Goal: Information Seeking & Learning: Learn about a topic

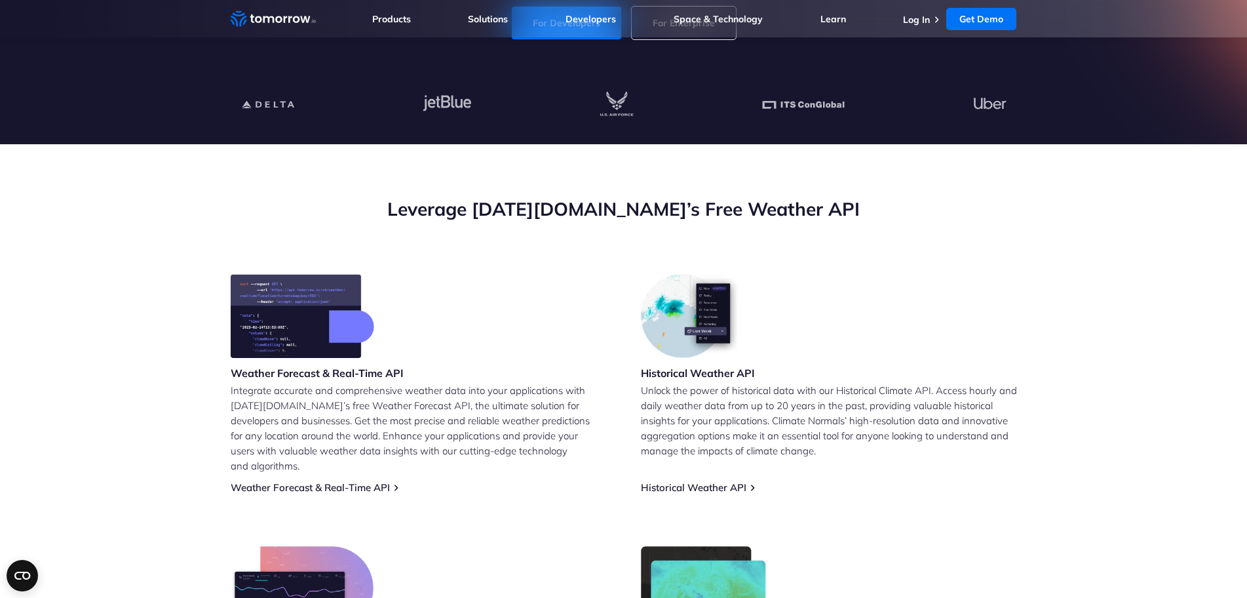
scroll to position [590, 0]
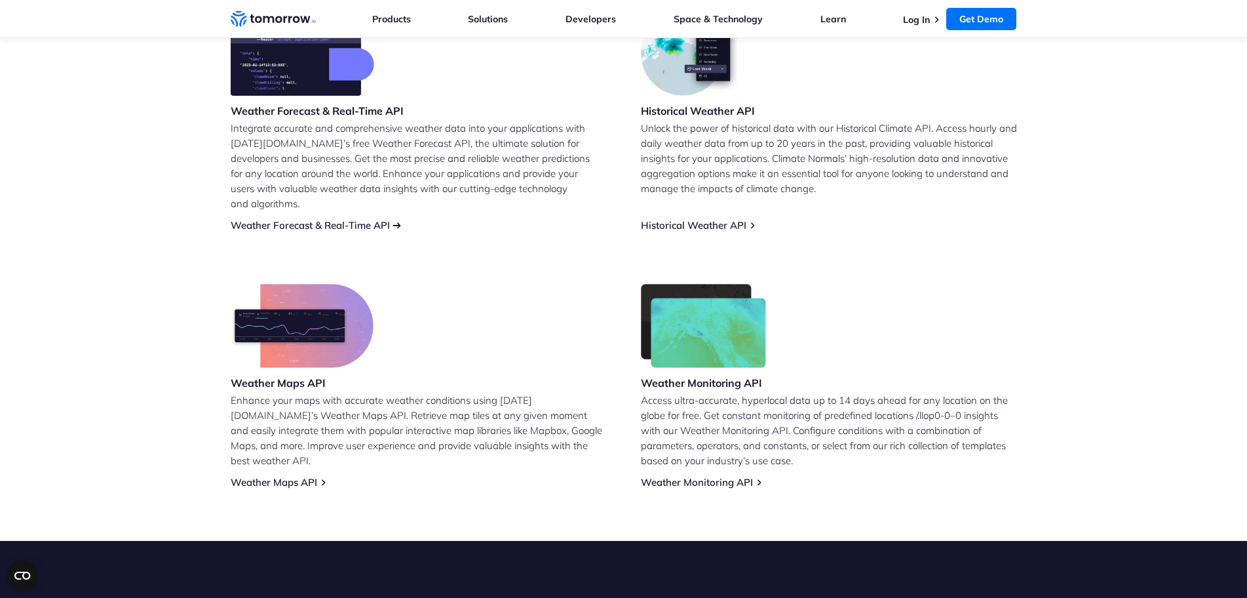
click at [358, 219] on link "Weather Forecast & Real-Time API" at bounding box center [310, 225] width 159 height 12
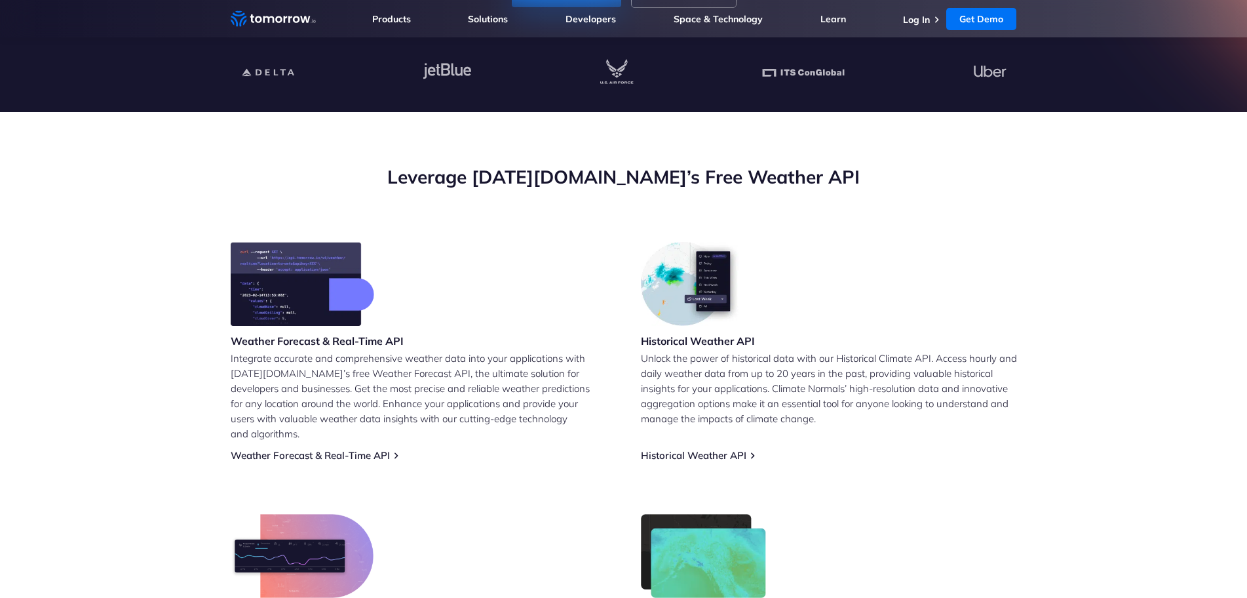
scroll to position [393, 0]
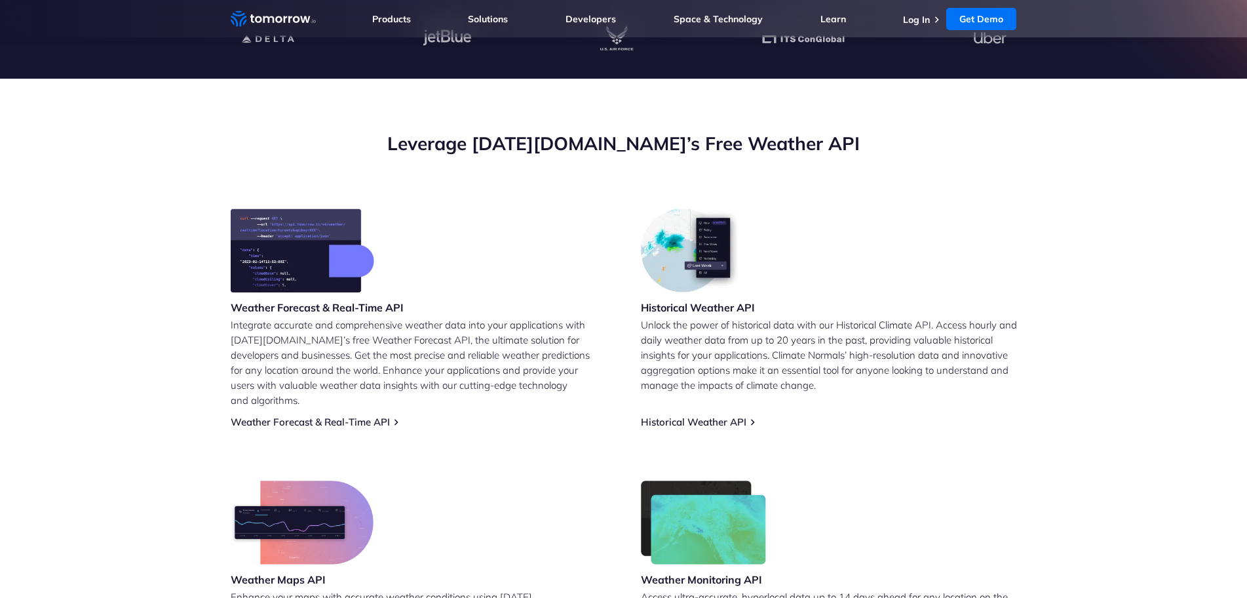
click at [319, 415] on link "Weather Forecast & Real-Time API" at bounding box center [310, 421] width 159 height 12
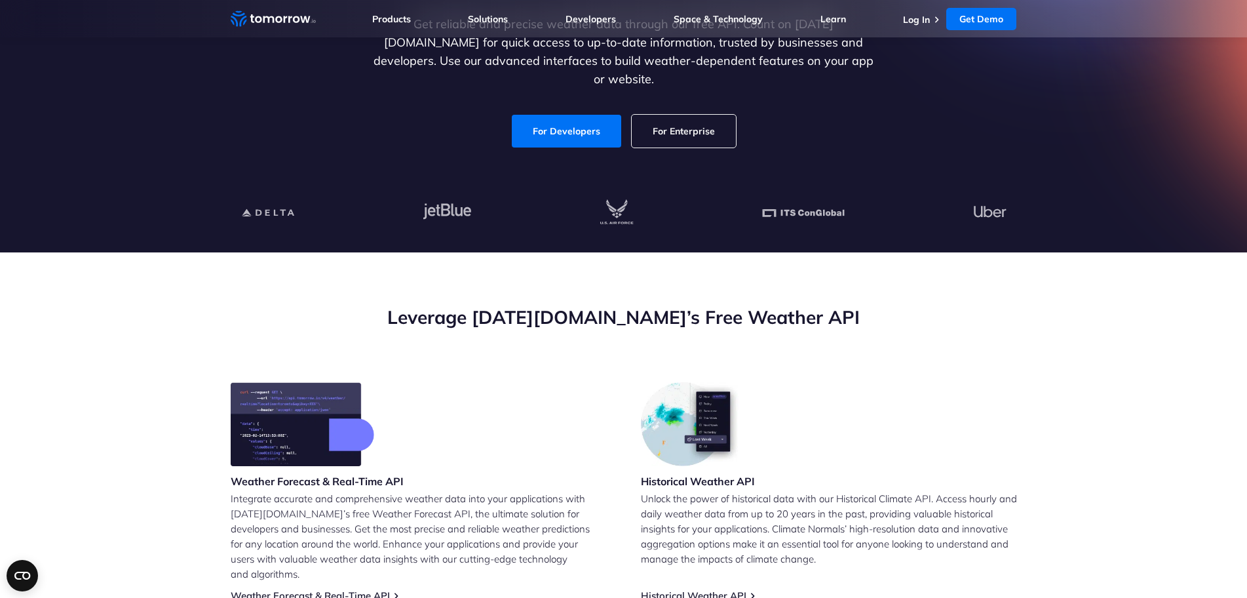
scroll to position [197, 0]
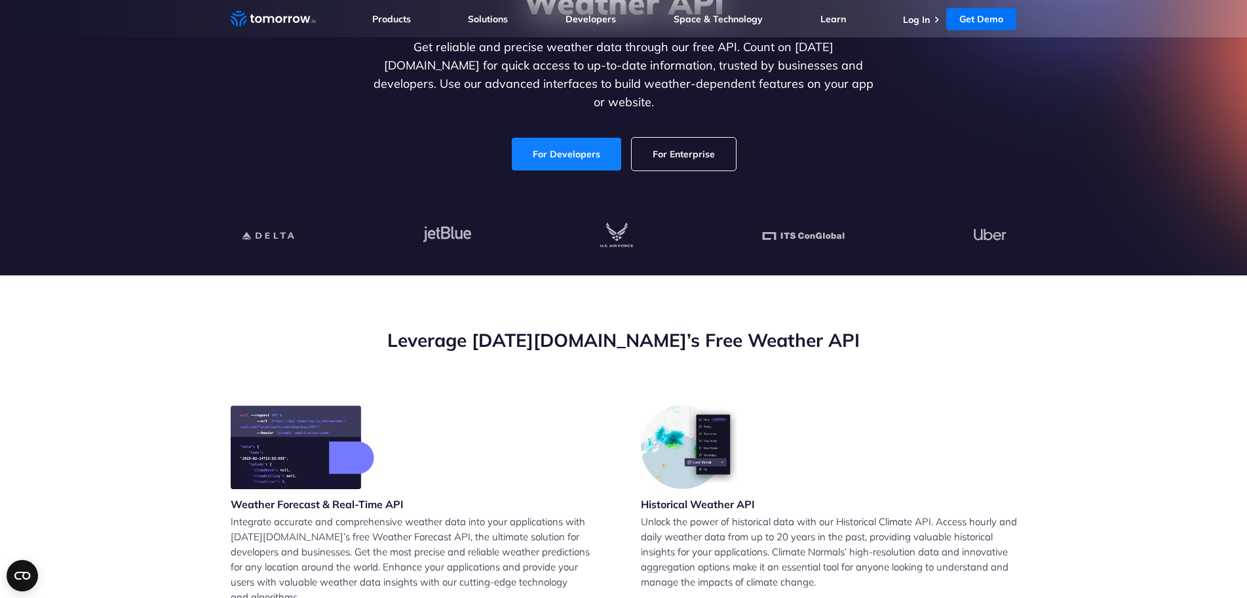
click at [556, 138] on link "For Developers" at bounding box center [566, 154] width 109 height 33
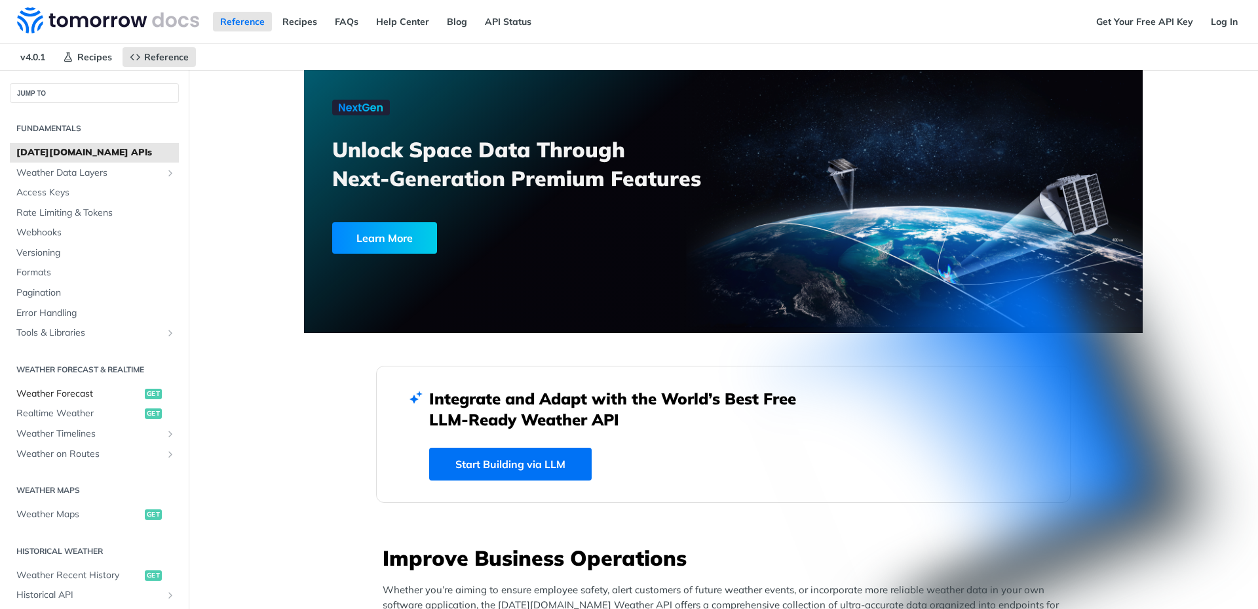
click at [91, 391] on span "Weather Forecast" at bounding box center [78, 393] width 125 height 13
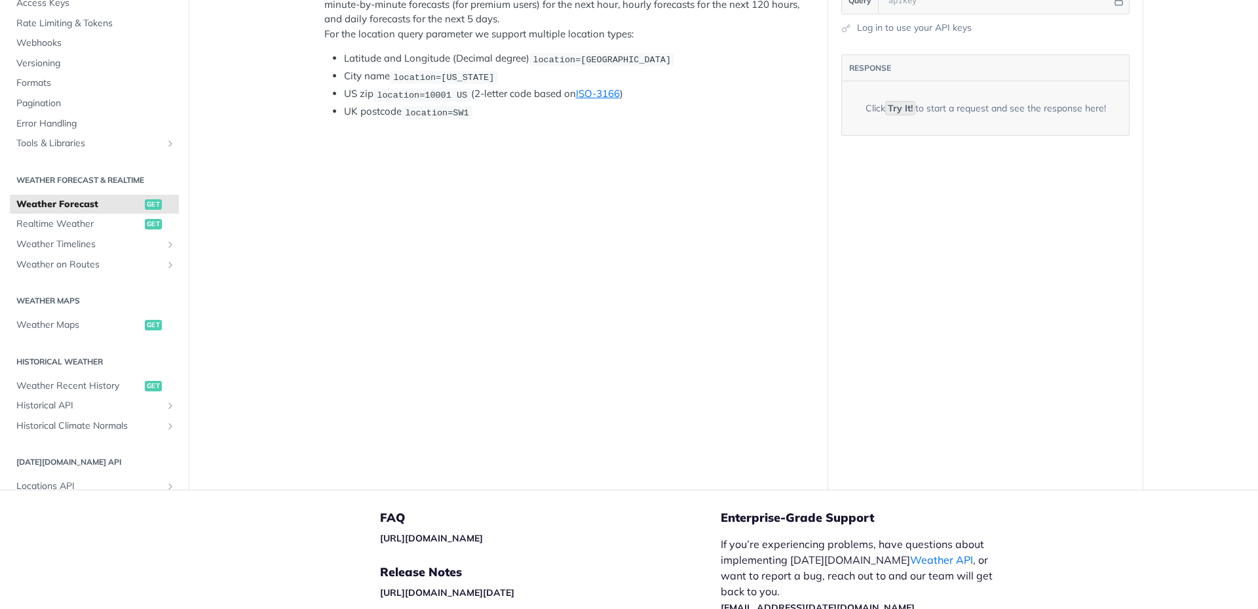
scroll to position [45, 0]
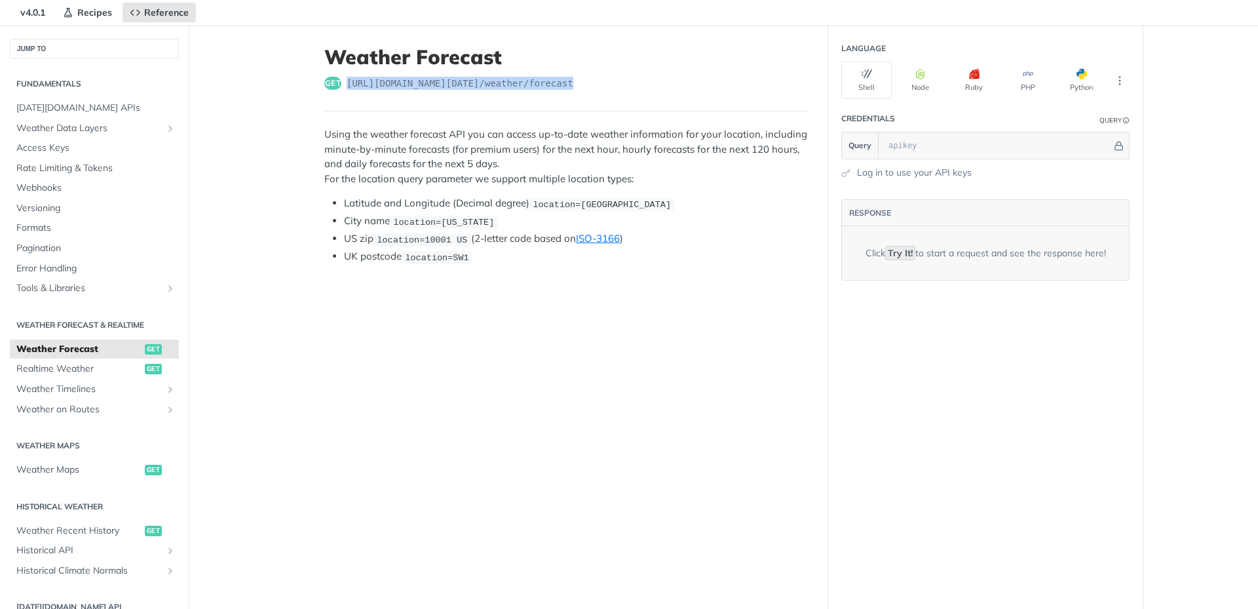
drag, startPoint x: 562, startPoint y: 86, endPoint x: 339, endPoint y: 79, distance: 222.9
click at [339, 79] on div "get https://api.tomorrow.io/v4 /weather/forecast" at bounding box center [566, 83] width 484 height 13
copy span "https://api.tomorrow.io/v4 /weather/forecast"
click at [1056, 99] on button "Python" at bounding box center [1081, 80] width 50 height 37
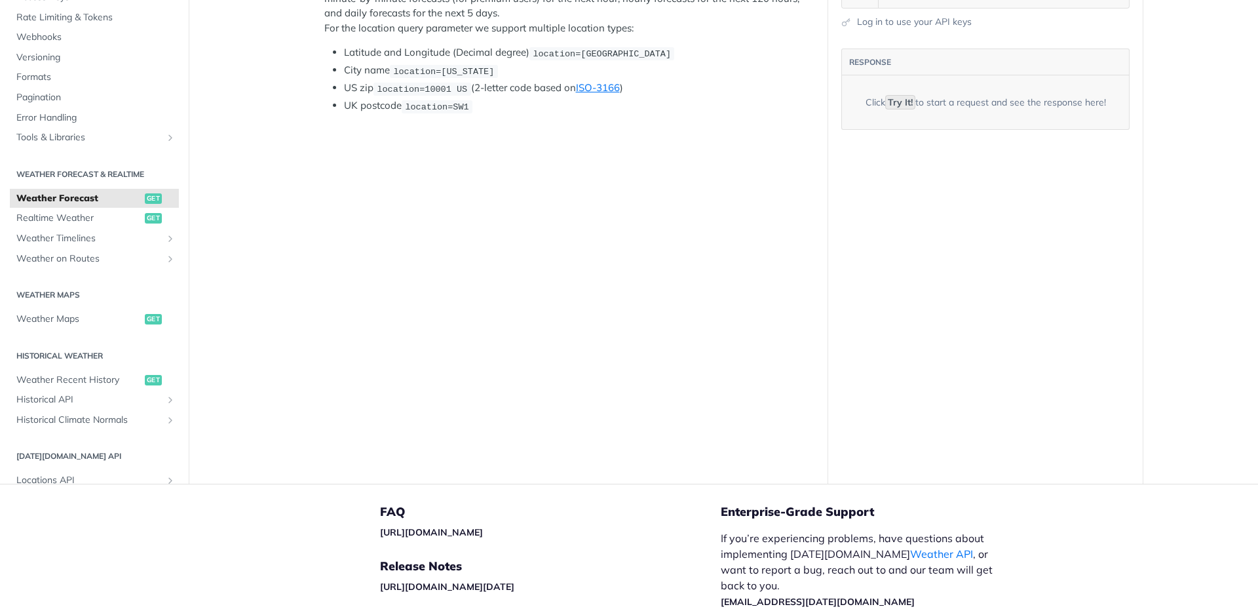
scroll to position [176, 0]
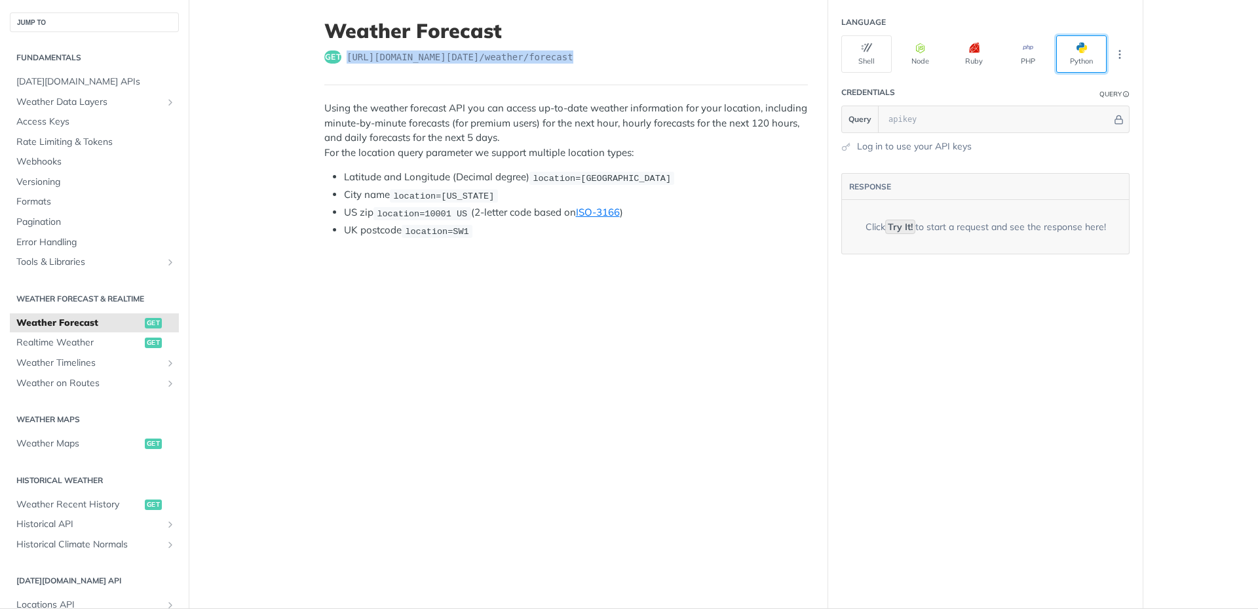
scroll to position [0, 0]
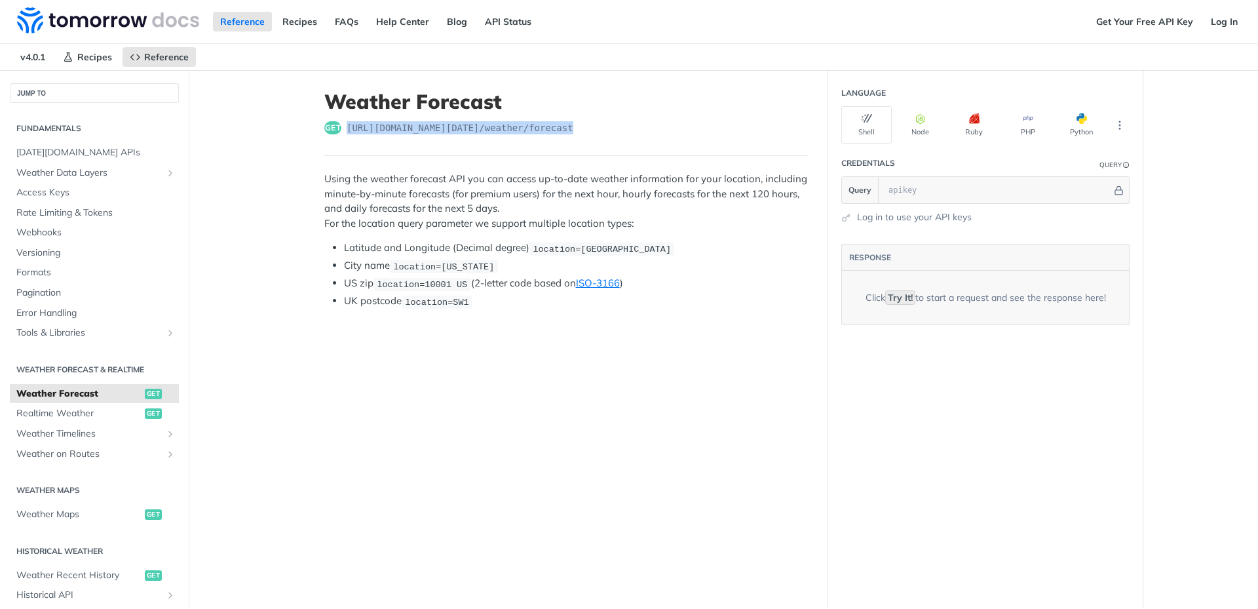
click at [560, 152] on header "Weather Forecast get https://api.tomorrow.io/v4 /weather/forecast" at bounding box center [566, 123] width 484 height 66
click at [895, 144] on button "Node" at bounding box center [920, 124] width 50 height 37
click at [841, 144] on button "Shell" at bounding box center [866, 124] width 50 height 37
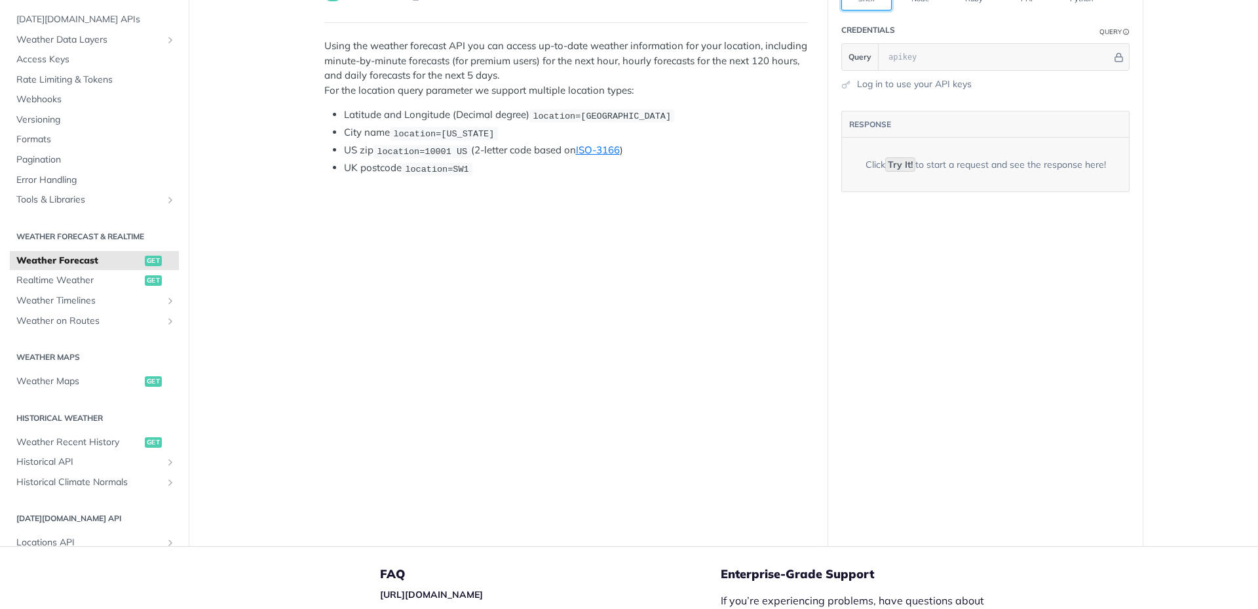
scroll to position [197, 0]
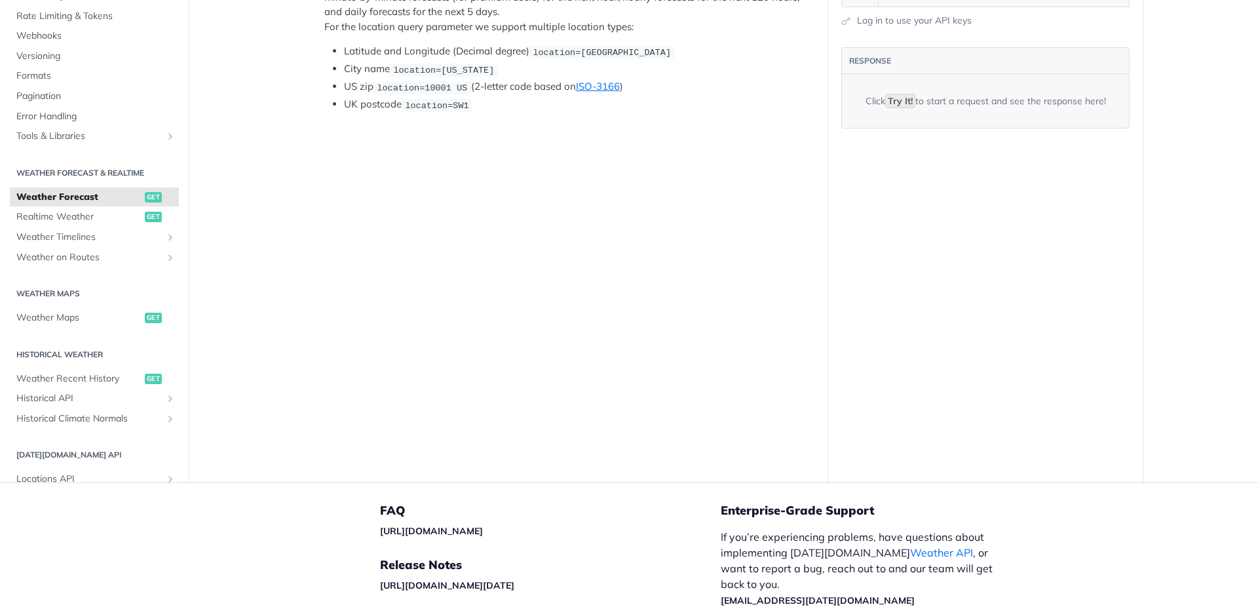
click at [885, 108] on code "Try It!" at bounding box center [900, 101] width 30 height 14
click at [60, 212] on span "Realtime Weather" at bounding box center [78, 216] width 125 height 13
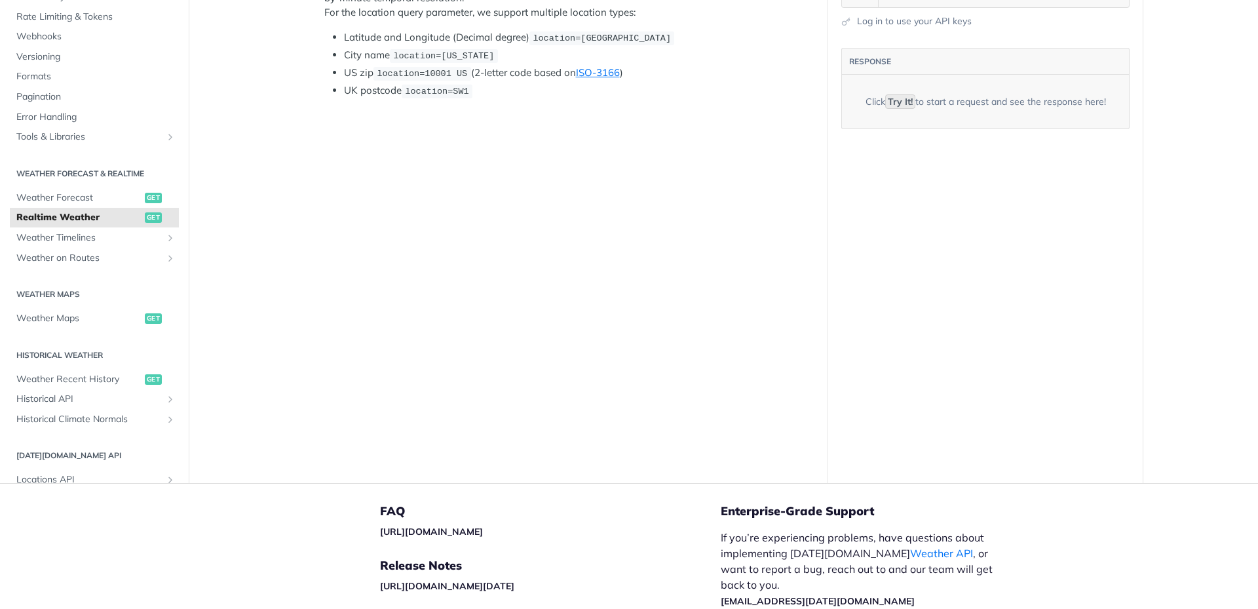
scroll to position [197, 0]
click at [117, 197] on span "Weather Forecast" at bounding box center [78, 197] width 125 height 13
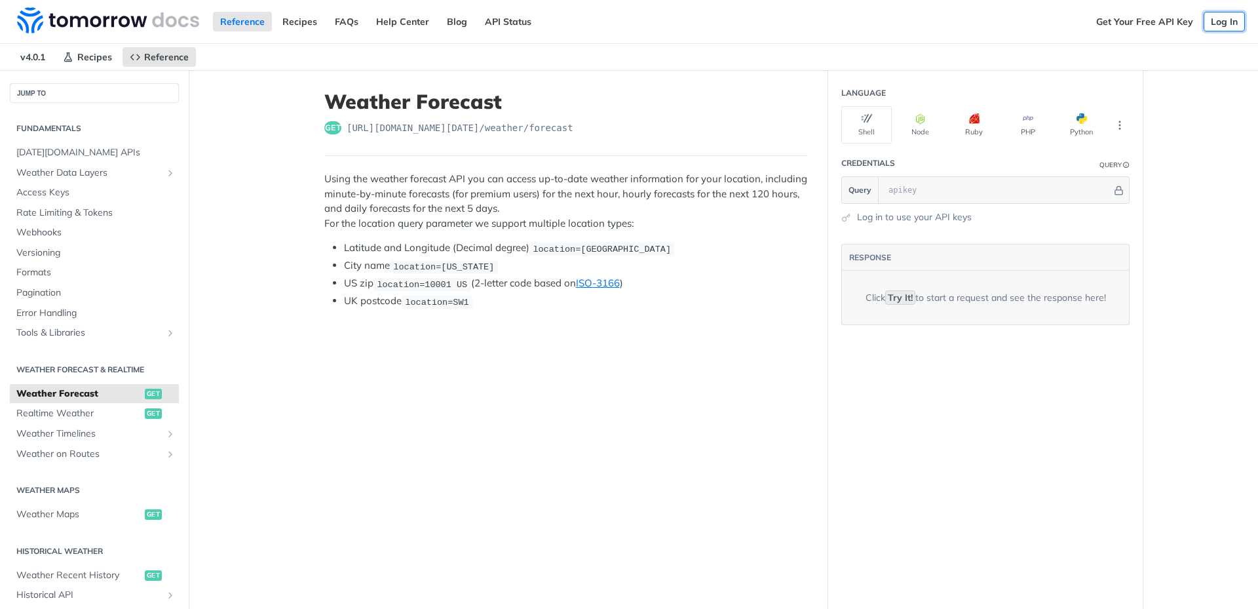
click at [1221, 18] on link "Log In" at bounding box center [1224, 22] width 41 height 20
click at [895, 144] on button "Node" at bounding box center [920, 124] width 50 height 37
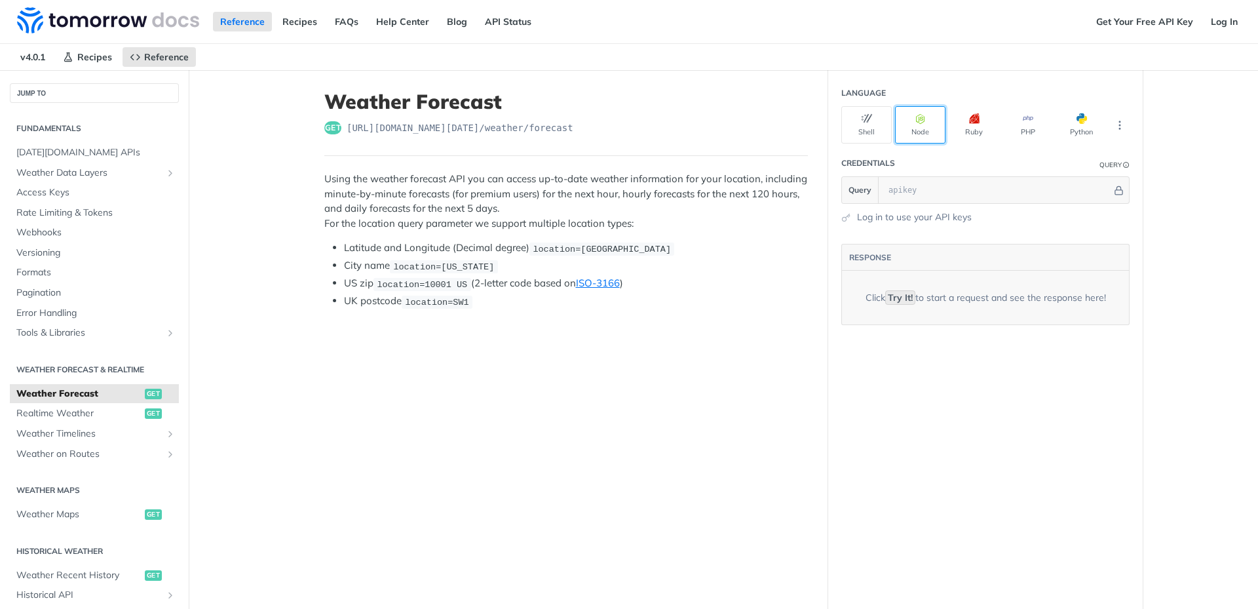
click at [895, 144] on button "Node" at bounding box center [920, 124] width 50 height 37
click at [1114, 131] on icon "More ellipsis" at bounding box center [1120, 125] width 12 height 12
drag, startPoint x: 585, startPoint y: 125, endPoint x: 339, endPoint y: 119, distance: 246.5
click at [339, 119] on header "Weather Forecast get https://api.tomorrow.io/v4 /weather/forecast" at bounding box center [566, 123] width 484 height 66
copy div "https://api.tomorrow.io/v4 /weather/forecast"
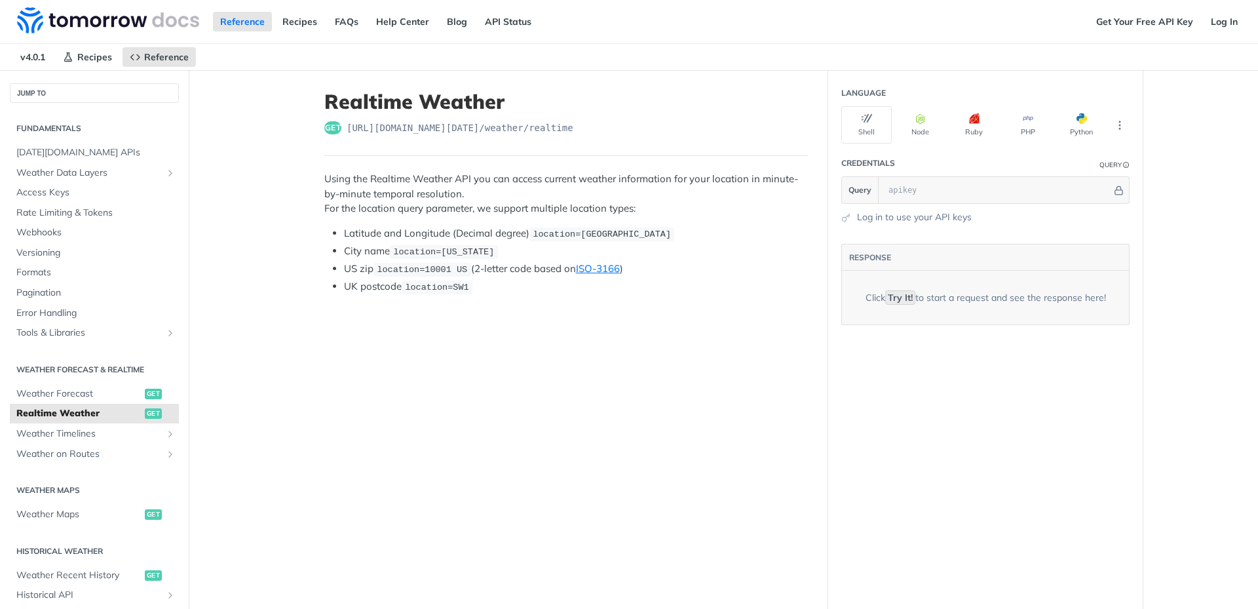
click at [65, 411] on span "Realtime Weather" at bounding box center [78, 413] width 125 height 13
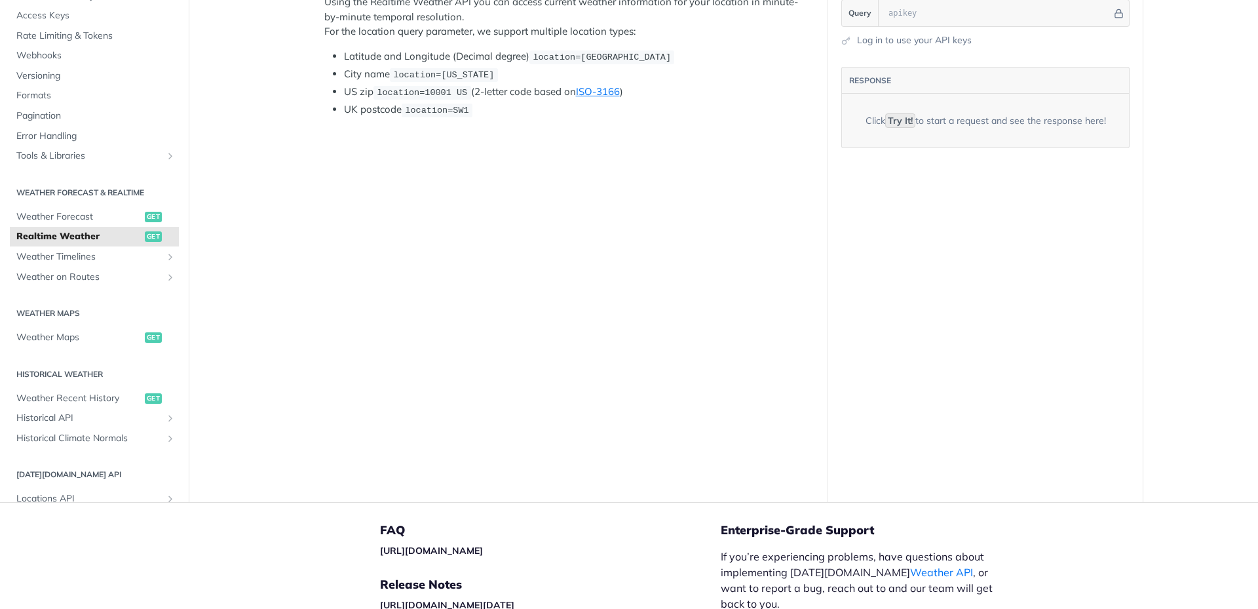
scroll to position [176, 0]
click at [885, 129] on code "Try It!" at bounding box center [900, 122] width 30 height 14
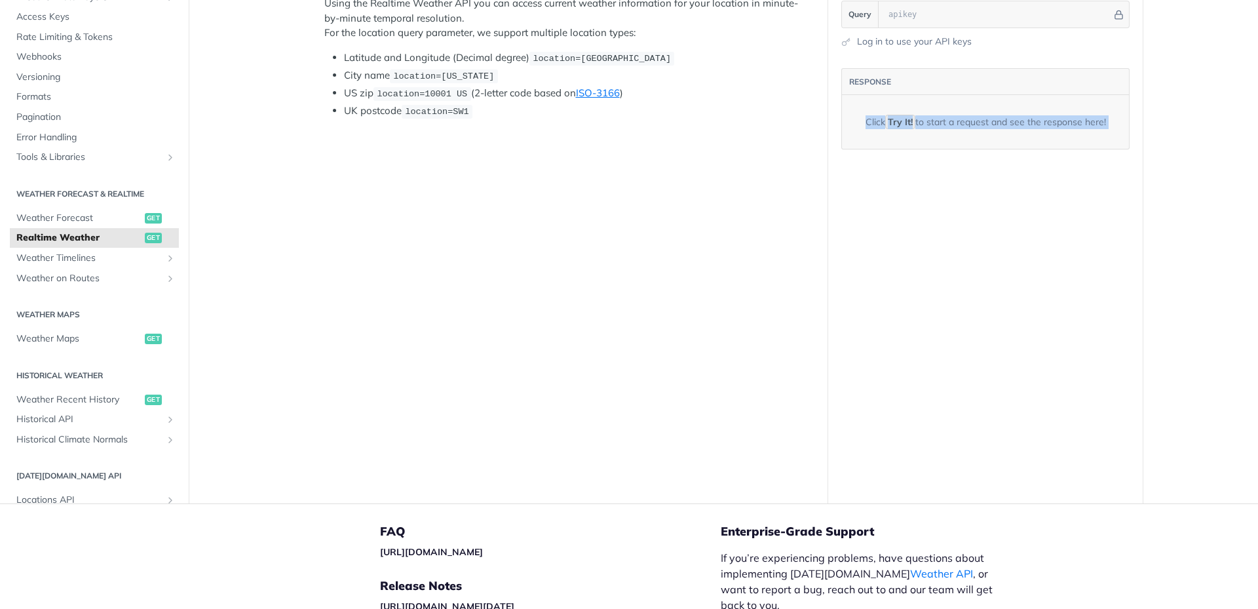
click at [885, 129] on code "Try It!" at bounding box center [900, 122] width 30 height 14
click at [842, 149] on div "Click Try It! to start a request and see the response here!" at bounding box center [985, 122] width 287 height 53
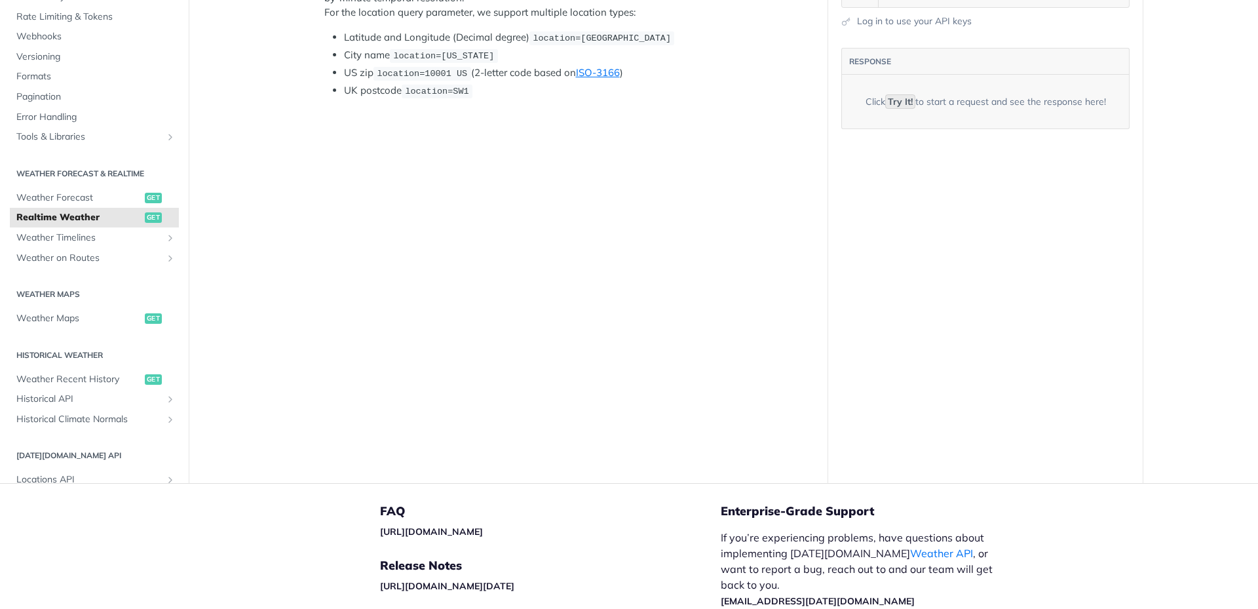
scroll to position [197, 0]
type input "555"
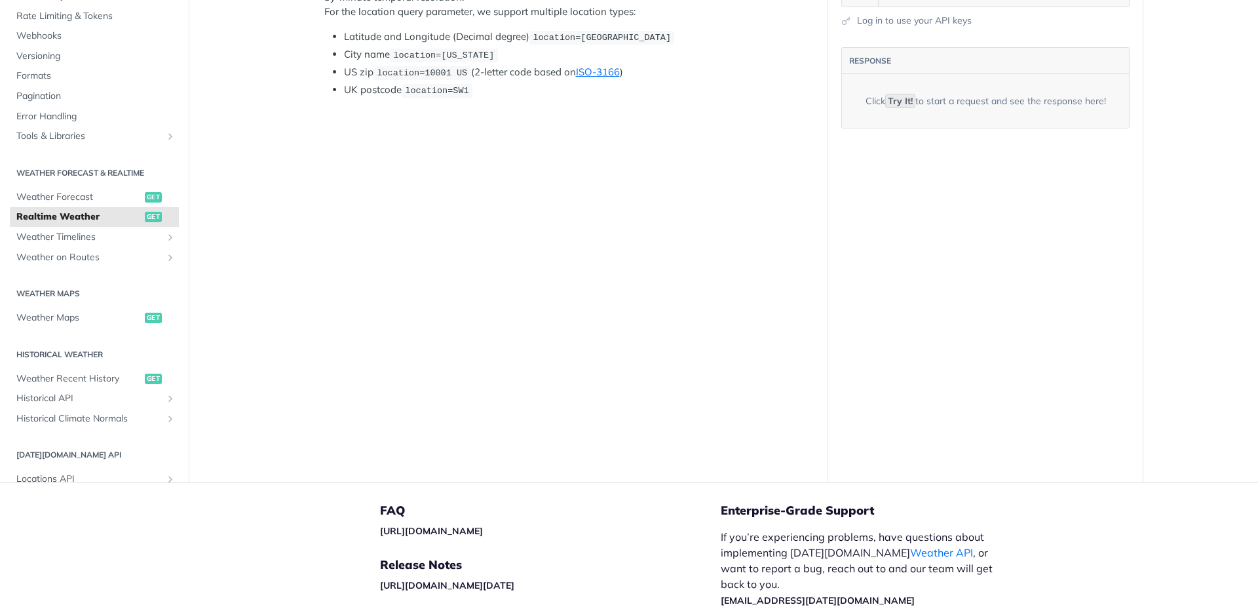
click at [841, 28] on div "Log in to use your API keys" at bounding box center [985, 21] width 288 height 14
click at [857, 28] on link "Log in to use your API keys" at bounding box center [914, 21] width 115 height 14
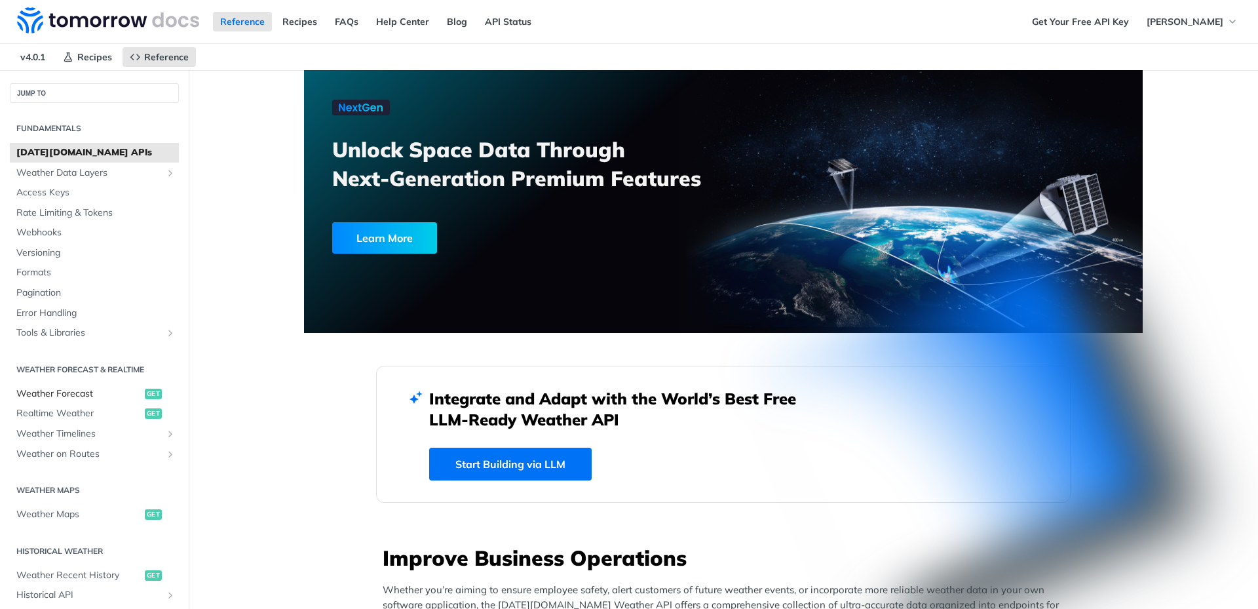
click at [65, 398] on link "Weather Forecast get" at bounding box center [94, 394] width 169 height 20
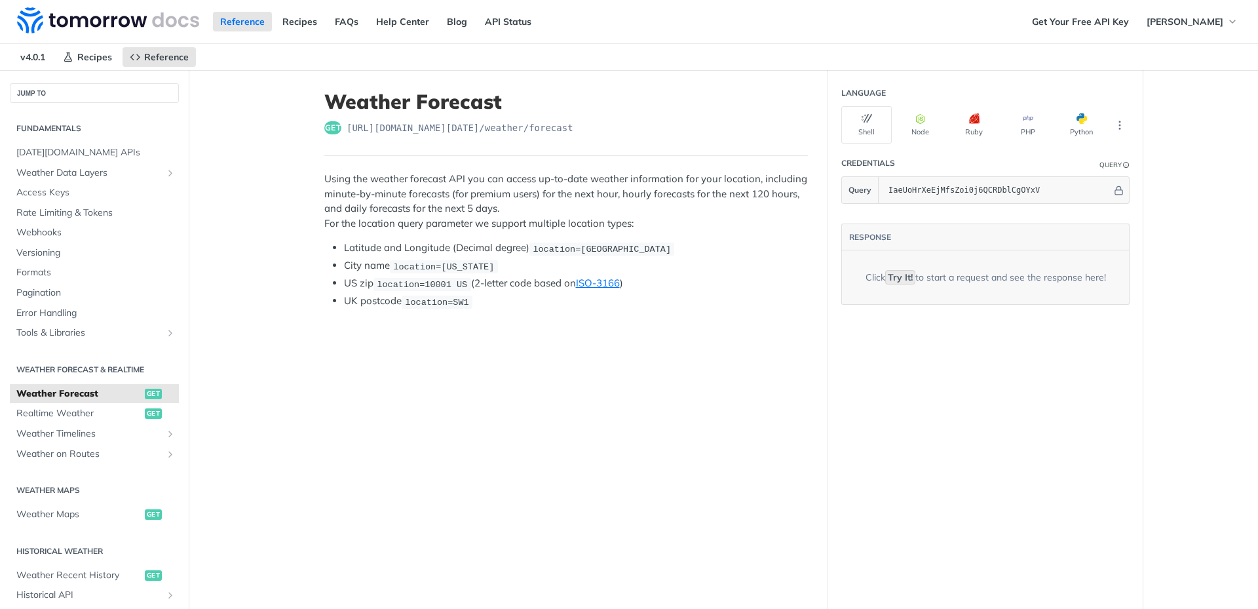
scroll to position [262, 0]
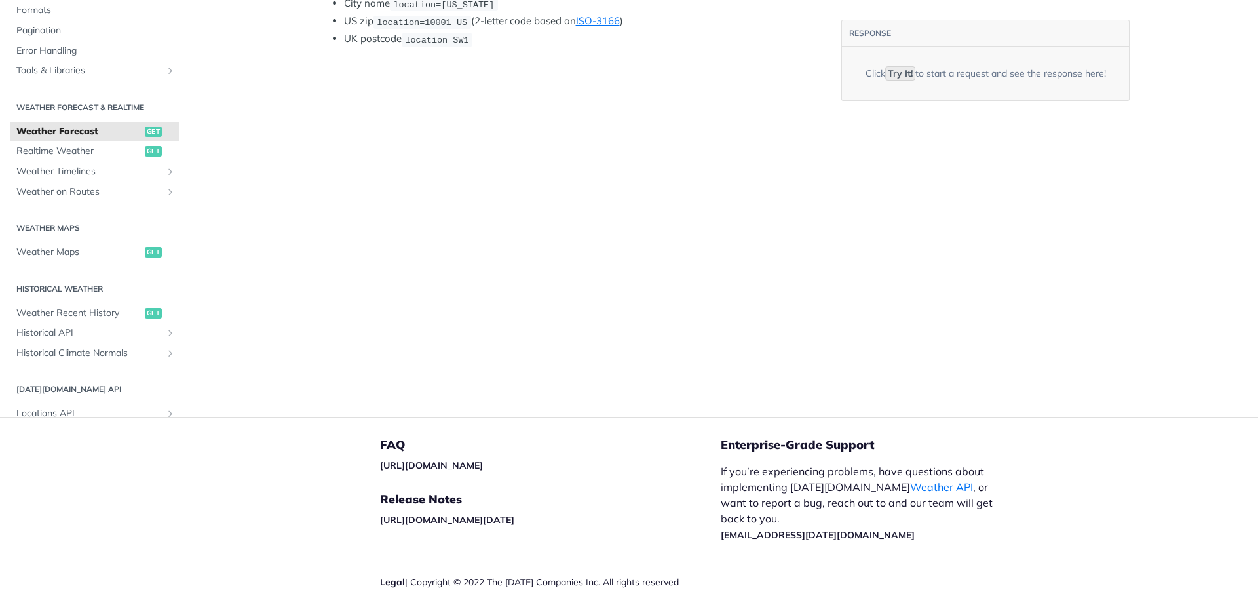
click at [885, 81] on code "Try It!" at bounding box center [900, 73] width 30 height 14
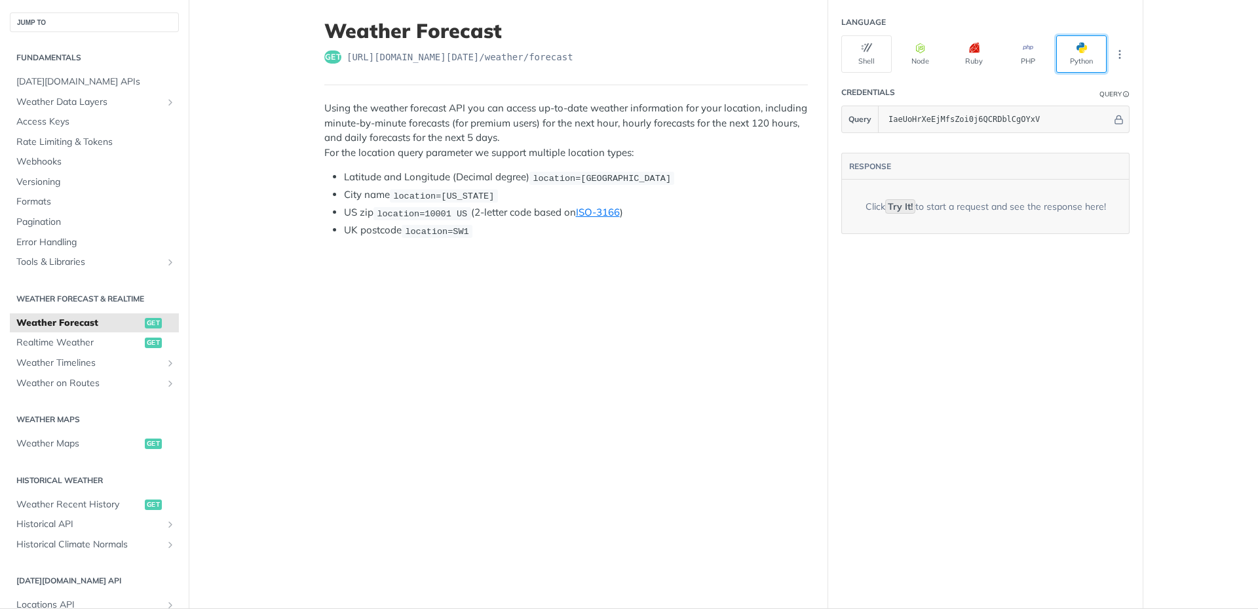
scroll to position [66, 0]
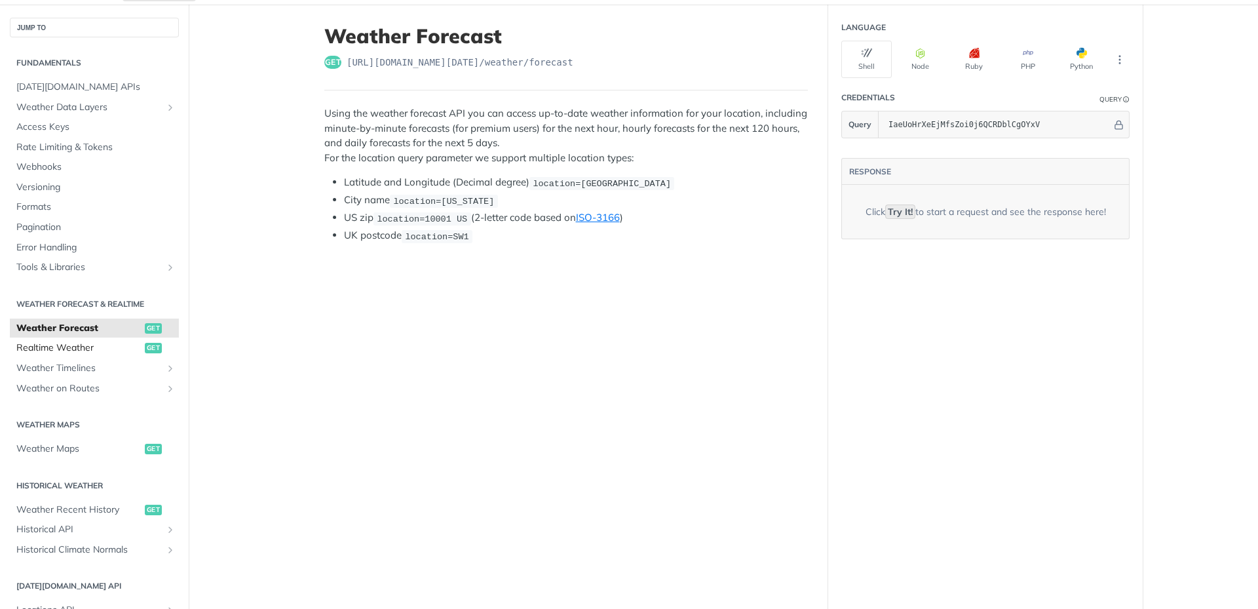
click at [65, 341] on span "Realtime Weather" at bounding box center [78, 347] width 125 height 13
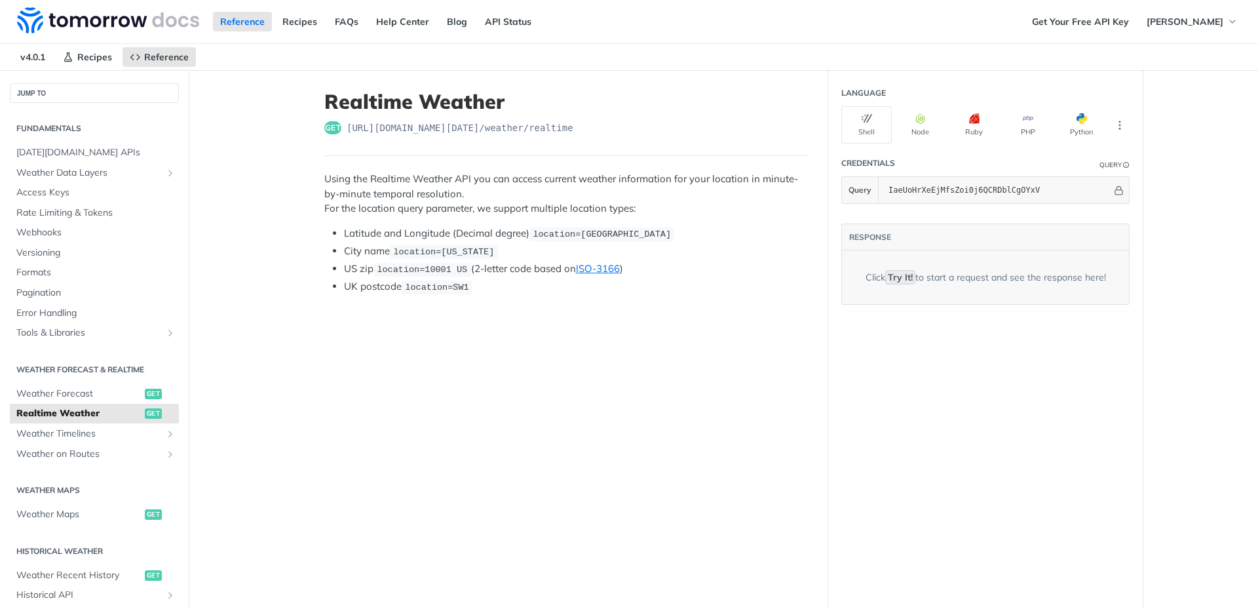
click at [86, 367] on h2 "Weather Forecast & realtime" at bounding box center [94, 370] width 169 height 12
click at [73, 387] on span "Weather Forecast" at bounding box center [78, 393] width 125 height 13
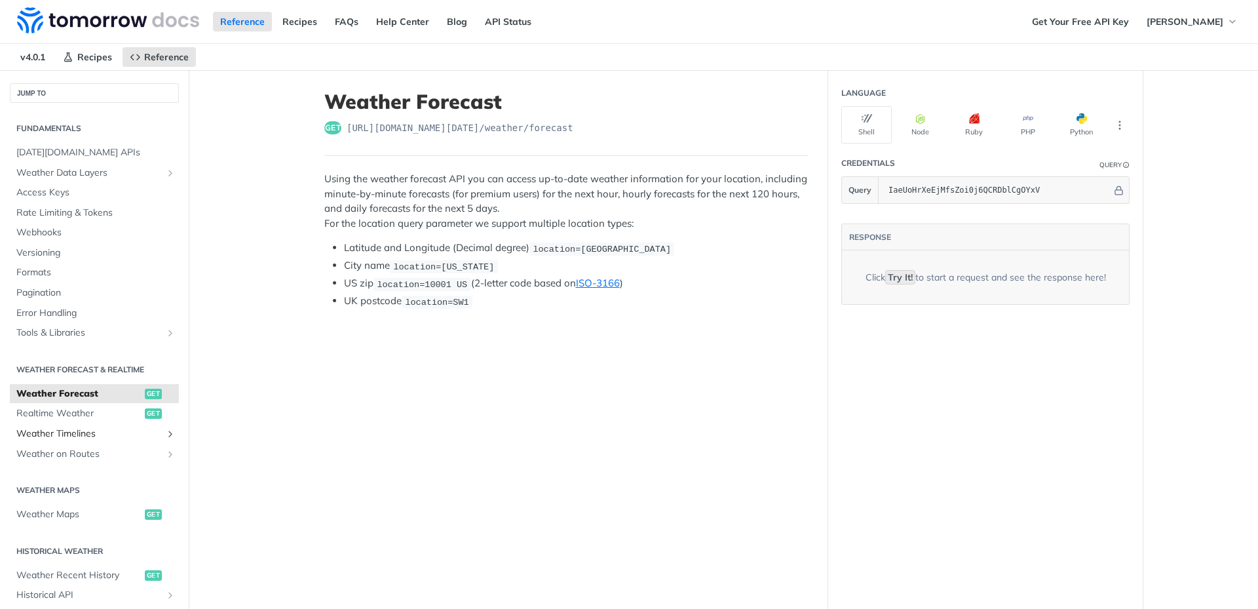
click at [81, 433] on span "Weather Timelines" at bounding box center [88, 433] width 145 height 13
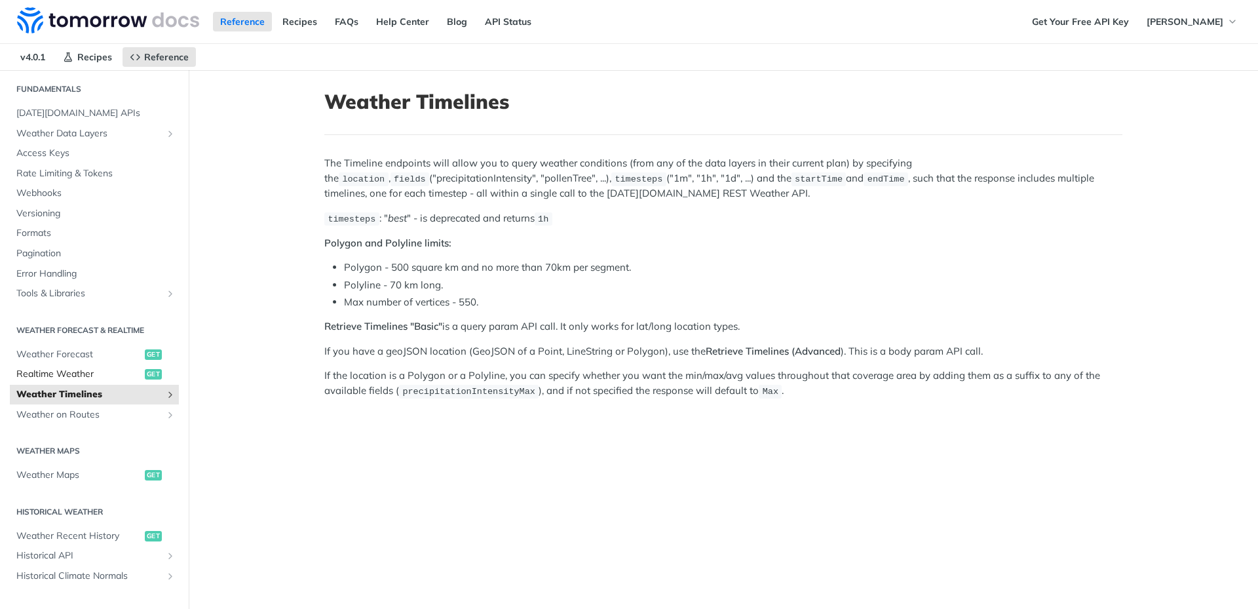
scroll to position [66, 0]
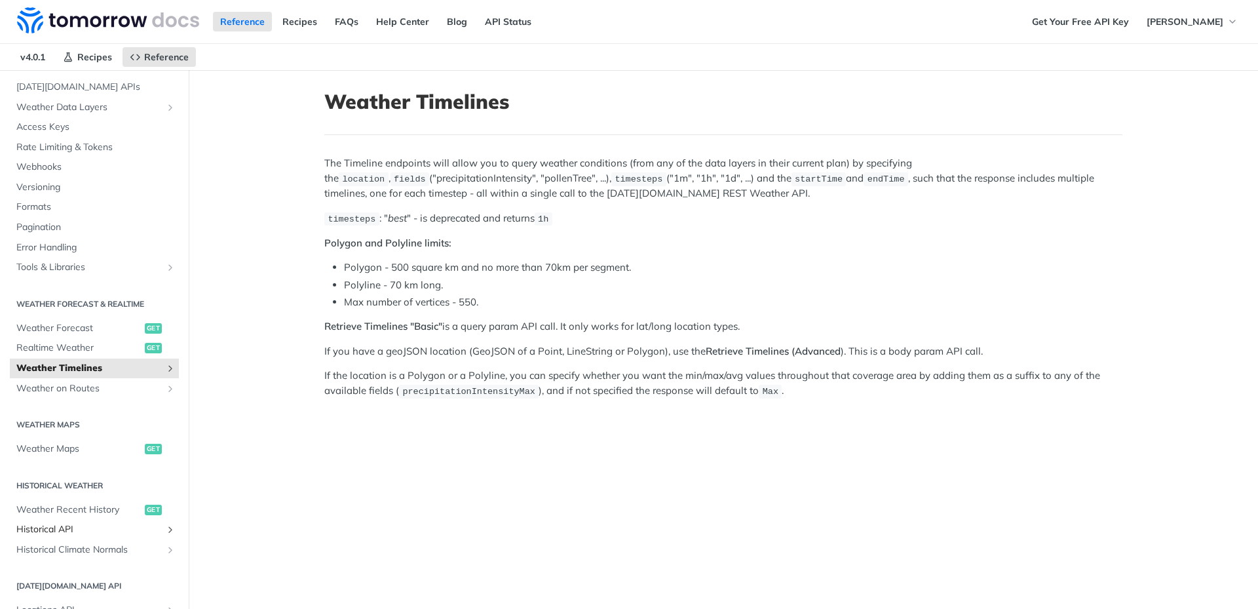
click at [95, 529] on span "Historical API" at bounding box center [88, 529] width 145 height 13
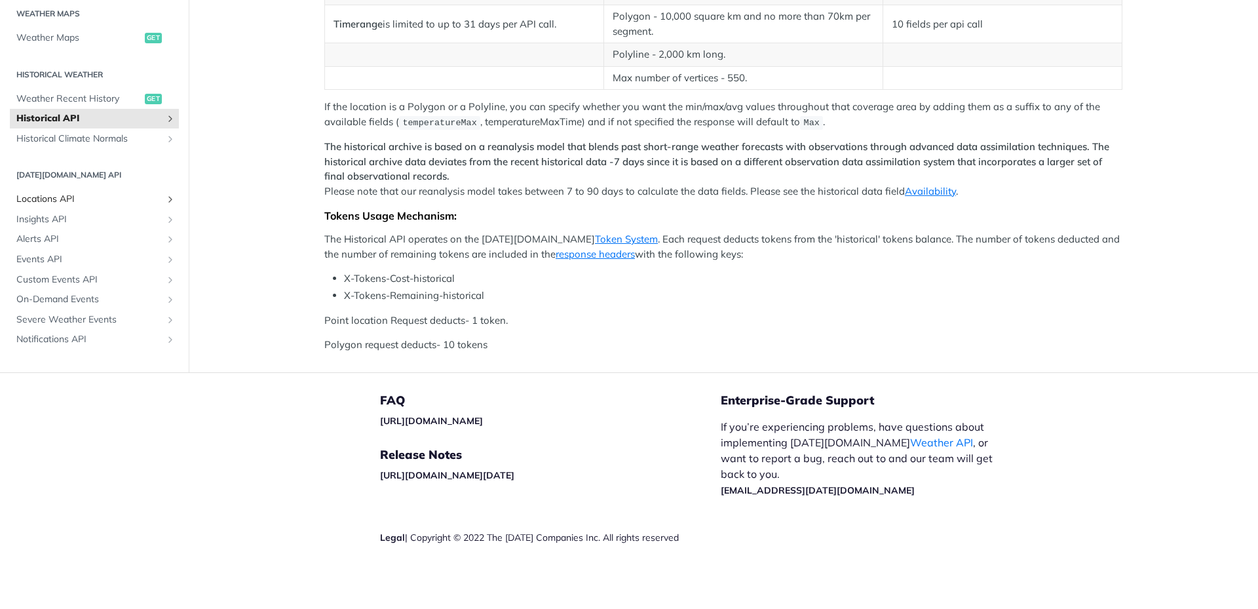
scroll to position [197, 0]
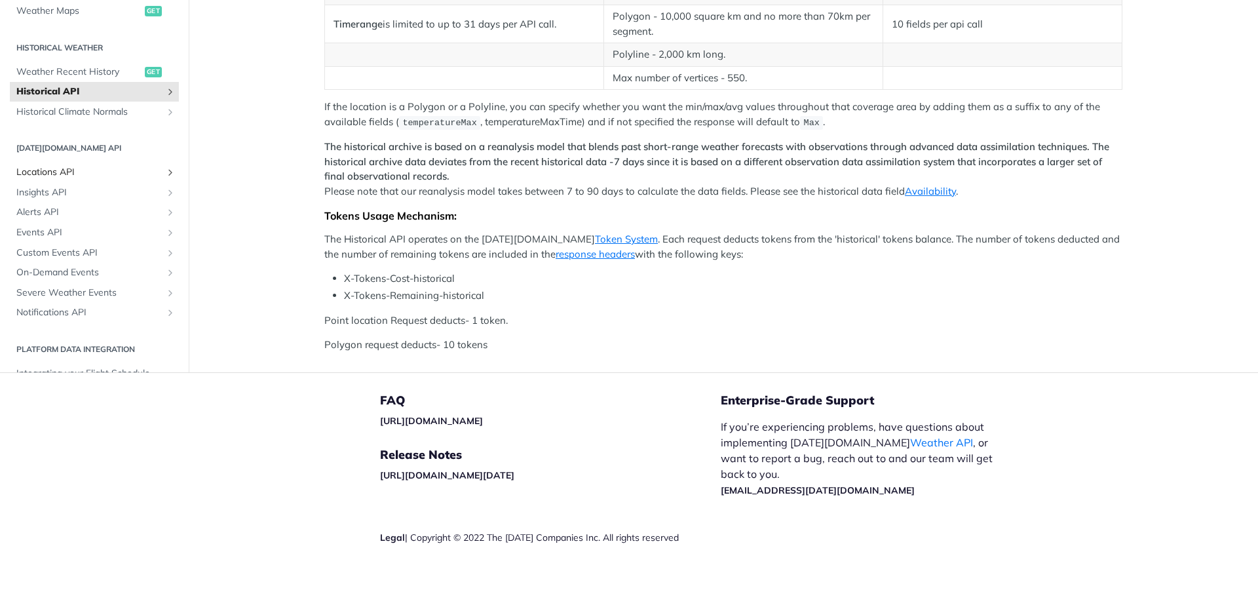
click at [81, 166] on span "Locations API" at bounding box center [88, 172] width 145 height 13
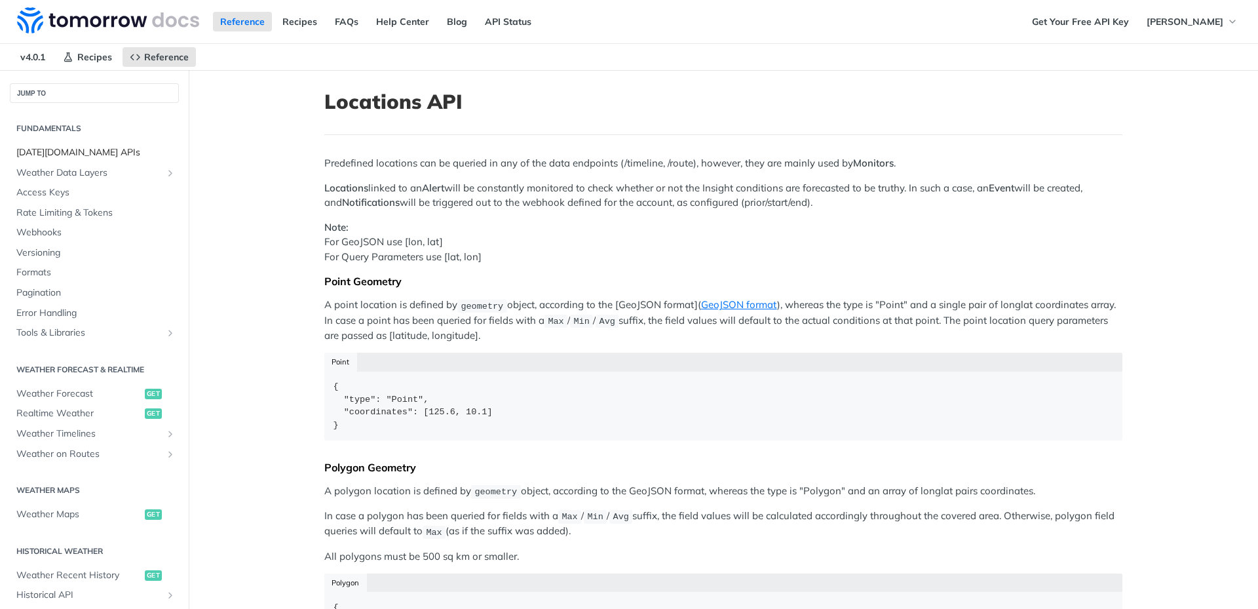
click at [67, 158] on span "[DATE][DOMAIN_NAME] APIs" at bounding box center [95, 152] width 159 height 13
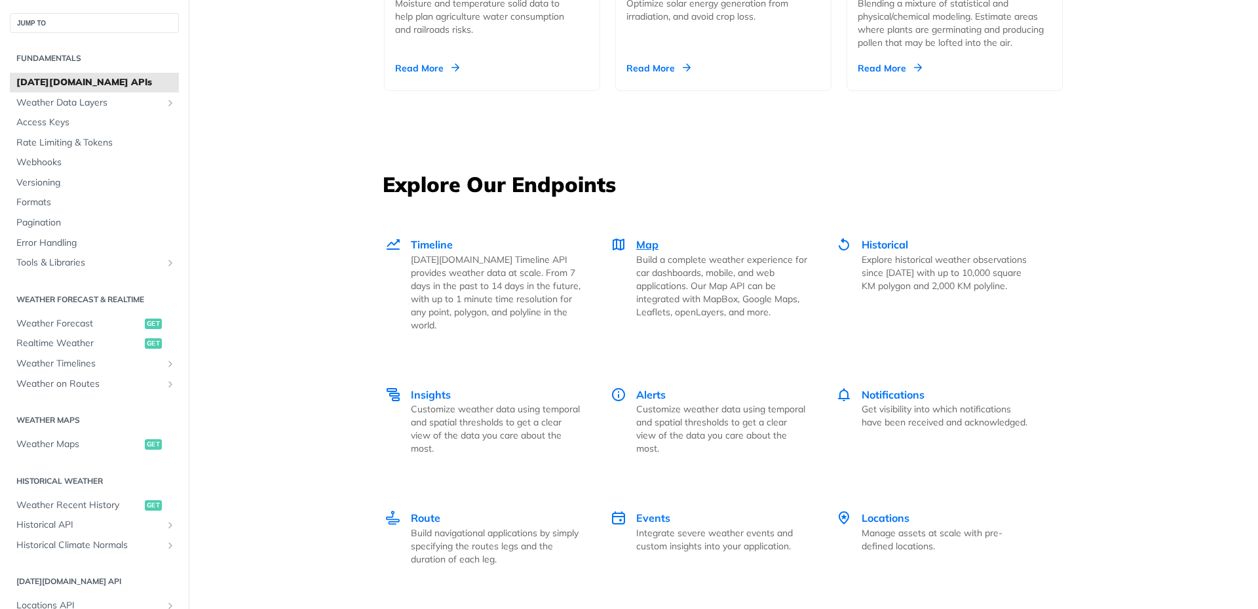
scroll to position [1835, 0]
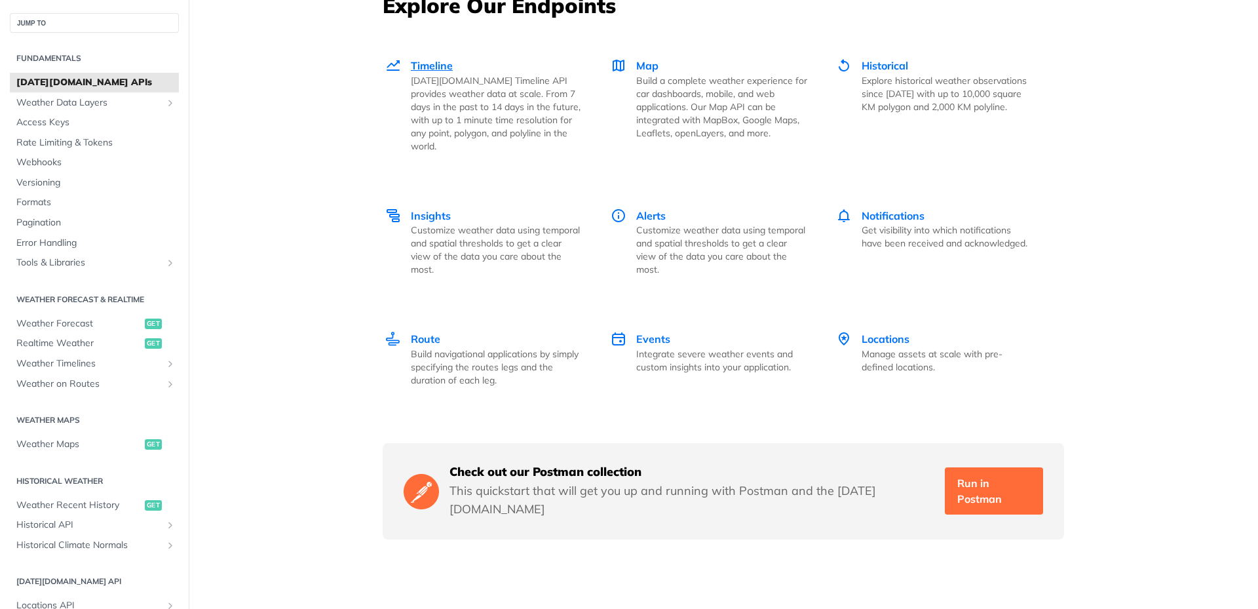
click at [423, 72] on span "Timeline" at bounding box center [432, 65] width 42 height 13
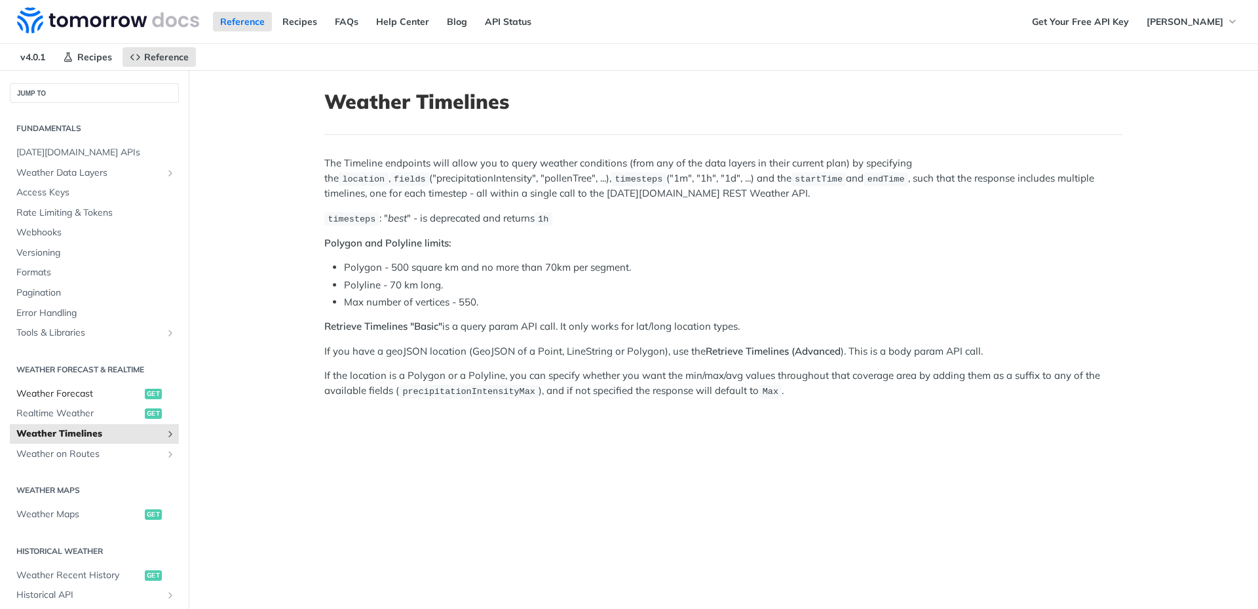
click at [70, 391] on span "Weather Forecast" at bounding box center [78, 393] width 125 height 13
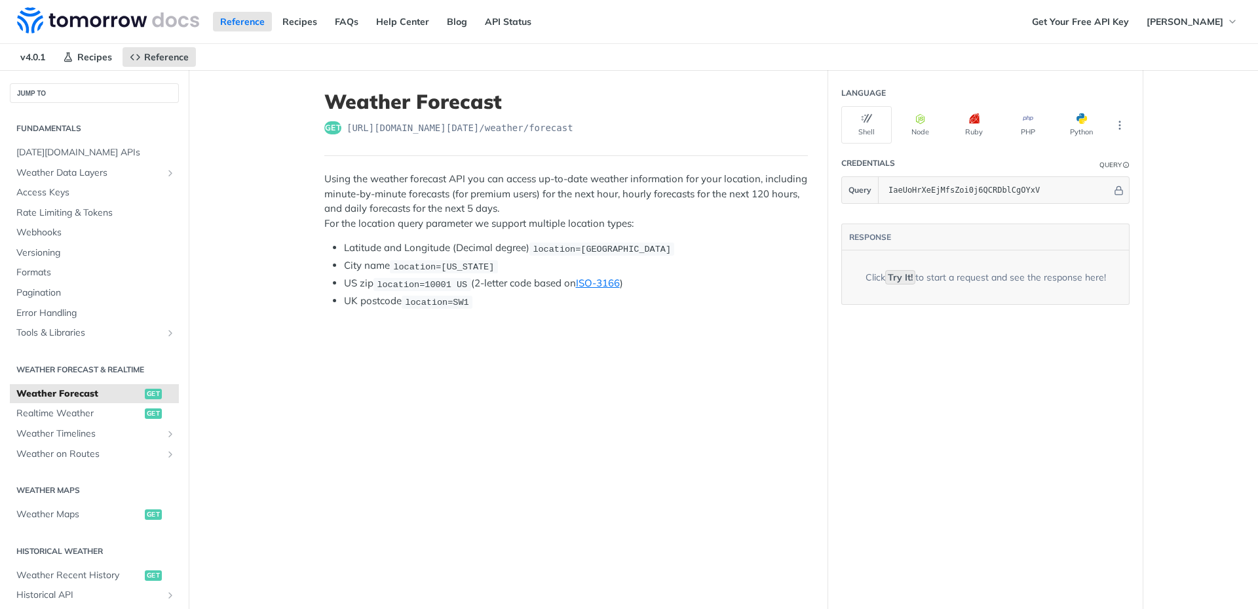
scroll to position [262, 0]
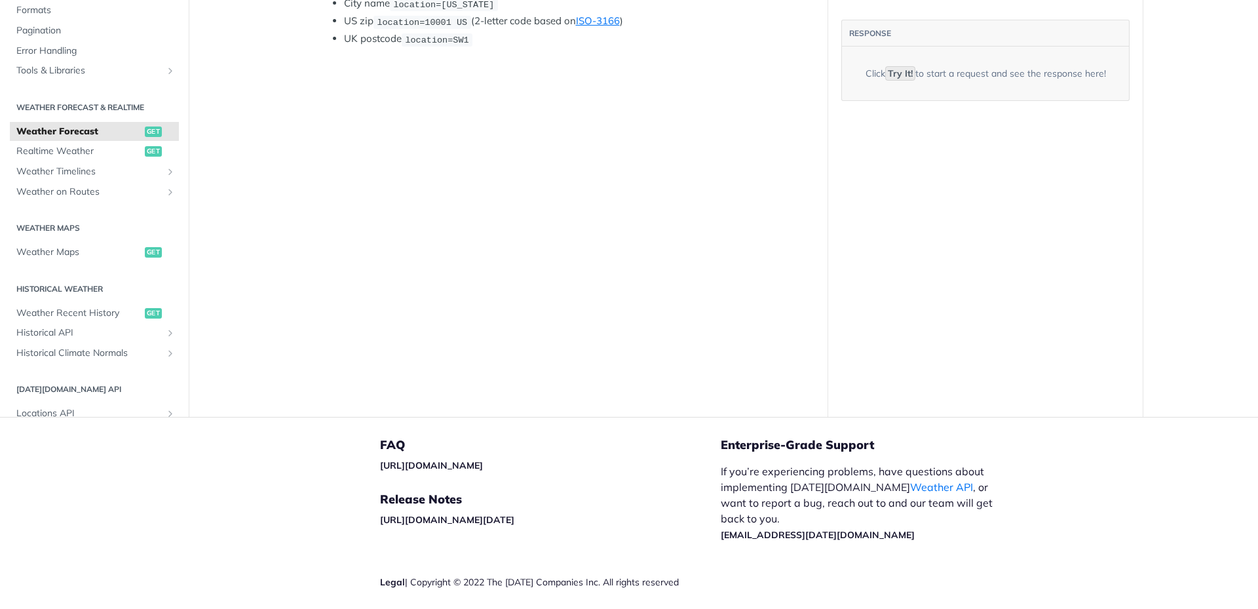
click at [866, 81] on div "Click Try It! to start a request and see the response here!" at bounding box center [986, 74] width 241 height 14
click at [842, 100] on div "Click Try It! to start a request and see the response here!" at bounding box center [985, 73] width 287 height 53
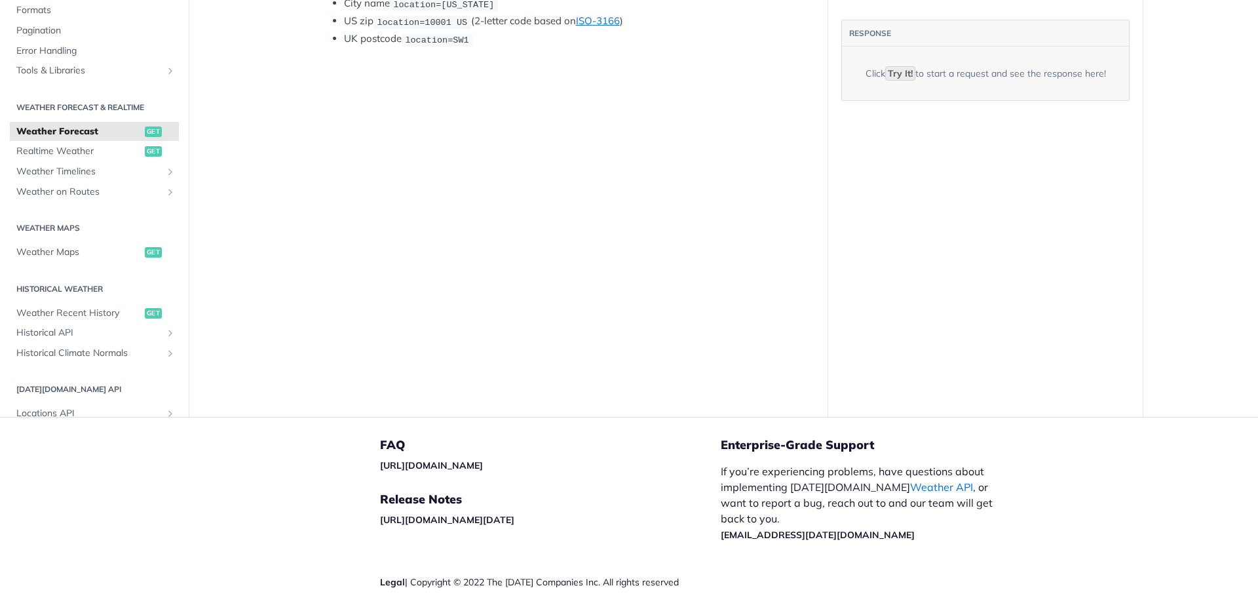
click at [885, 81] on code "Try It!" at bounding box center [900, 73] width 30 height 14
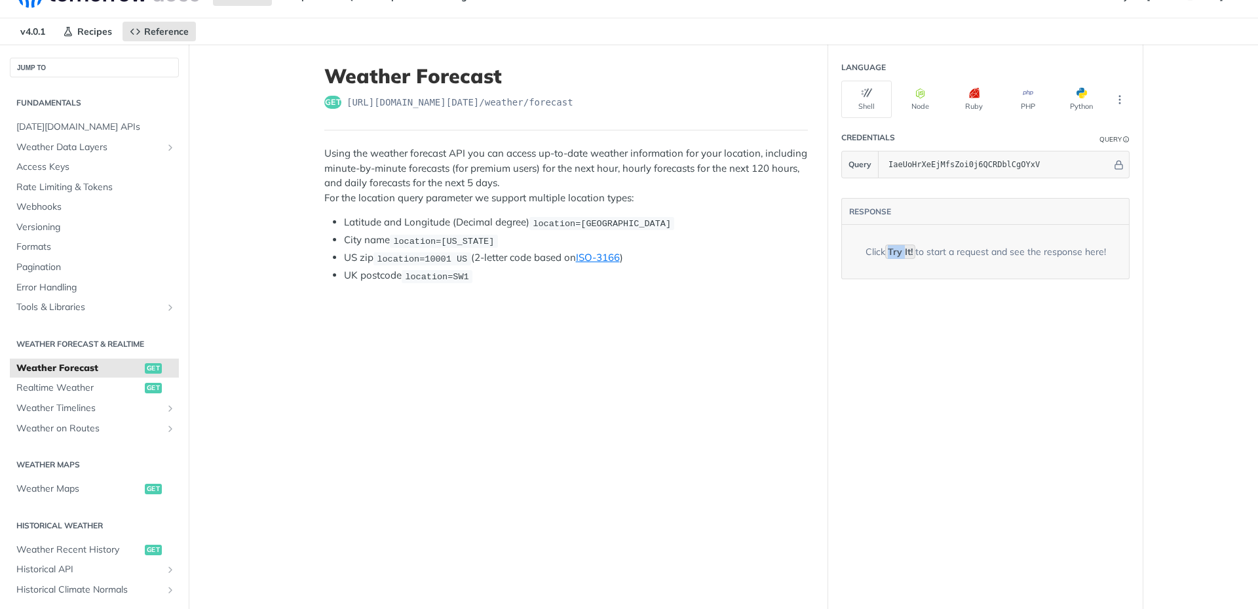
scroll to position [0, 0]
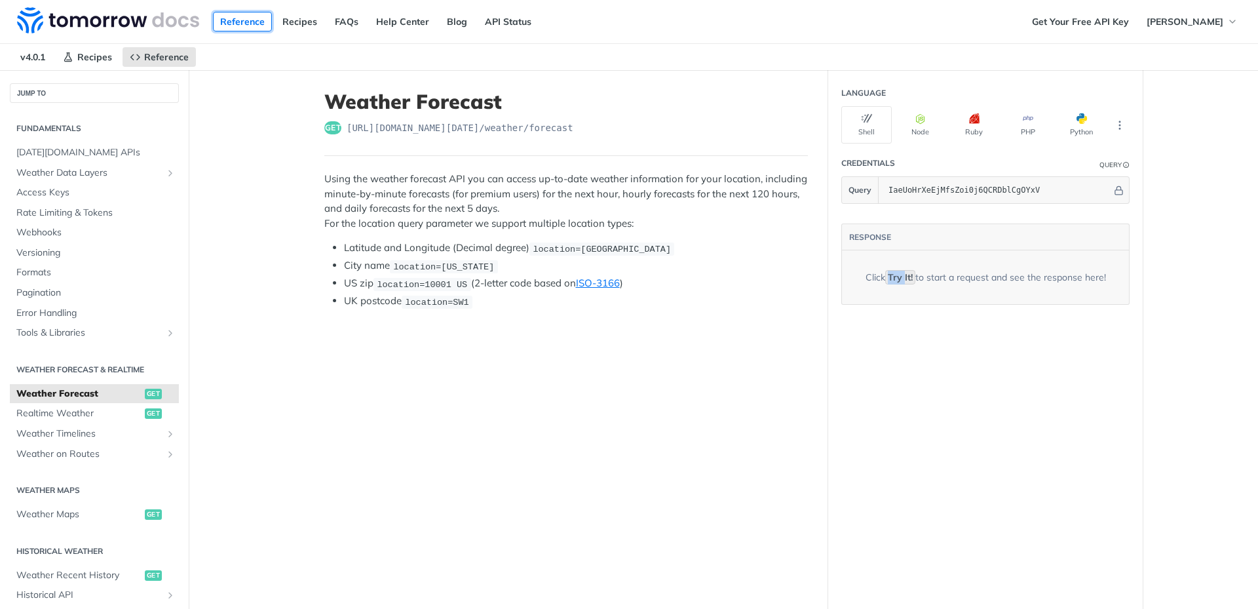
click at [263, 20] on link "Reference" at bounding box center [242, 22] width 59 height 20
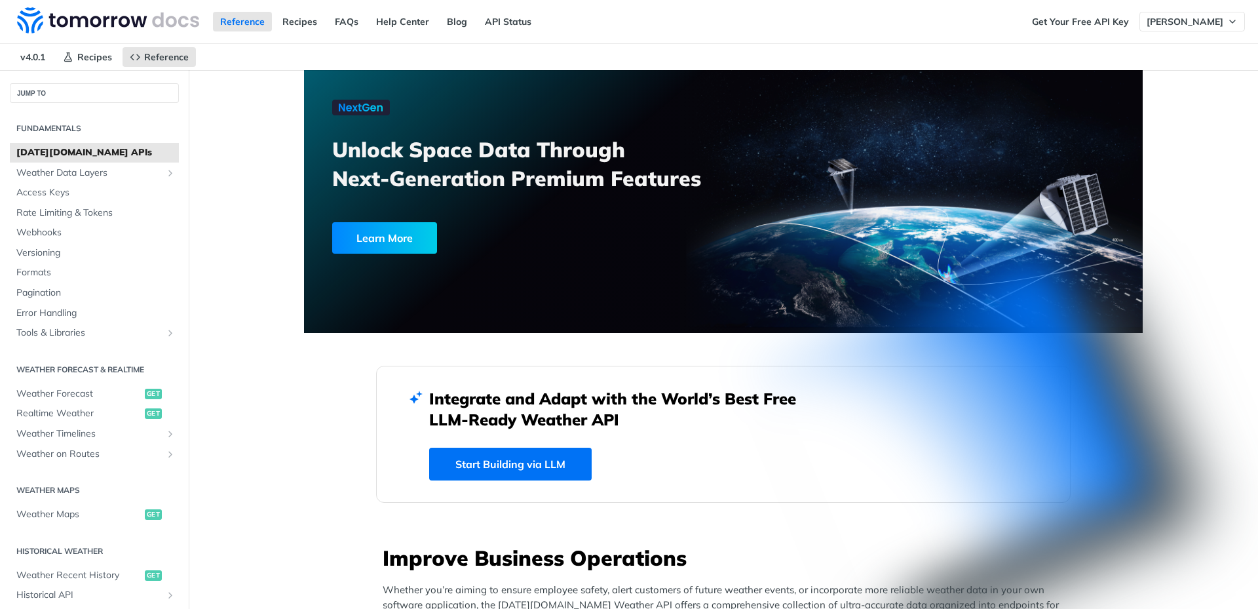
click at [1182, 28] on button "[PERSON_NAME]" at bounding box center [1193, 22] width 106 height 20
click at [1174, 21] on span "[PERSON_NAME]" at bounding box center [1185, 22] width 77 height 12
click at [1231, 14] on button "[PERSON_NAME]" at bounding box center [1193, 22] width 106 height 20
click at [1212, 20] on span "[PERSON_NAME]" at bounding box center [1185, 22] width 77 height 12
click at [971, 12] on div "Reference Recipes FAQs Help Center Blog API Status" at bounding box center [512, 21] width 1025 height 43
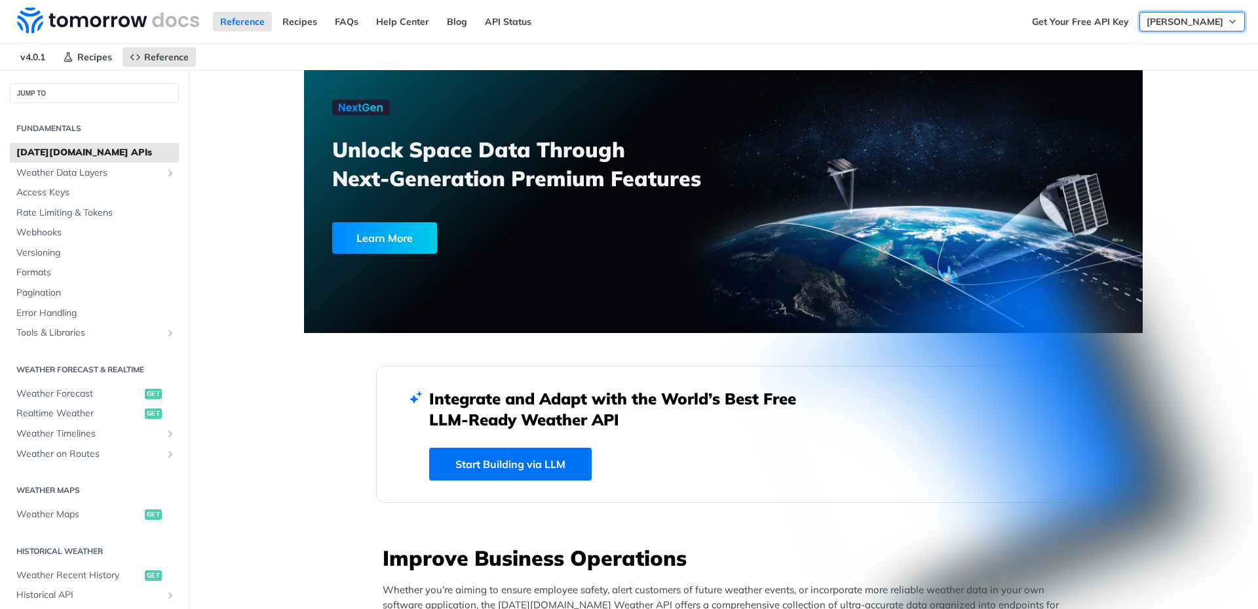
click at [1166, 19] on span "[PERSON_NAME]" at bounding box center [1185, 22] width 77 height 12
click at [1227, 21] on icon "button" at bounding box center [1232, 21] width 10 height 10
click at [72, 16] on img at bounding box center [108, 20] width 182 height 26
click at [1174, 21] on span "[PERSON_NAME]" at bounding box center [1185, 22] width 77 height 12
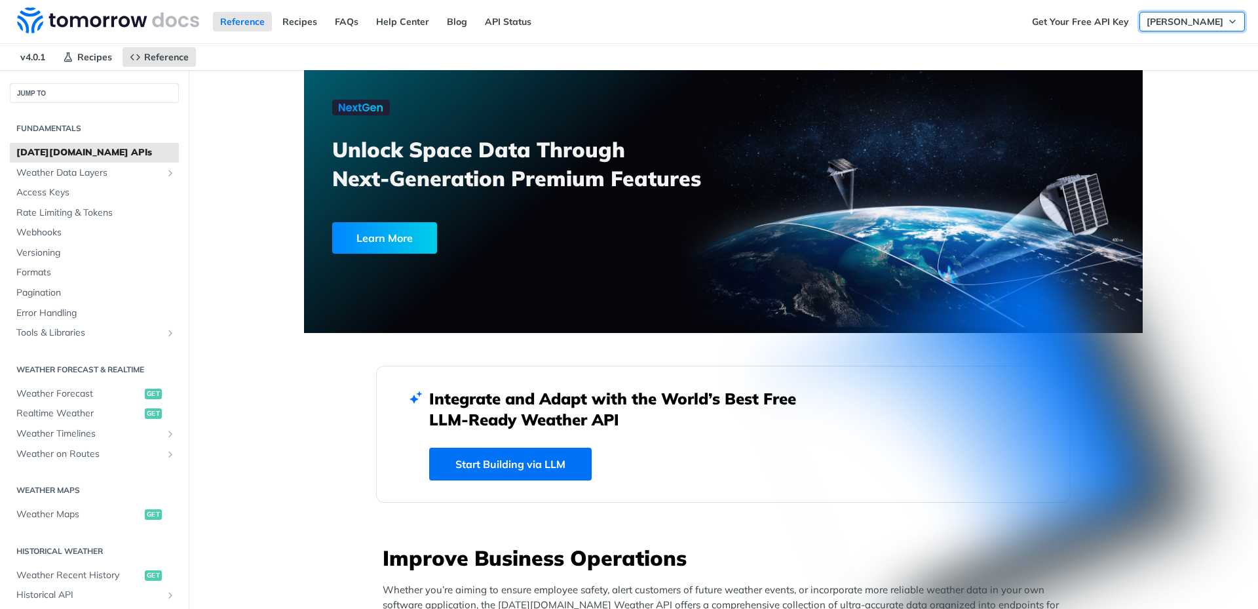
click at [1174, 21] on span "[PERSON_NAME]" at bounding box center [1185, 22] width 77 height 12
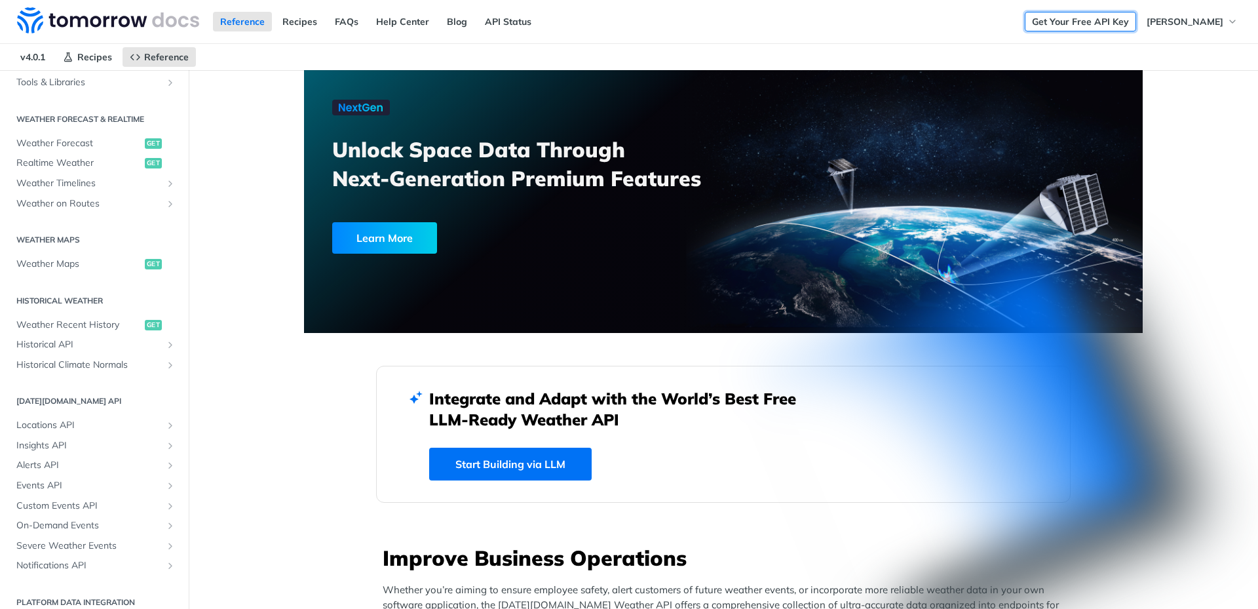
click at [1096, 22] on link "Get Your Free API Key" at bounding box center [1080, 22] width 111 height 20
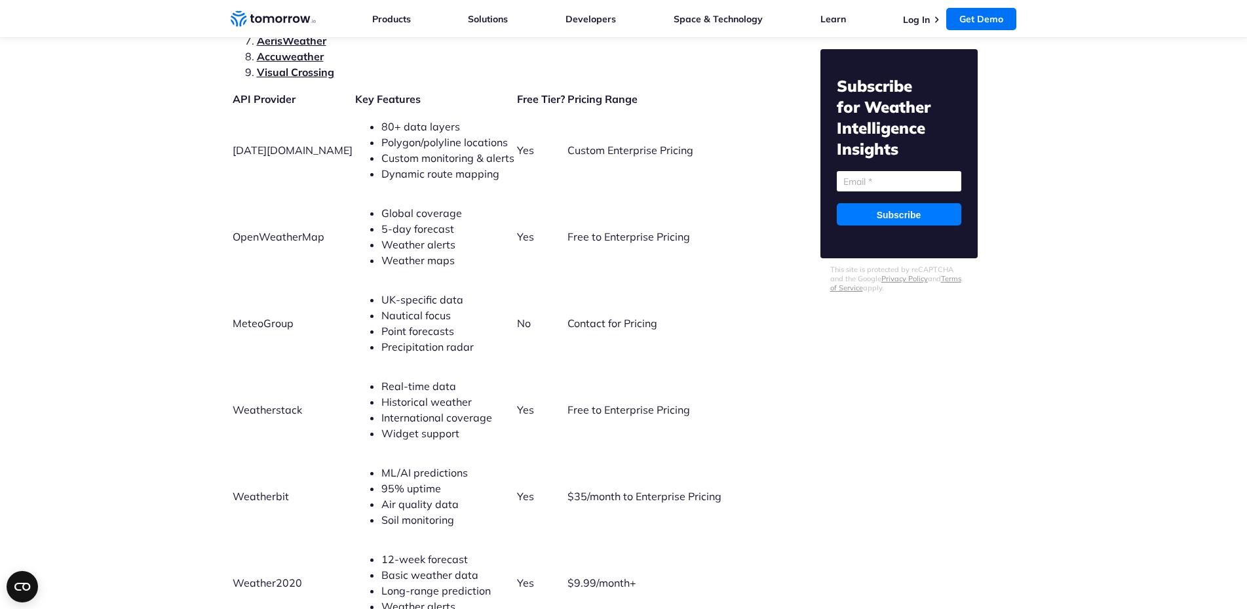
scroll to position [2937, 0]
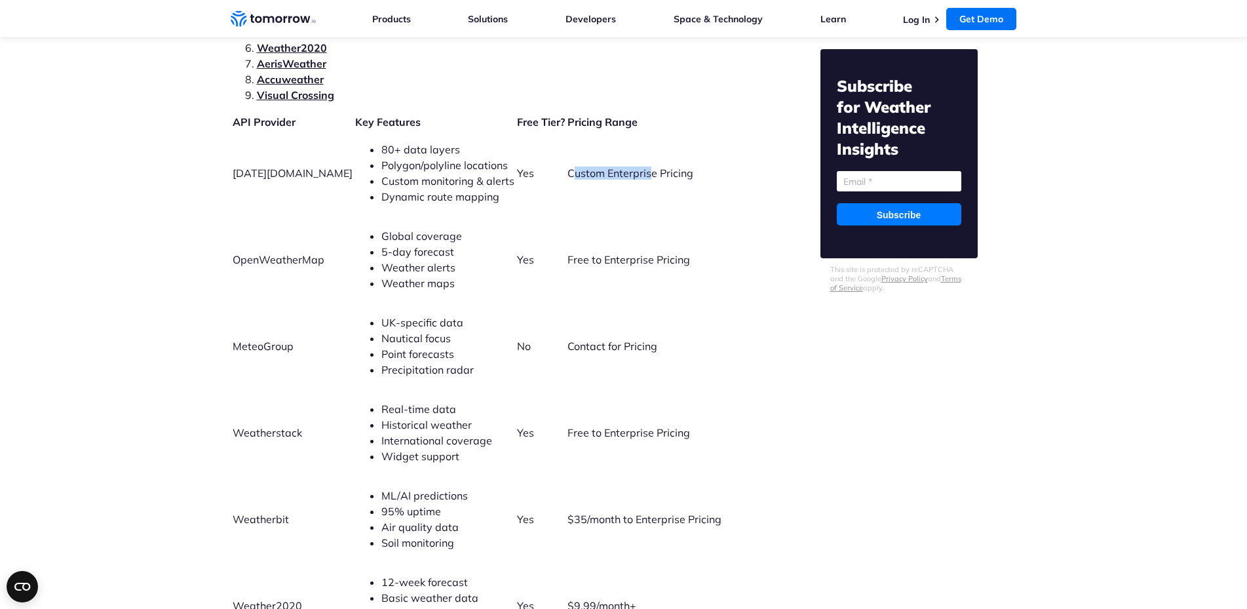
drag, startPoint x: 546, startPoint y: 155, endPoint x: 623, endPoint y: 156, distance: 76.7
click at [623, 166] on span "Custom Enterprise Pricing" at bounding box center [631, 172] width 126 height 13
click at [658, 166] on span "Custom Enterprise Pricing" at bounding box center [631, 172] width 126 height 13
drag, startPoint x: 674, startPoint y: 161, endPoint x: 543, endPoint y: 158, distance: 131.1
click at [567, 158] on td "Custom Enterprise Pricing" at bounding box center [657, 172] width 180 height 85
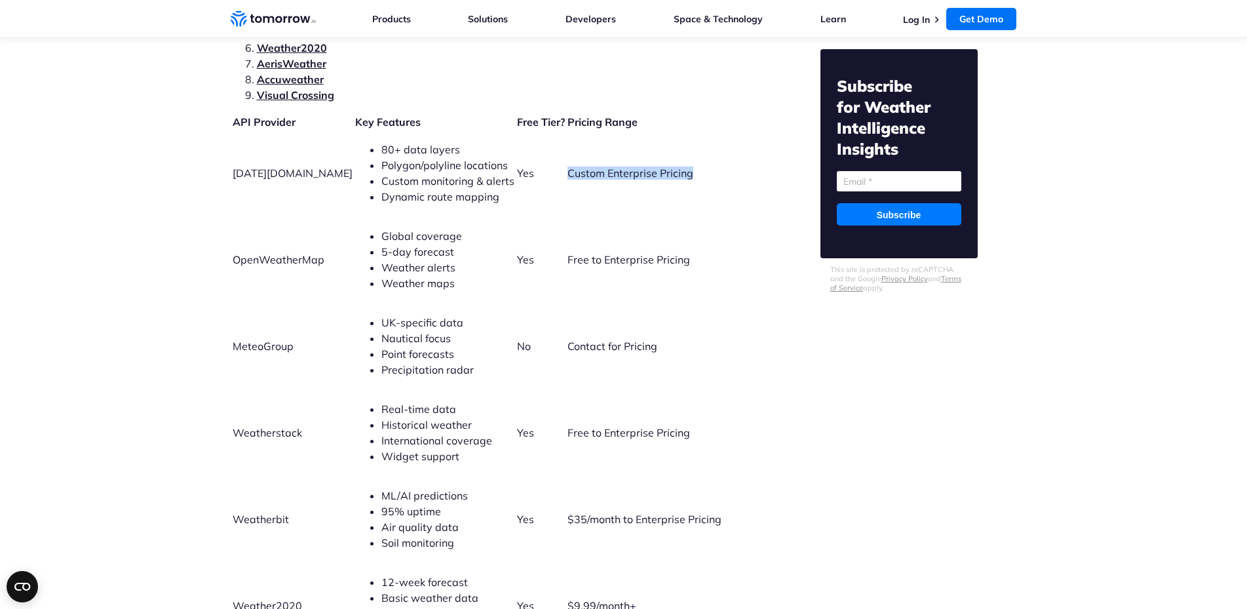
copy span "Custom Enterprise Pricing"
click at [568, 166] on span "Custom Enterprise Pricing" at bounding box center [631, 172] width 126 height 13
drag, startPoint x: 540, startPoint y: 159, endPoint x: 665, endPoint y: 164, distance: 125.3
click at [665, 164] on td "Custom Enterprise Pricing" at bounding box center [657, 172] width 180 height 85
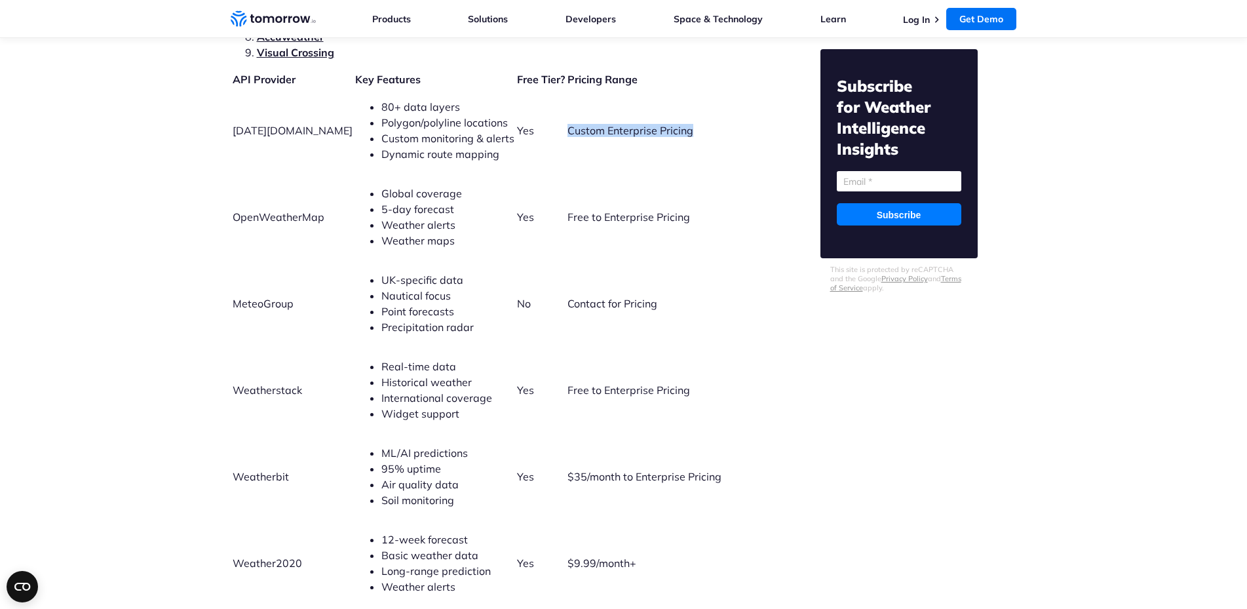
scroll to position [3003, 0]
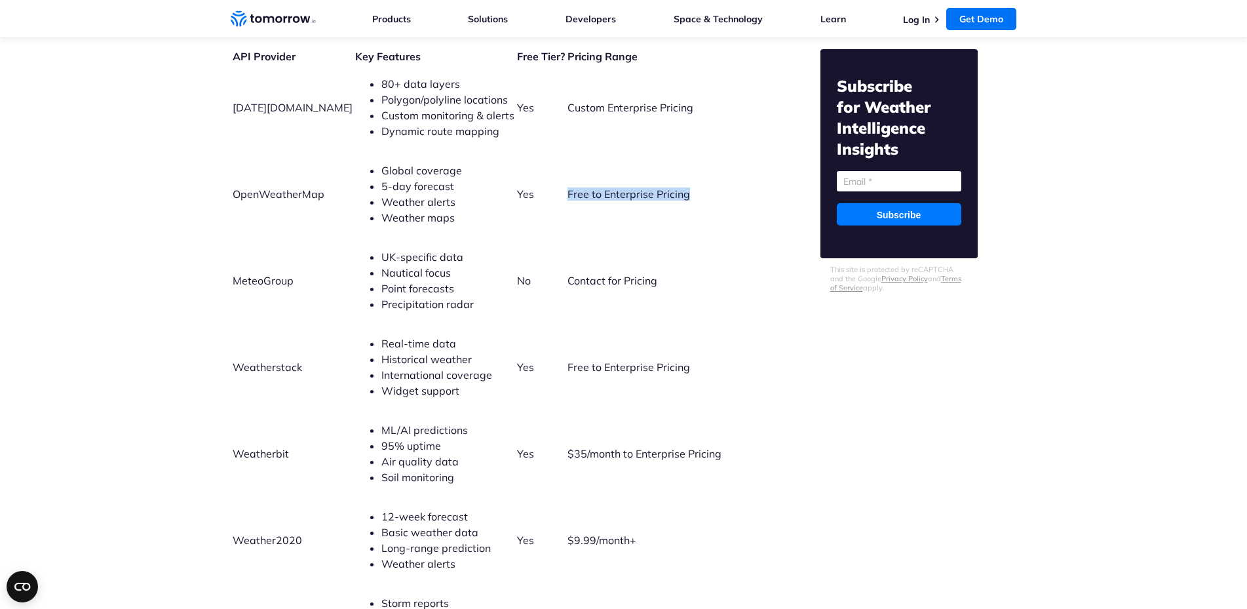
drag, startPoint x: 661, startPoint y: 180, endPoint x: 520, endPoint y: 172, distance: 140.5
click at [520, 172] on tr "OpenWeatherMap Global coverage 5-day forecast Weather alerts Weather maps Yes F…" at bounding box center [489, 193] width 514 height 85
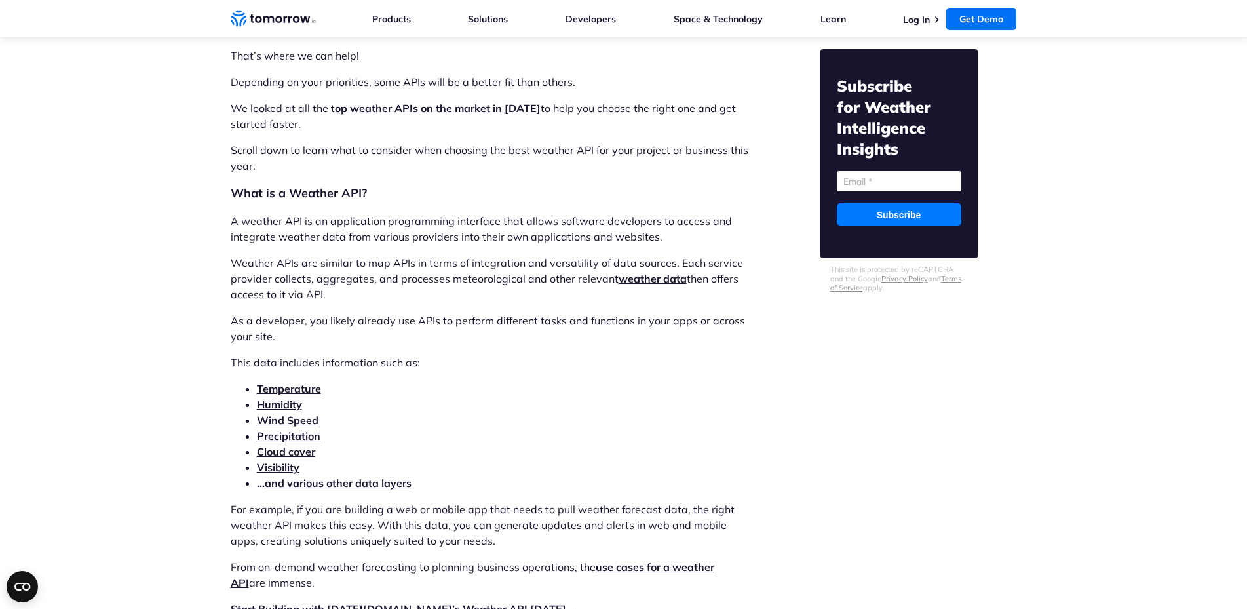
scroll to position [1299, 0]
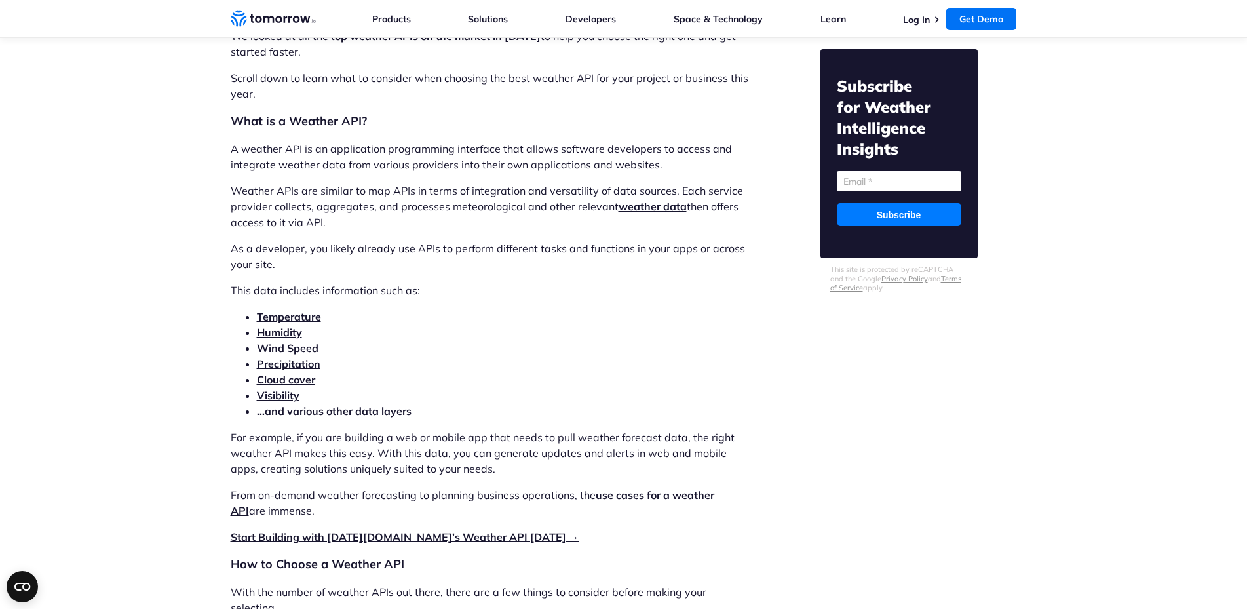
click at [317, 417] on li "… and various other data layers" at bounding box center [504, 411] width 494 height 16
click at [313, 408] on link "and various other data layers" at bounding box center [338, 410] width 147 height 13
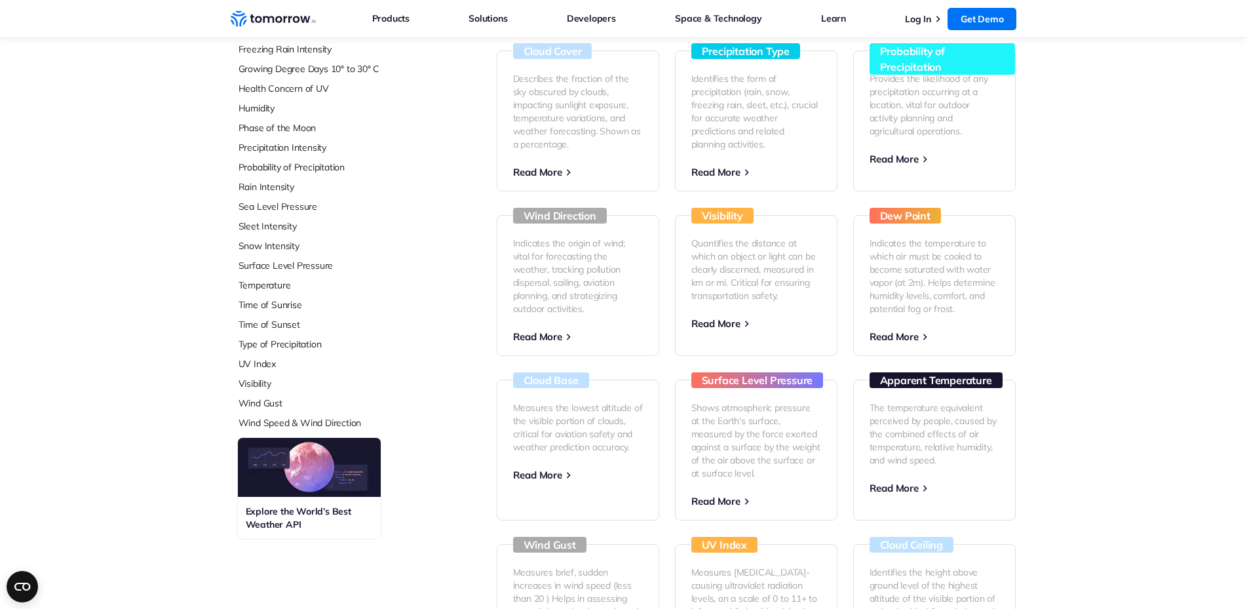
scroll to position [197, 0]
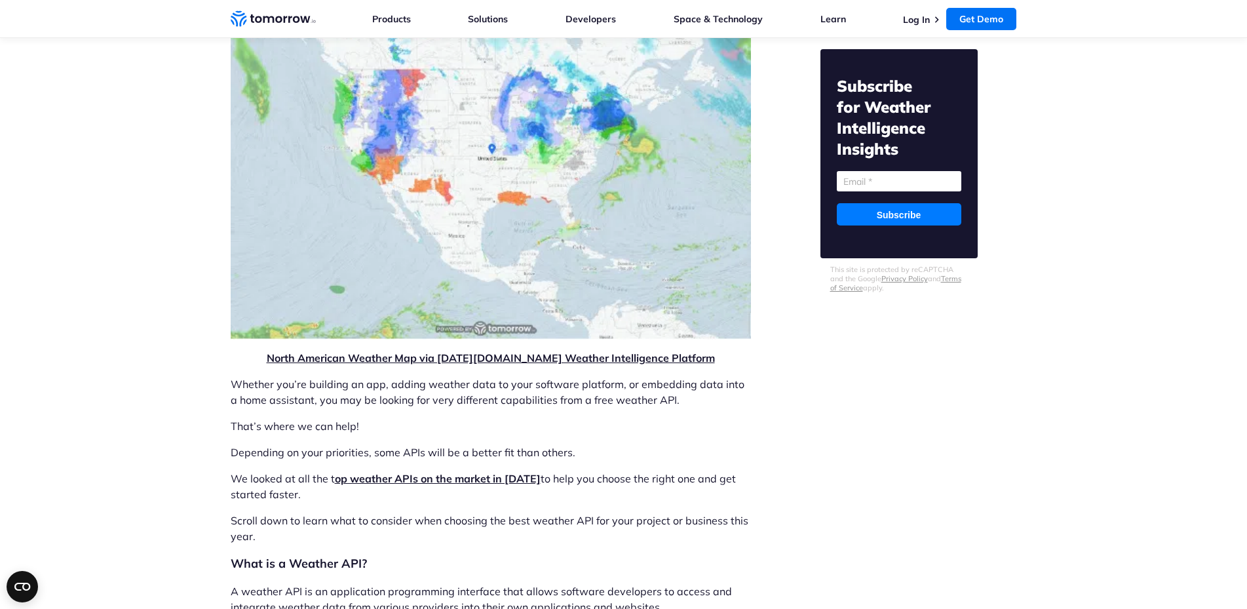
scroll to position [1168, 0]
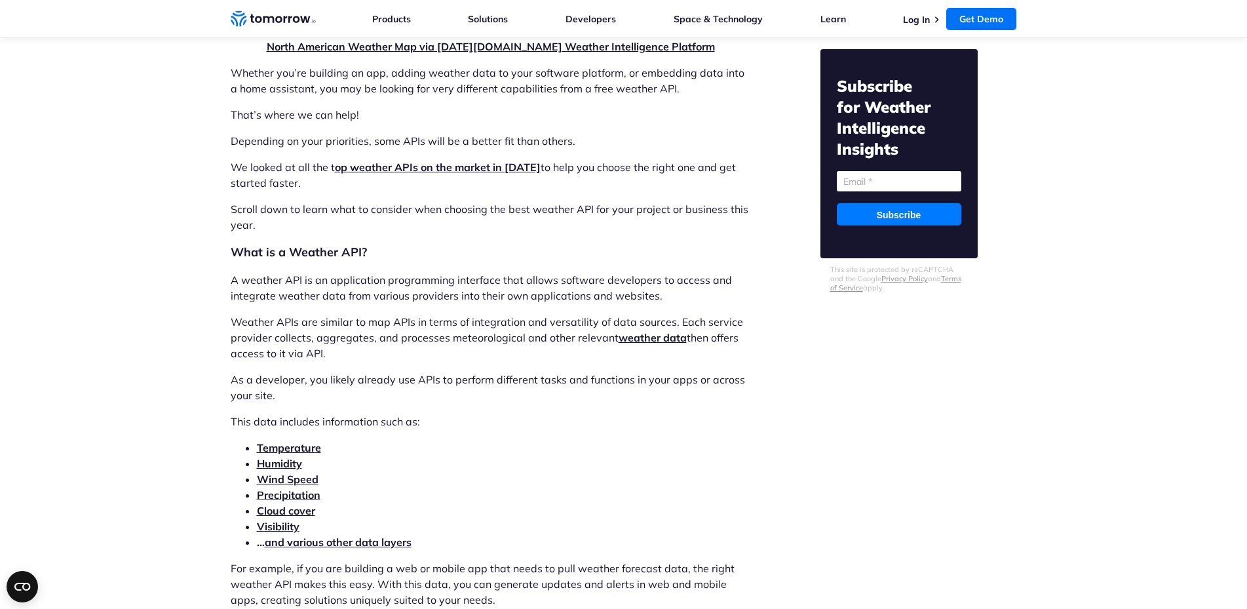
click at [307, 547] on link "and various other data layers" at bounding box center [338, 541] width 147 height 13
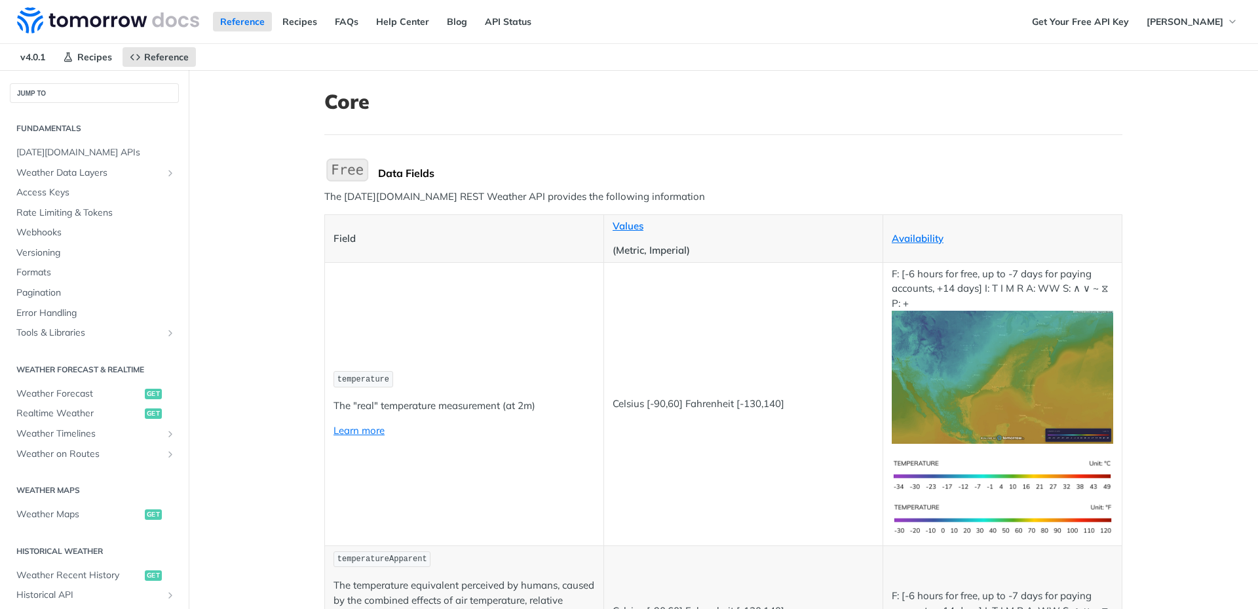
click at [841, 56] on nav "v4.0.1 Recipes Reference" at bounding box center [622, 57] width 1245 height 26
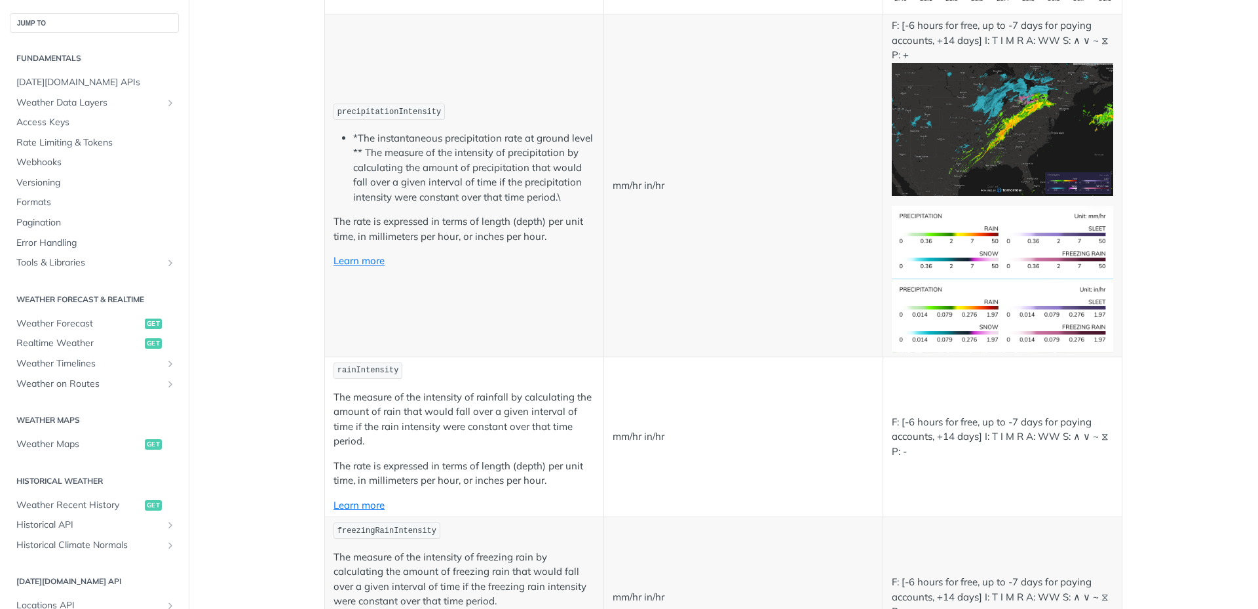
scroll to position [2359, 0]
click at [390, 103] on code "precipitationIntensity" at bounding box center [389, 110] width 111 height 16
copy code "precipitationIntensity"
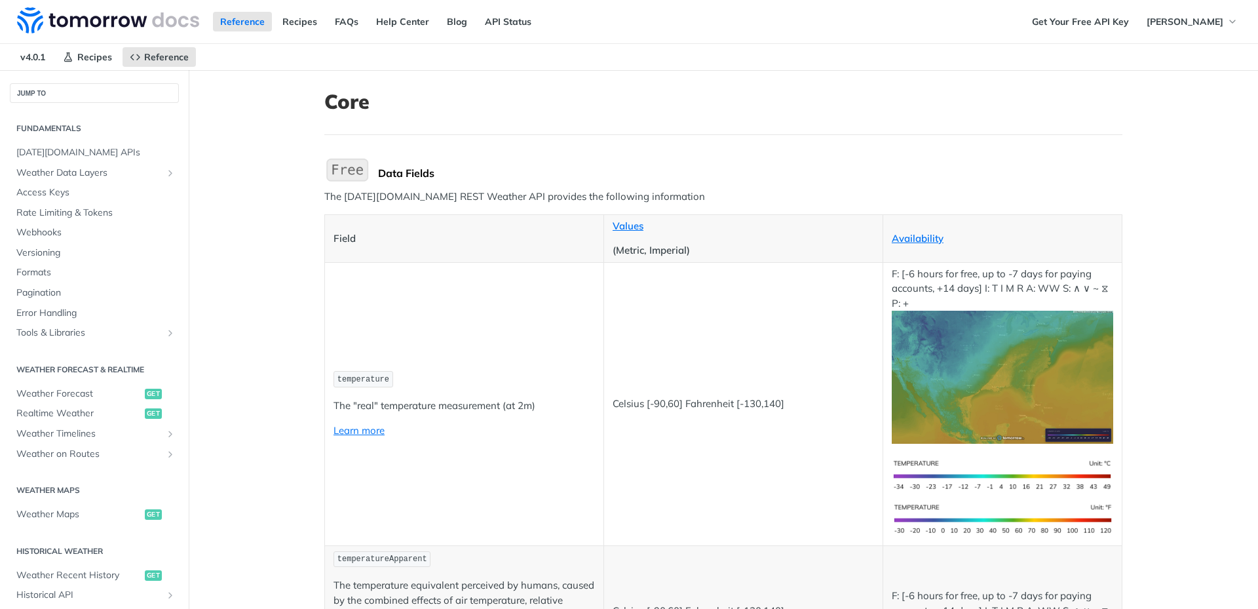
scroll to position [197, 0]
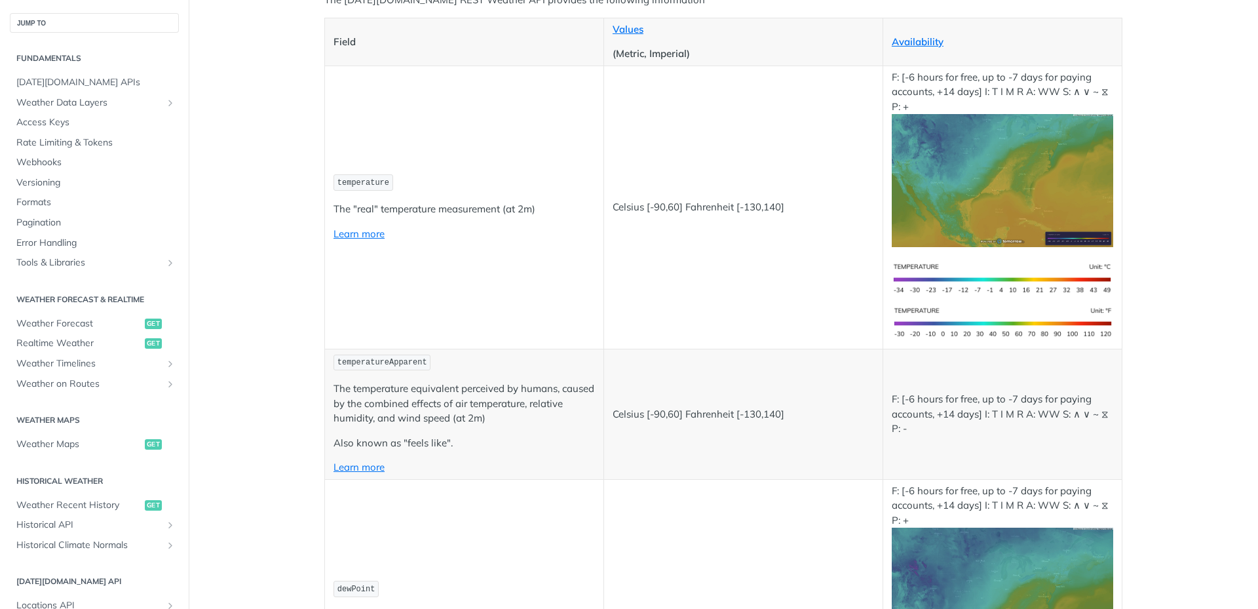
click at [368, 182] on code "temperature" at bounding box center [364, 182] width 60 height 16
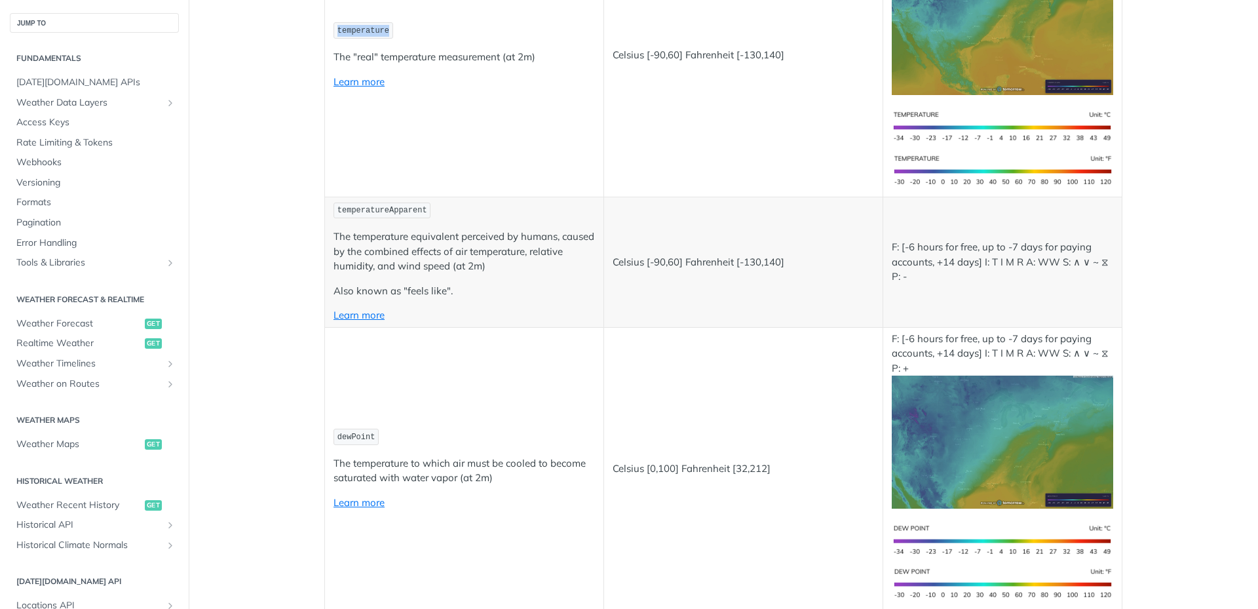
scroll to position [459, 0]
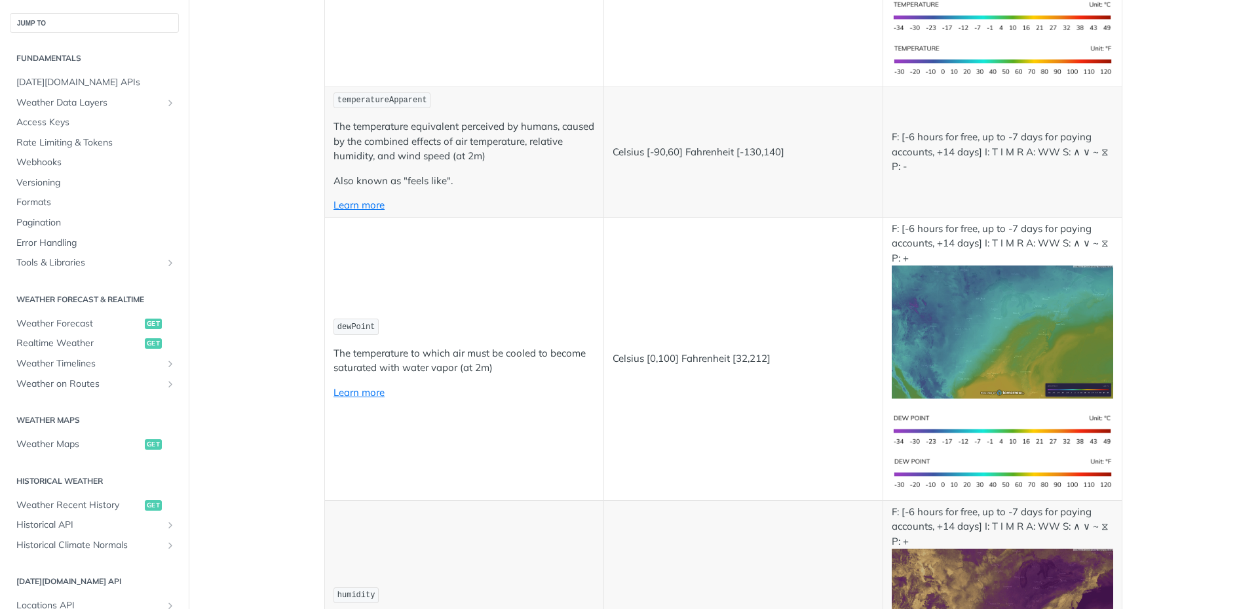
copy code "temperature"
click at [386, 106] on code "temperatureApparent" at bounding box center [382, 100] width 97 height 16
click at [383, 101] on code "temperatureApparent" at bounding box center [382, 100] width 97 height 16
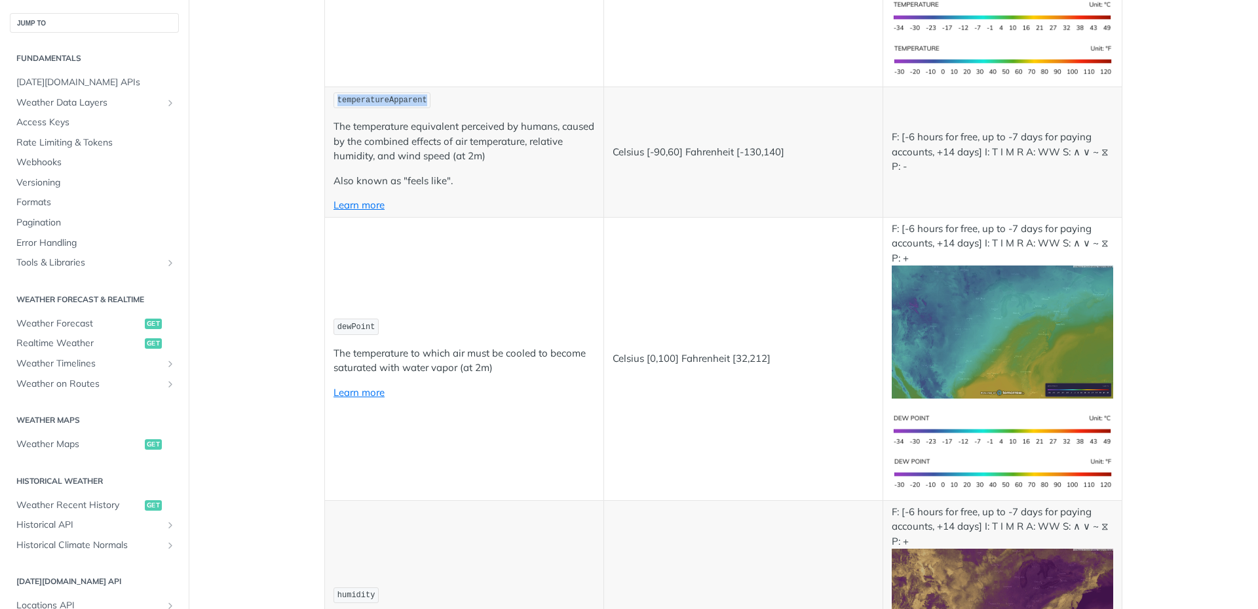
click at [383, 101] on code "temperatureApparent" at bounding box center [382, 100] width 97 height 16
click at [357, 322] on code "dewPoint" at bounding box center [356, 327] width 45 height 16
copy code "dewPoint"
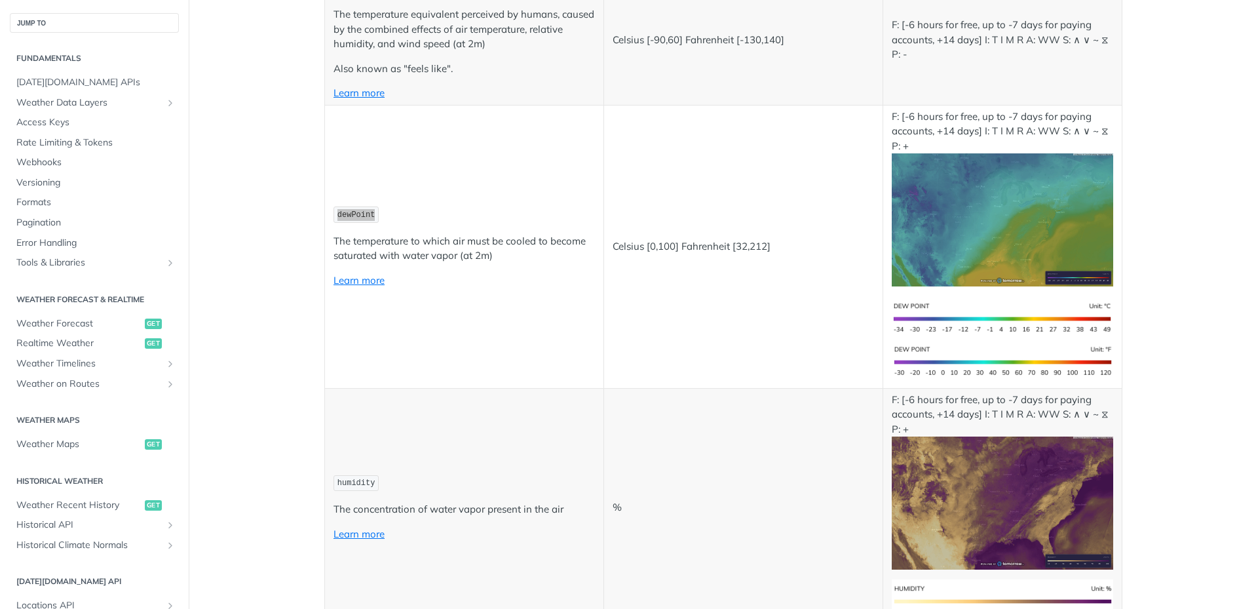
scroll to position [655, 0]
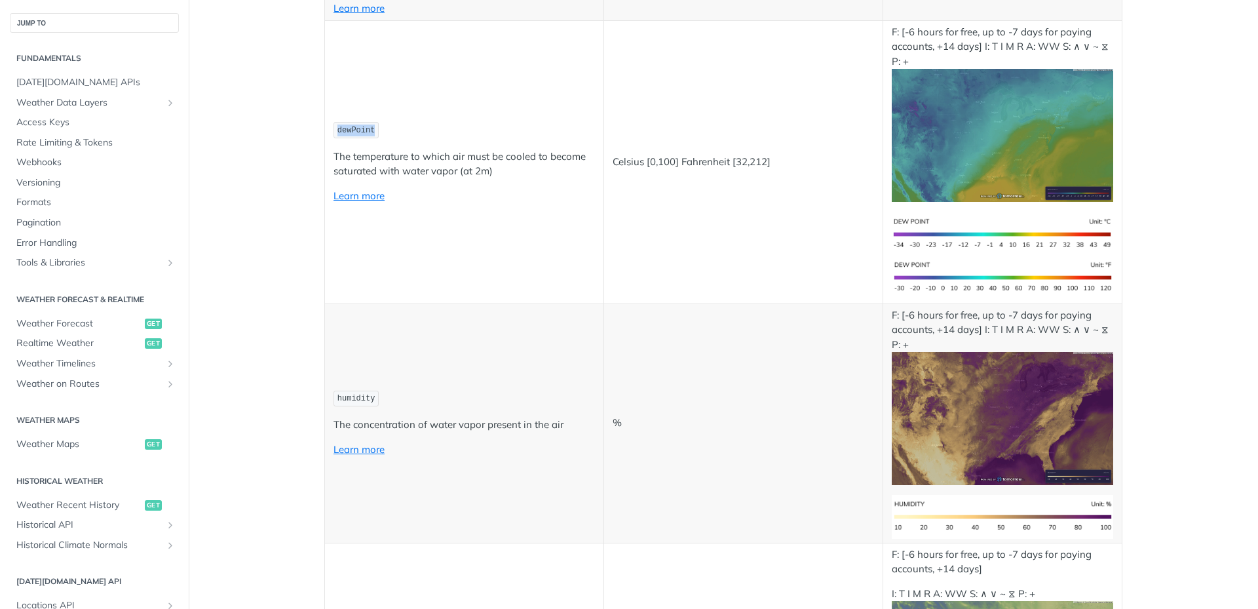
click at [326, 405] on td "humidity The concentration of water vapor present in the air Learn more" at bounding box center [464, 422] width 279 height 239
click at [349, 389] on p "humidity" at bounding box center [464, 398] width 261 height 19
copy code "humidity"
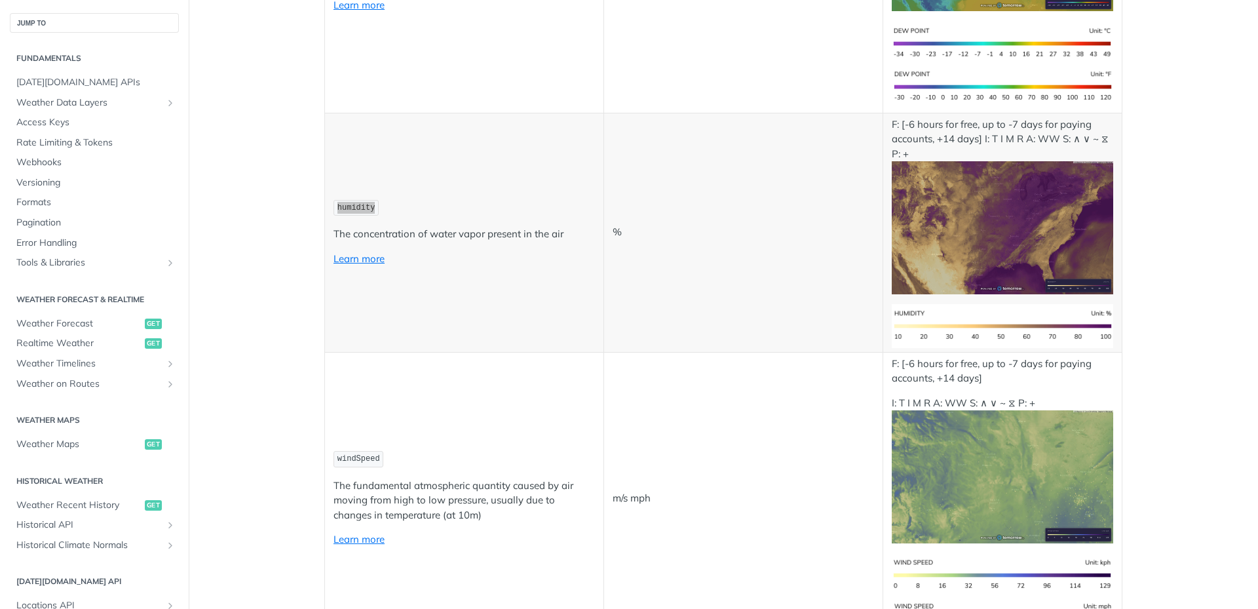
scroll to position [852, 0]
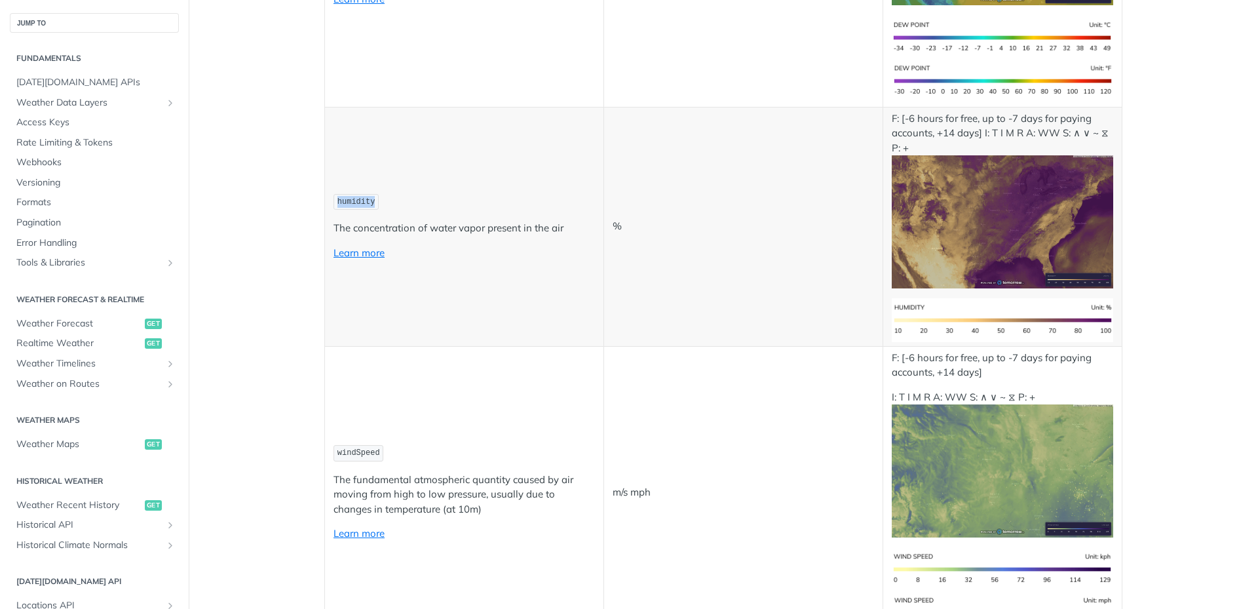
click at [356, 445] on code "windSpeed" at bounding box center [359, 453] width 50 height 16
copy code "windSpeed"
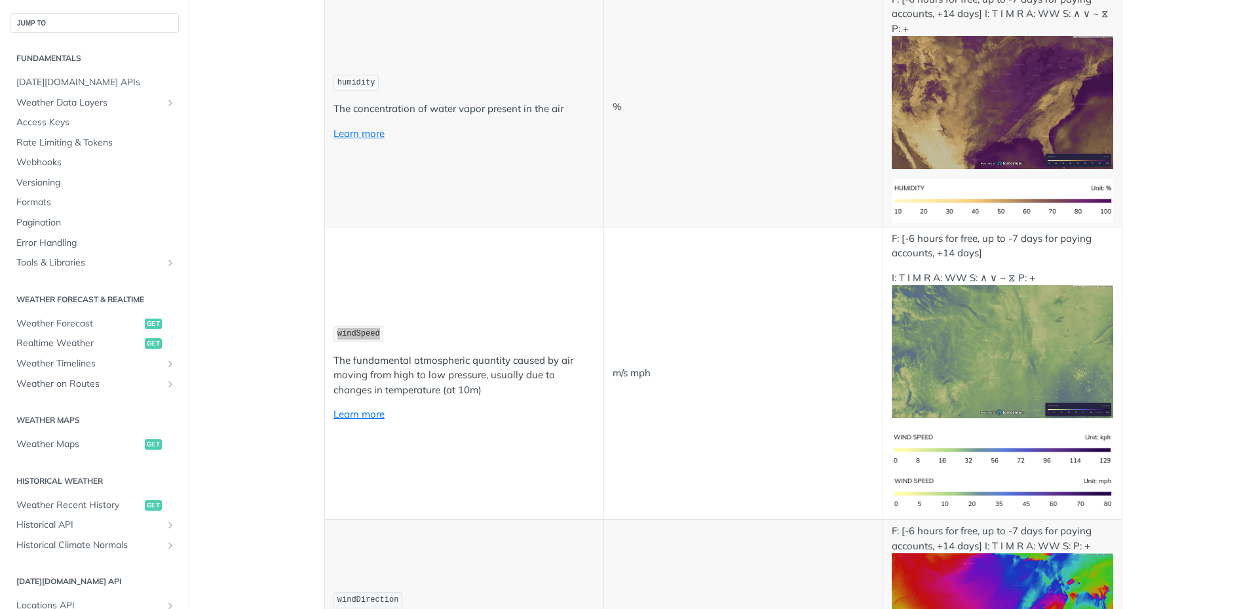
scroll to position [1114, 0]
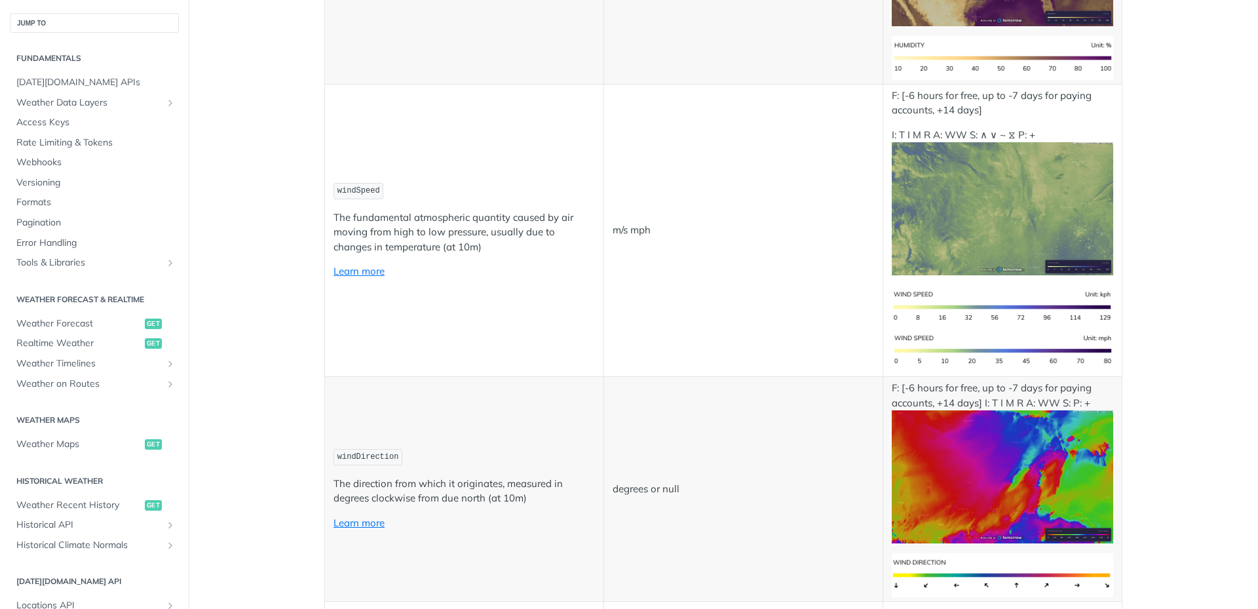
click at [341, 450] on code "windDirection" at bounding box center [368, 457] width 69 height 16
copy code "windDirection"
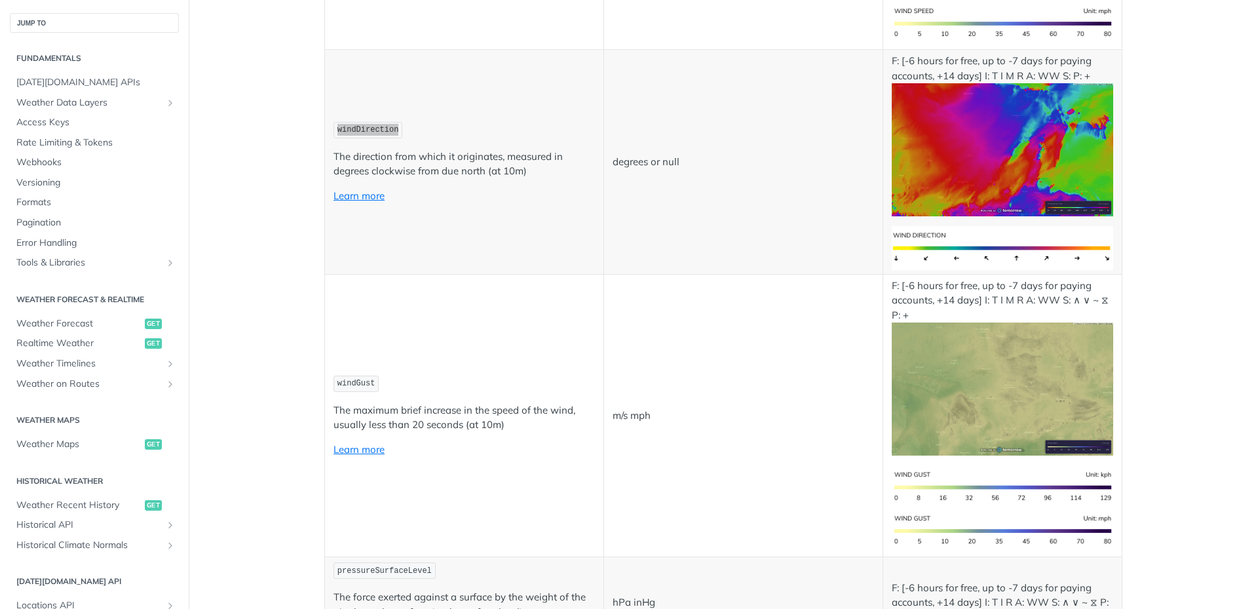
scroll to position [1442, 0]
click at [357, 375] on code "windGust" at bounding box center [356, 383] width 45 height 16
copy code "windGust"
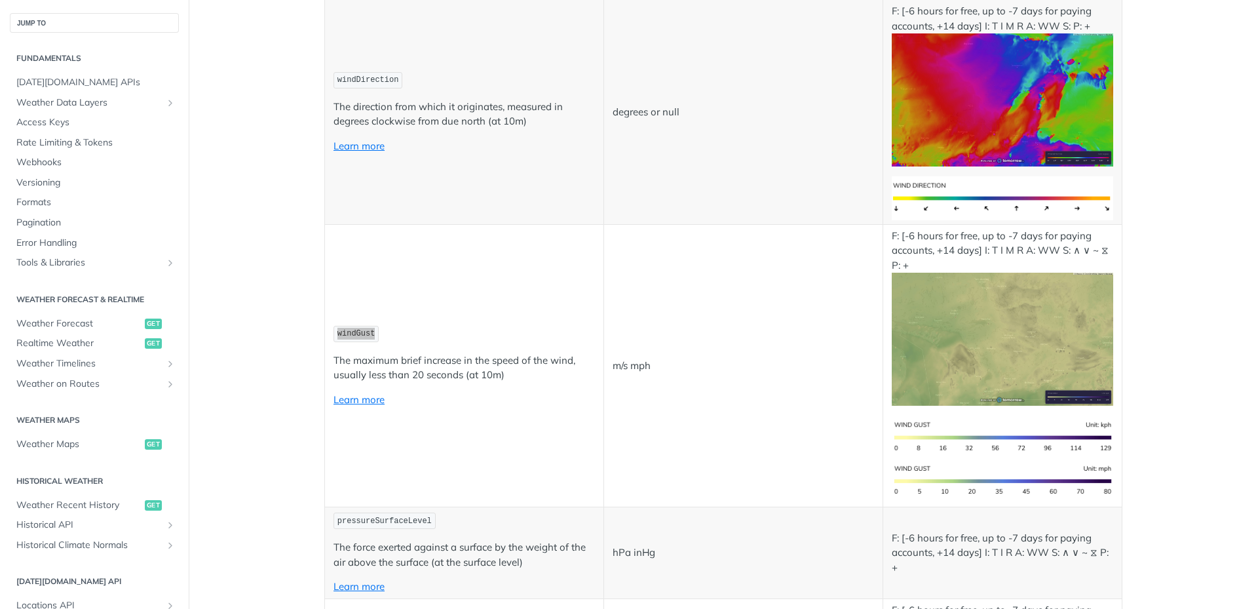
scroll to position [1638, 0]
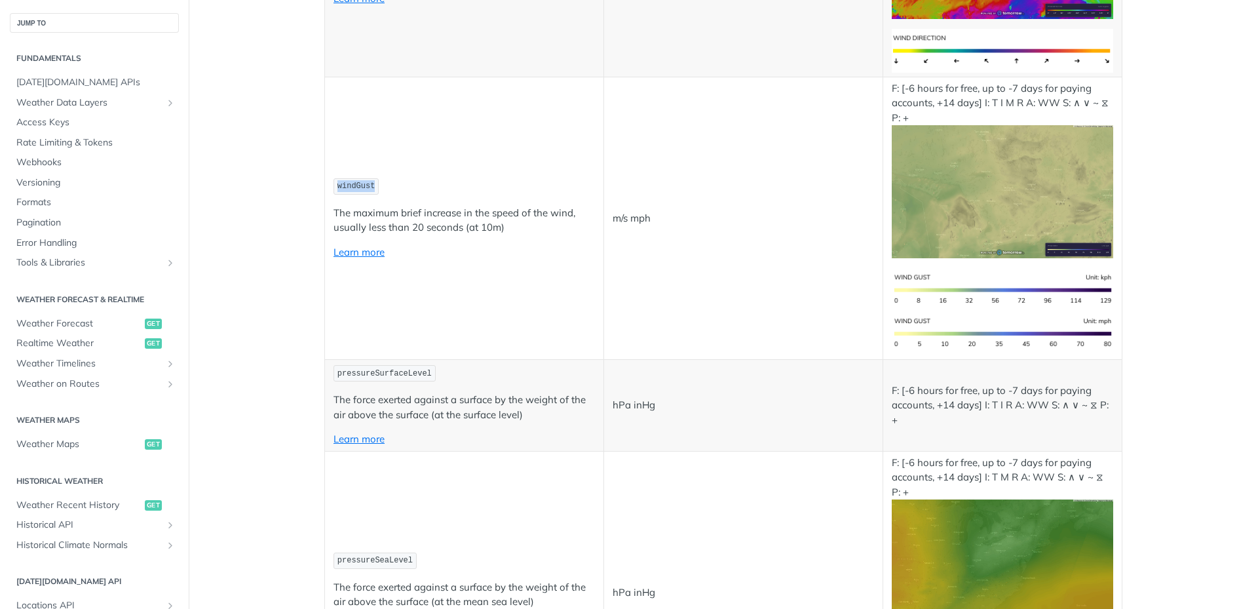
click at [374, 365] on code "pressureSurfaceLevel" at bounding box center [385, 373] width 102 height 16
copy code "pressureSurfaceLevel"
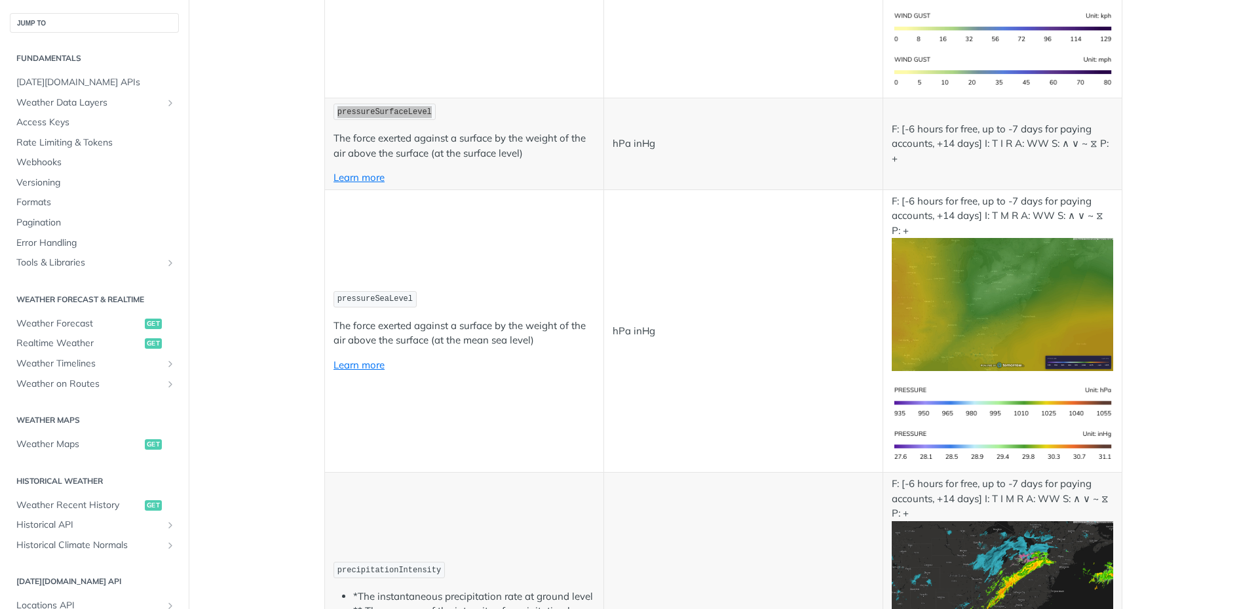
scroll to position [1901, 0]
click at [372, 291] on code "pressureSeaLevel" at bounding box center [375, 298] width 83 height 16
copy code "pressureSeaLevel"
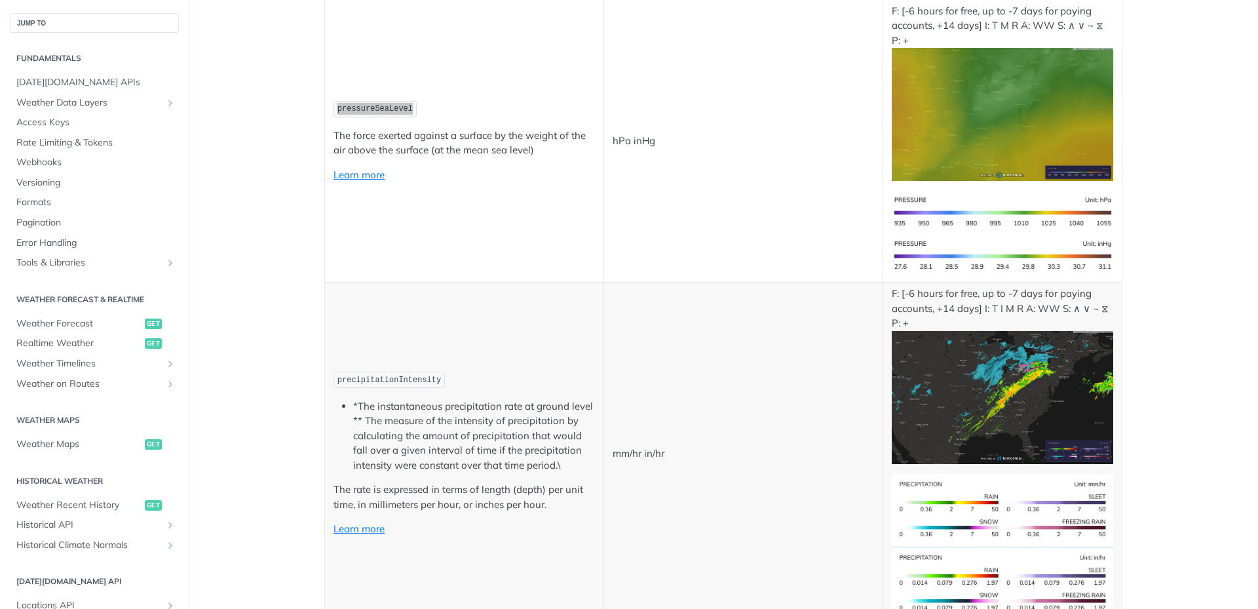
scroll to position [2163, 0]
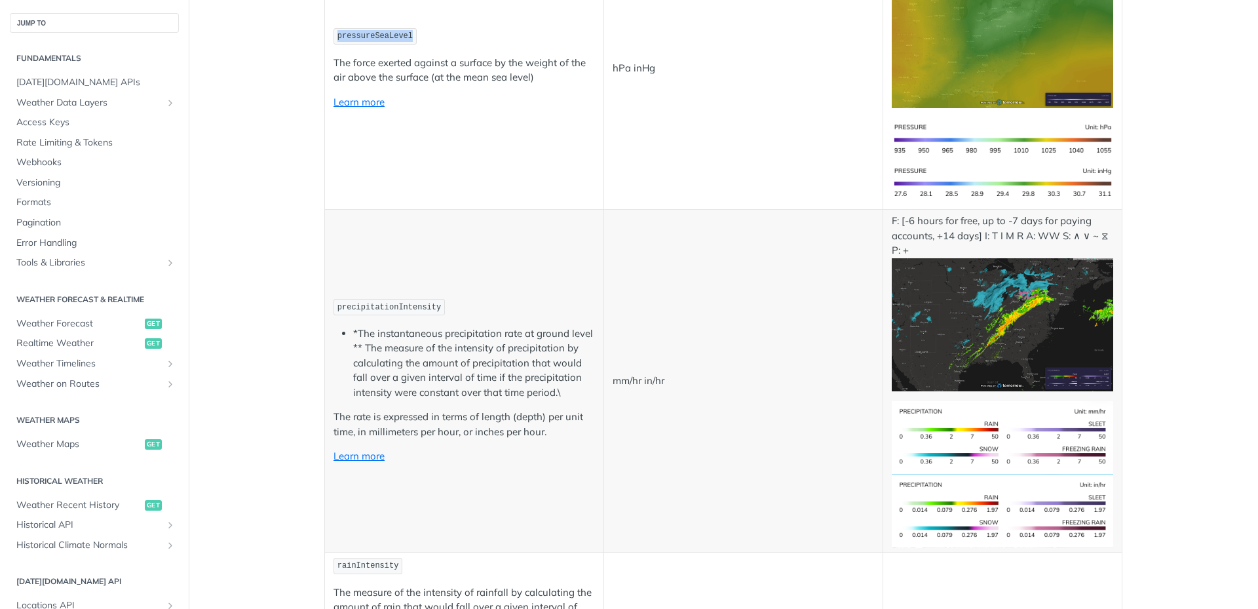
click at [369, 299] on code "precipitationIntensity" at bounding box center [389, 307] width 111 height 16
copy code "precipitationIntensity"
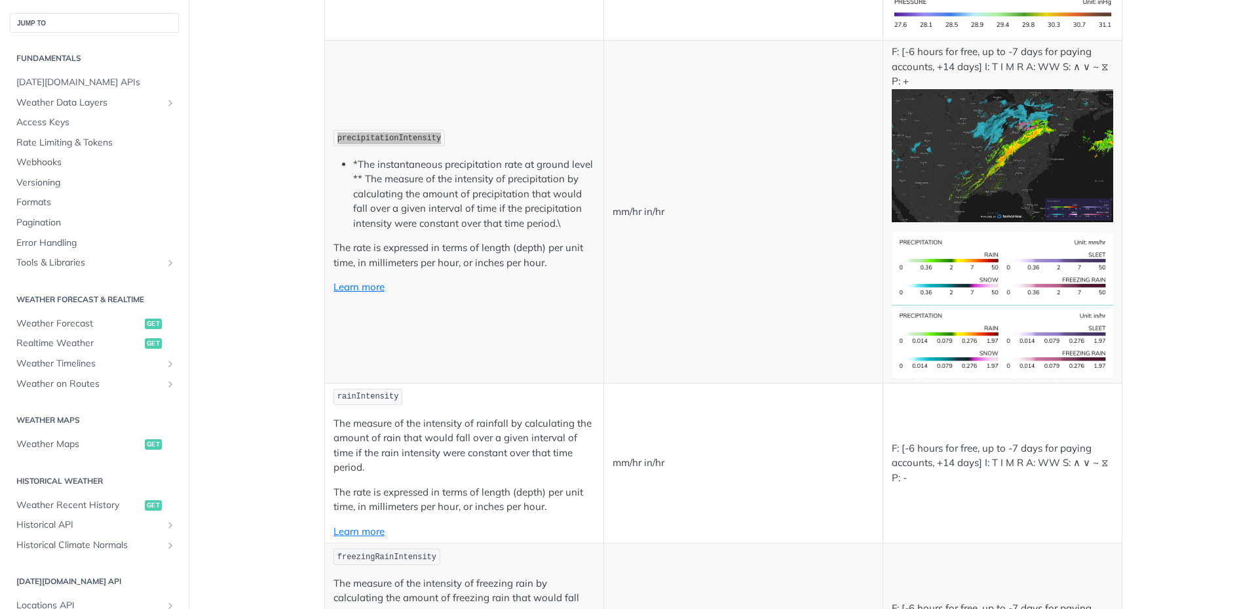
scroll to position [2425, 0]
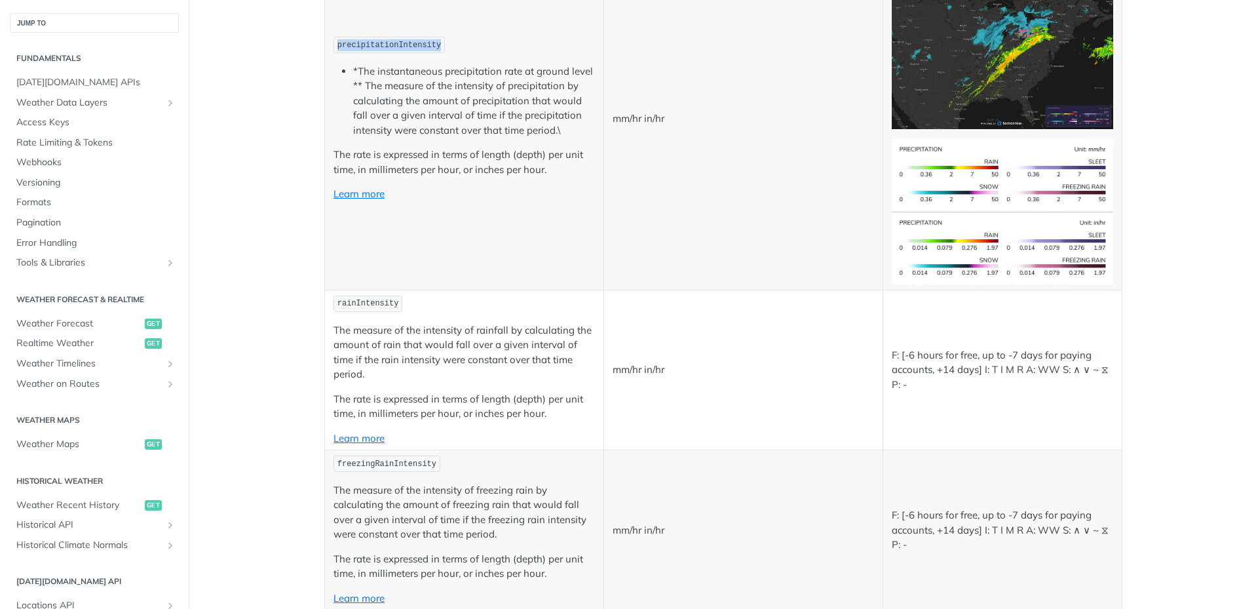
click at [359, 296] on code "rainIntensity" at bounding box center [368, 304] width 69 height 16
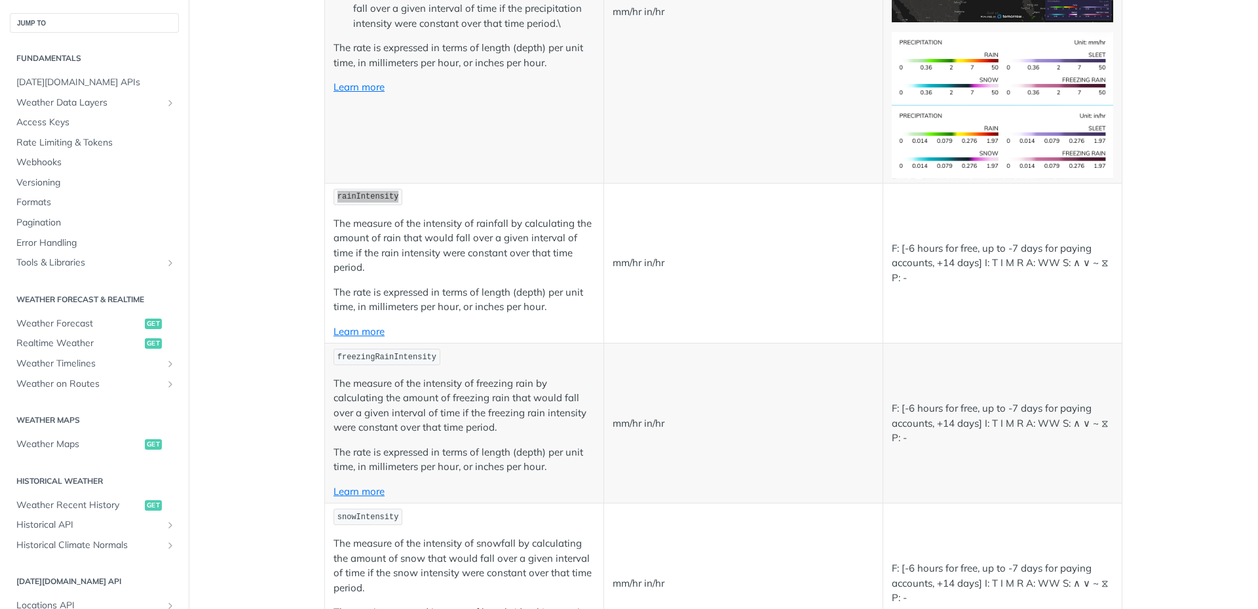
scroll to position [2621, 0]
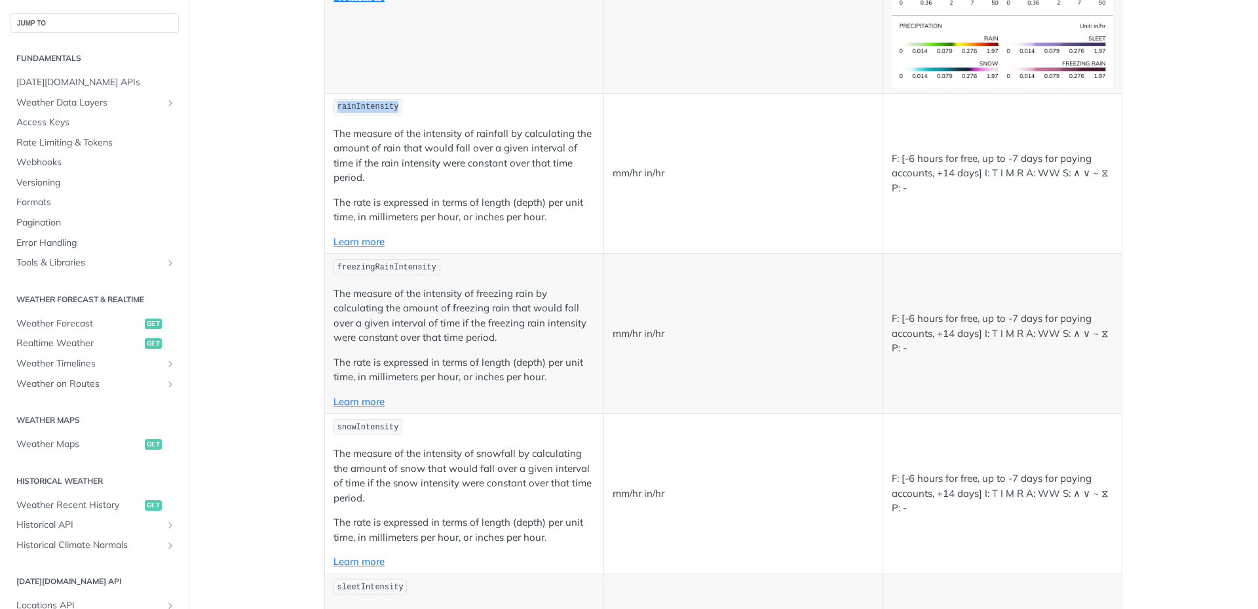
click at [376, 259] on code "freezingRainIntensity" at bounding box center [387, 267] width 107 height 16
click at [369, 259] on code "freezingRainIntensity" at bounding box center [387, 267] width 107 height 16
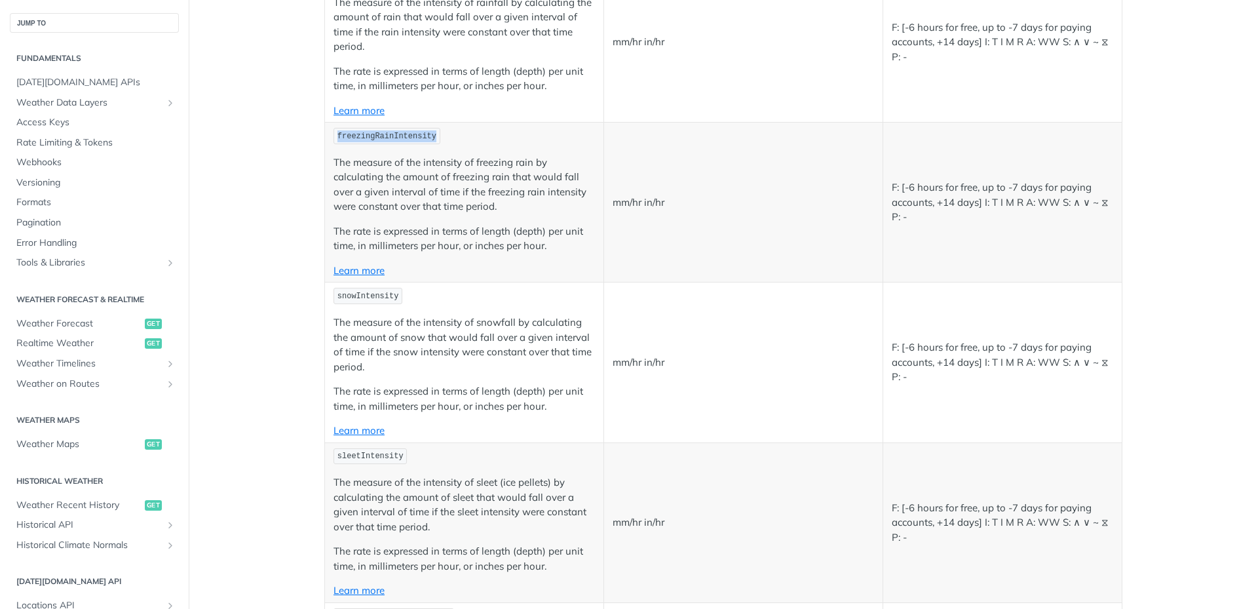
click at [383, 288] on code "snowIntensity" at bounding box center [368, 296] width 69 height 16
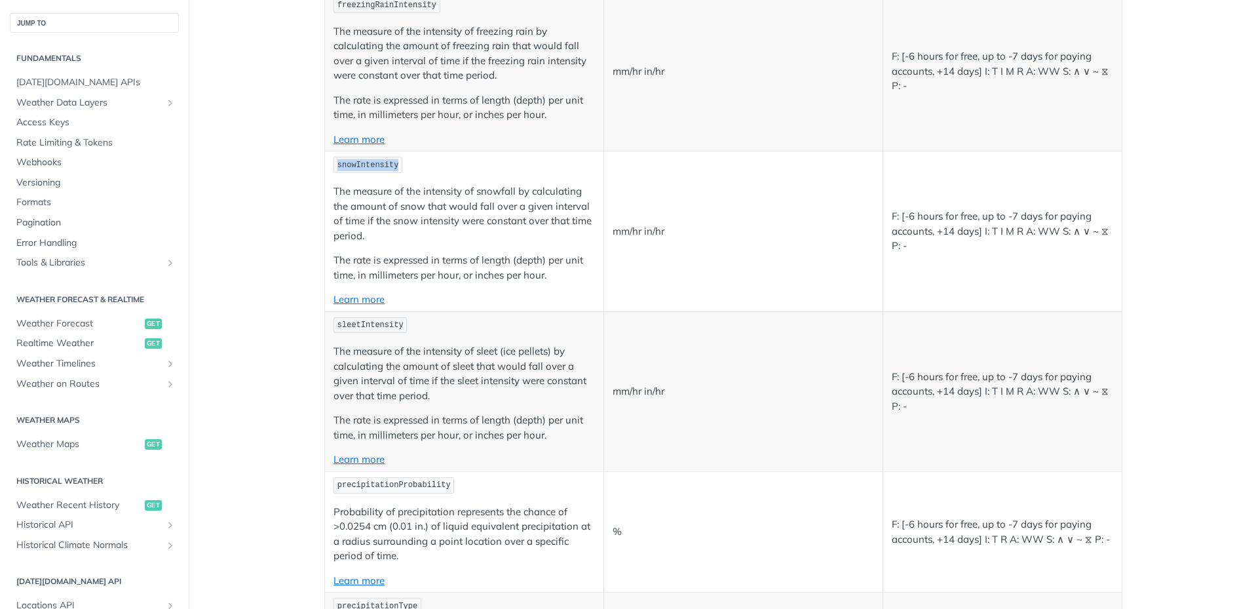
click at [385, 317] on code "sleetIntensity" at bounding box center [370, 325] width 73 height 16
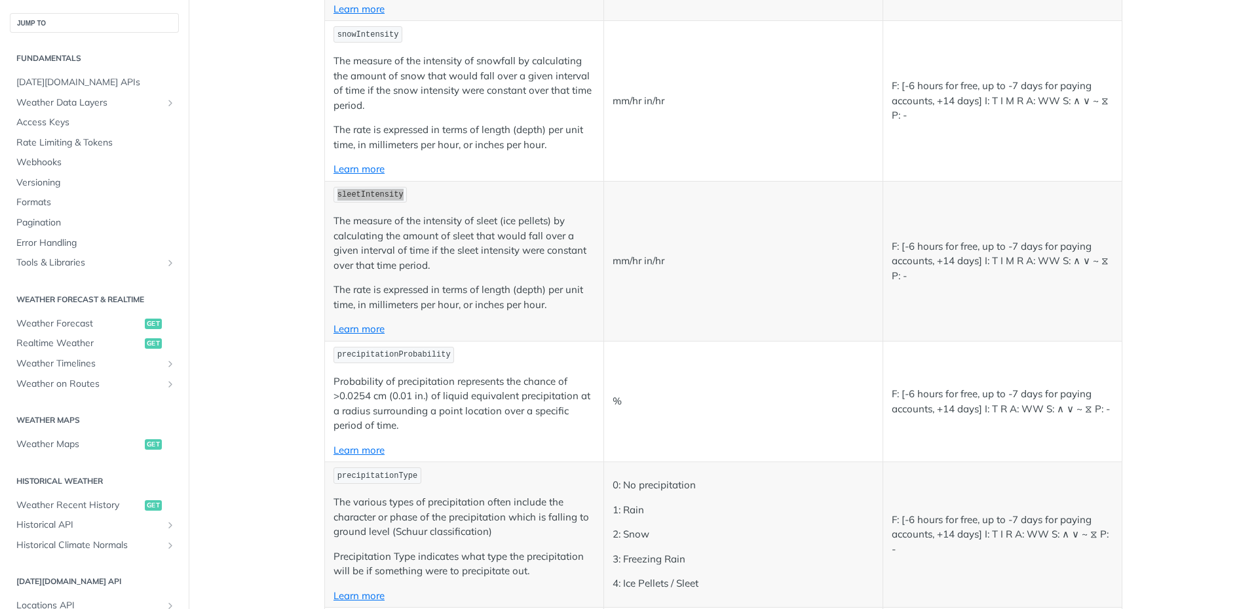
scroll to position [3015, 0]
click at [423, 346] on code "precipitationProbability" at bounding box center [394, 354] width 121 height 16
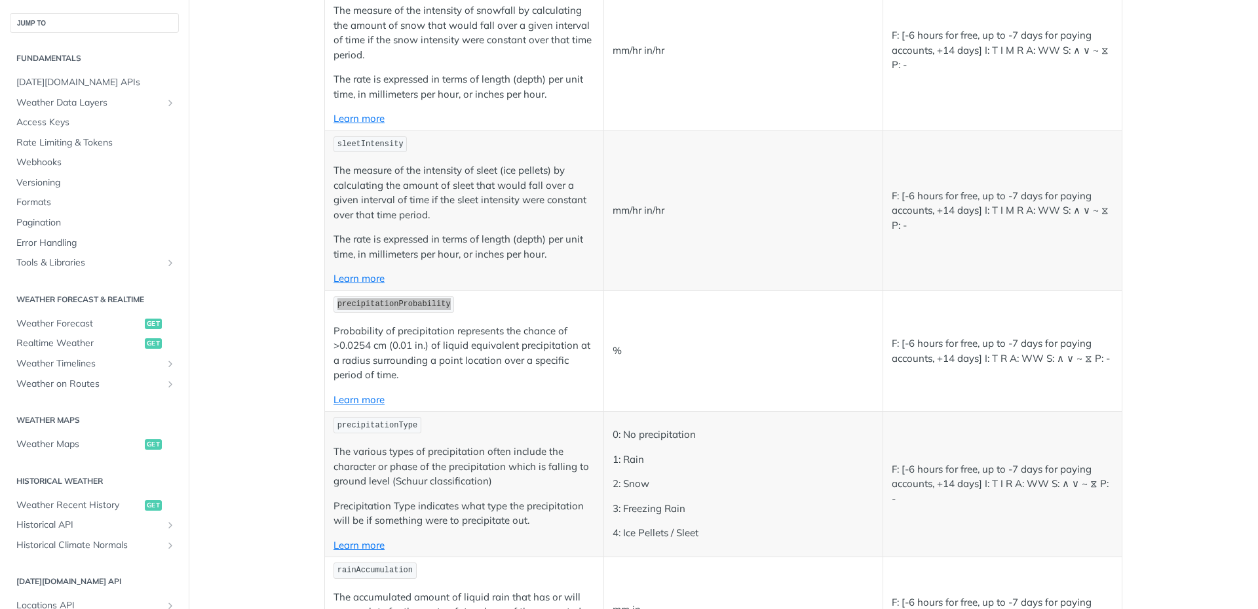
scroll to position [3146, 0]
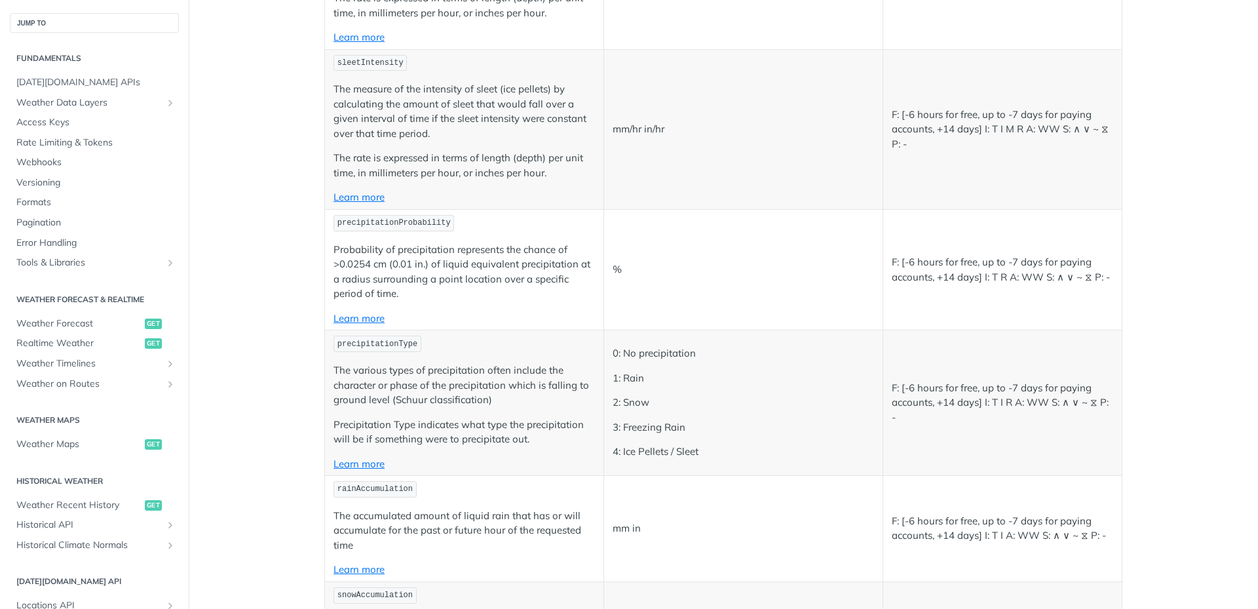
click at [389, 336] on code "precipitationType" at bounding box center [378, 344] width 88 height 16
click at [348, 481] on code "rainAccumulation" at bounding box center [375, 489] width 83 height 16
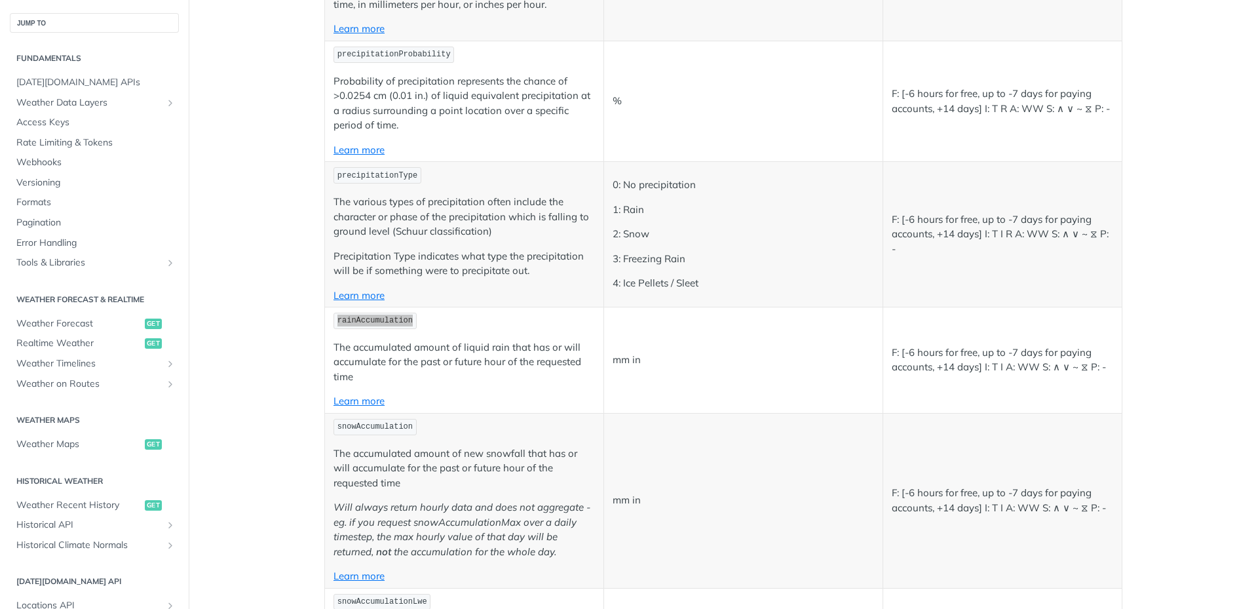
scroll to position [3342, 0]
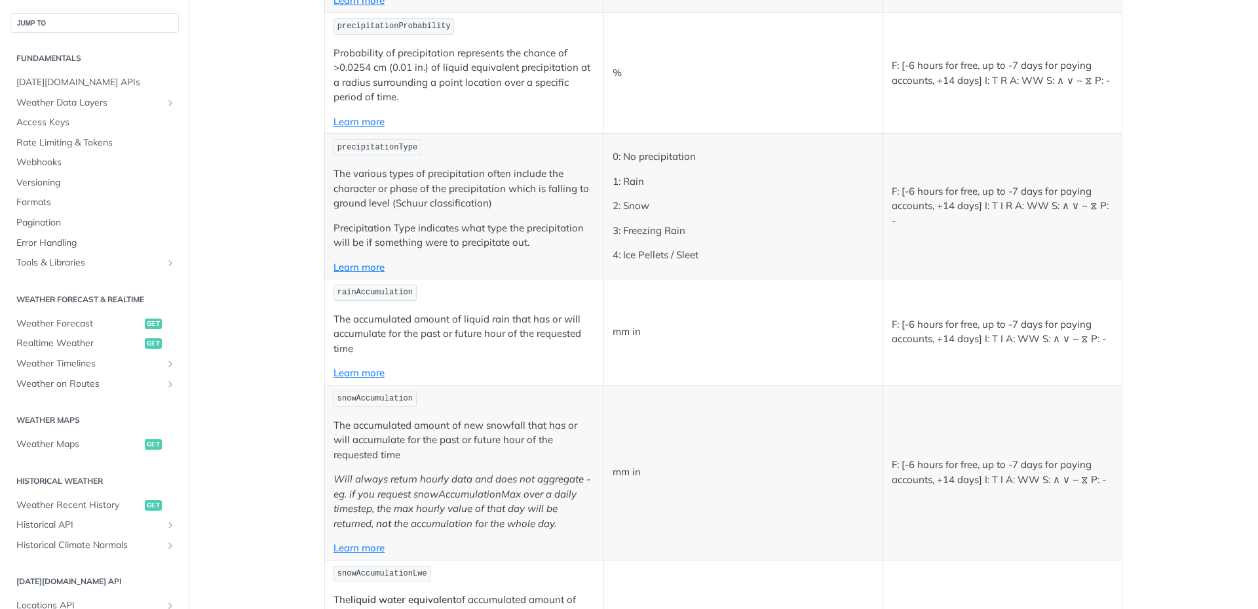
click at [372, 391] on code "snowAccumulation" at bounding box center [375, 399] width 83 height 16
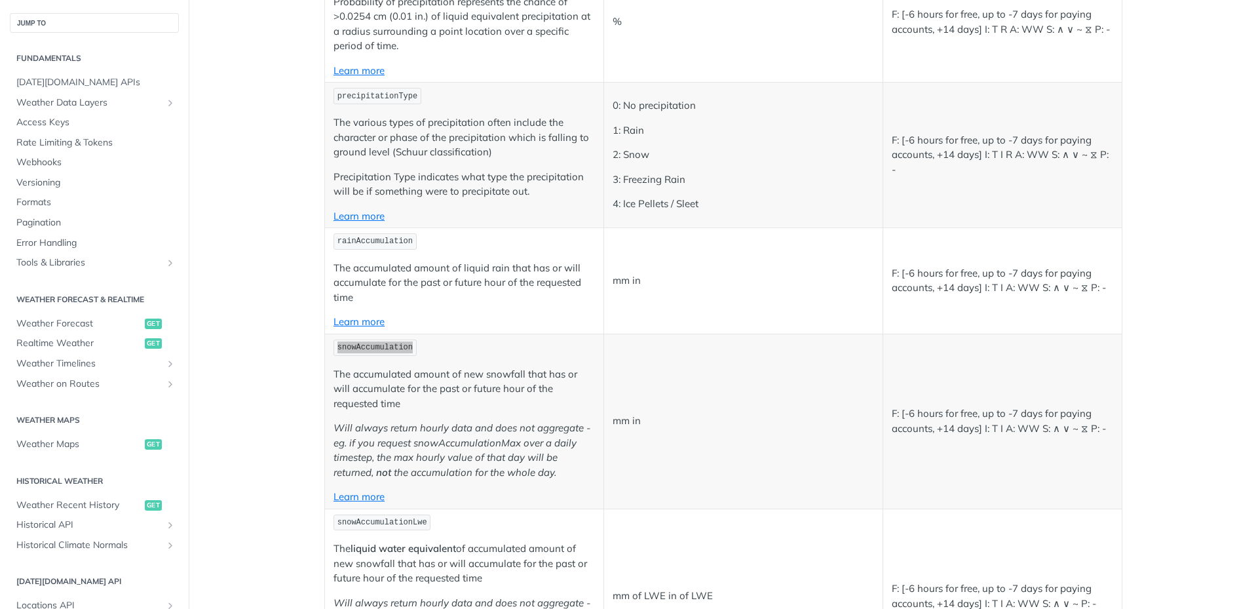
scroll to position [3473, 0]
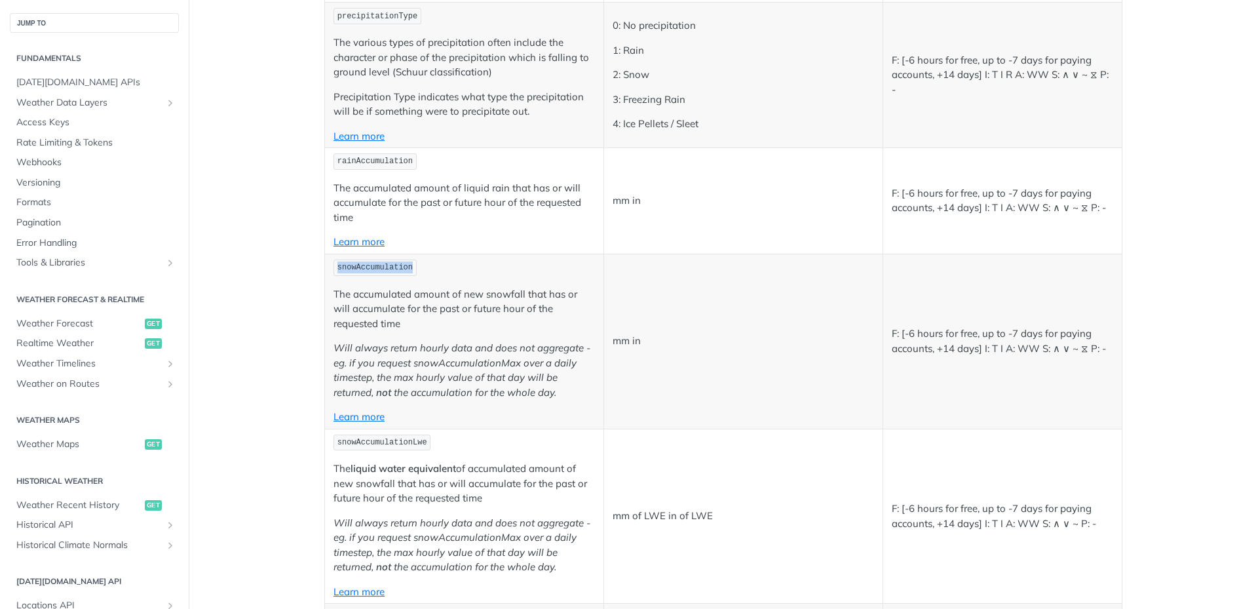
click at [403, 435] on code "snowAccumulationLwe" at bounding box center [382, 443] width 97 height 16
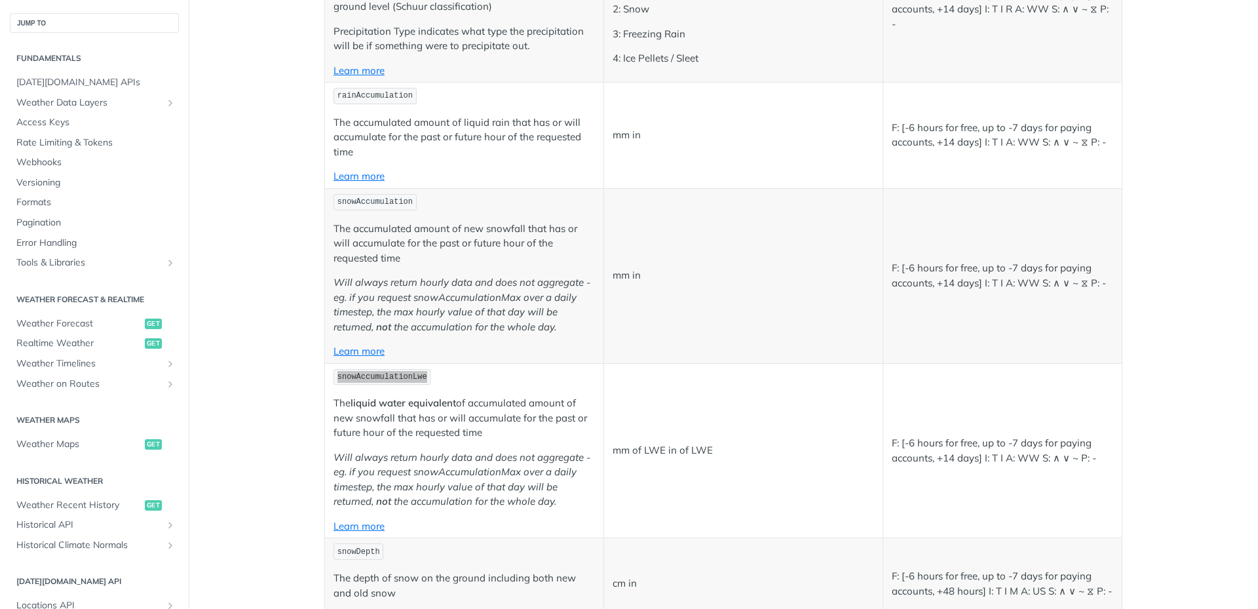
scroll to position [3604, 0]
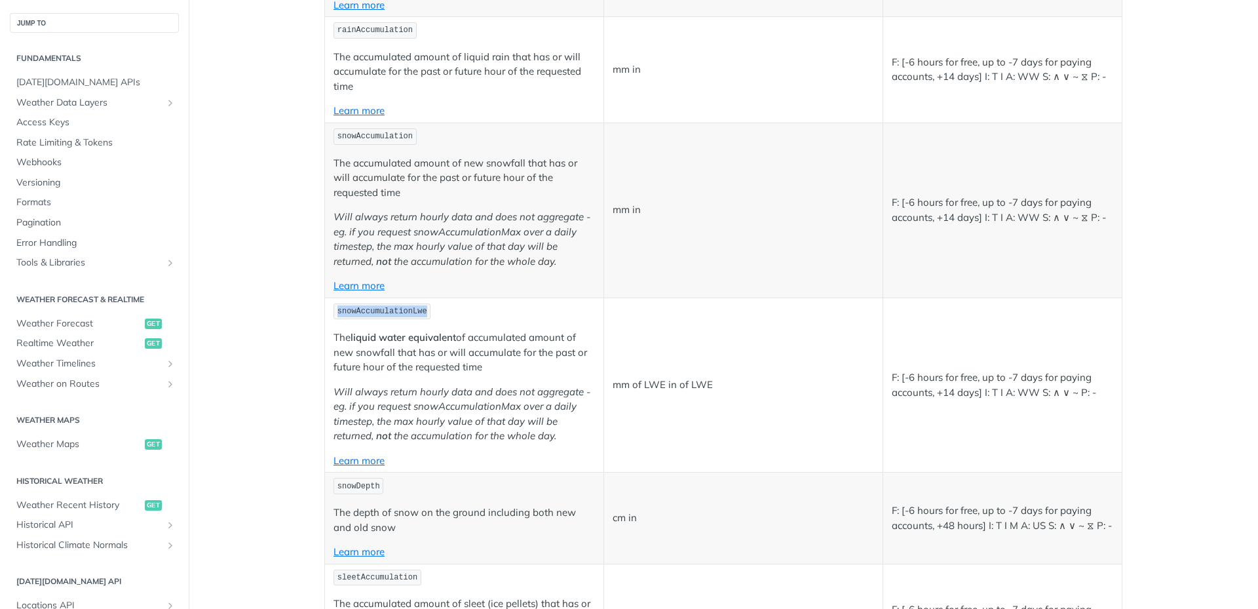
click at [363, 478] on code "snowDepth" at bounding box center [359, 486] width 50 height 16
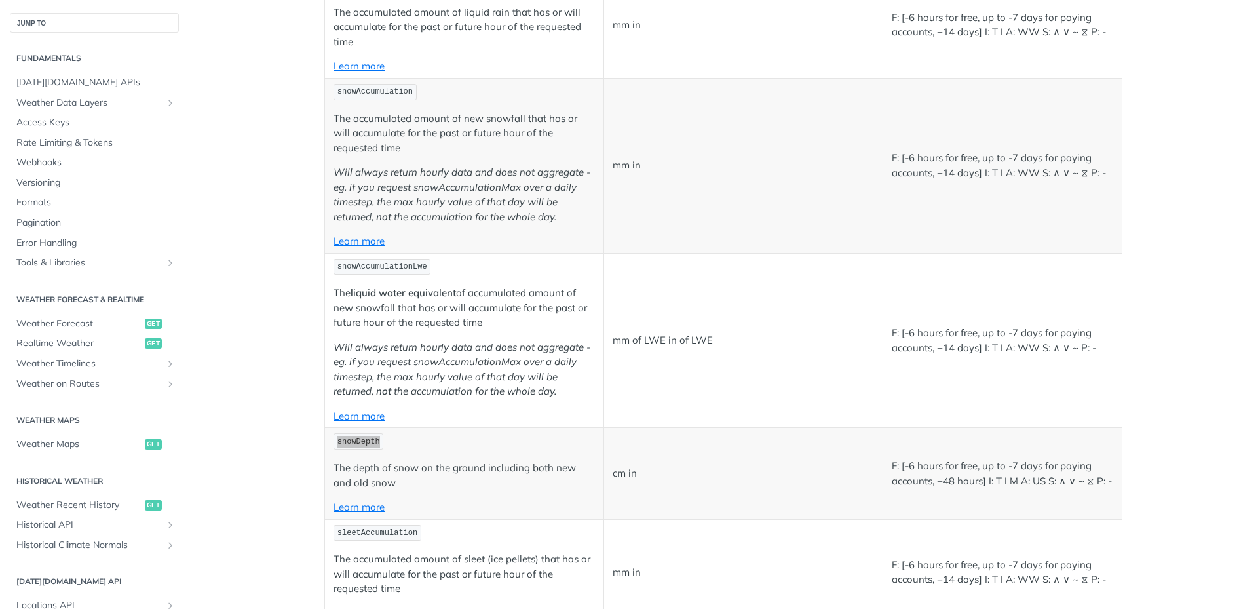
scroll to position [3670, 0]
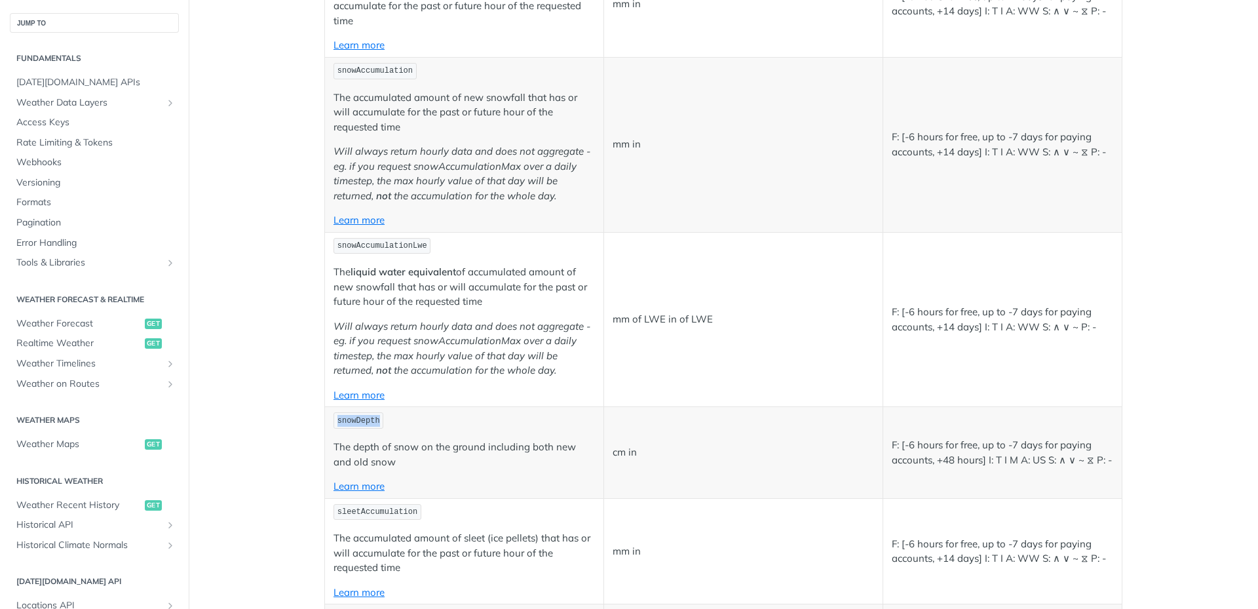
click at [348, 504] on code "sleetAccumulation" at bounding box center [378, 512] width 88 height 16
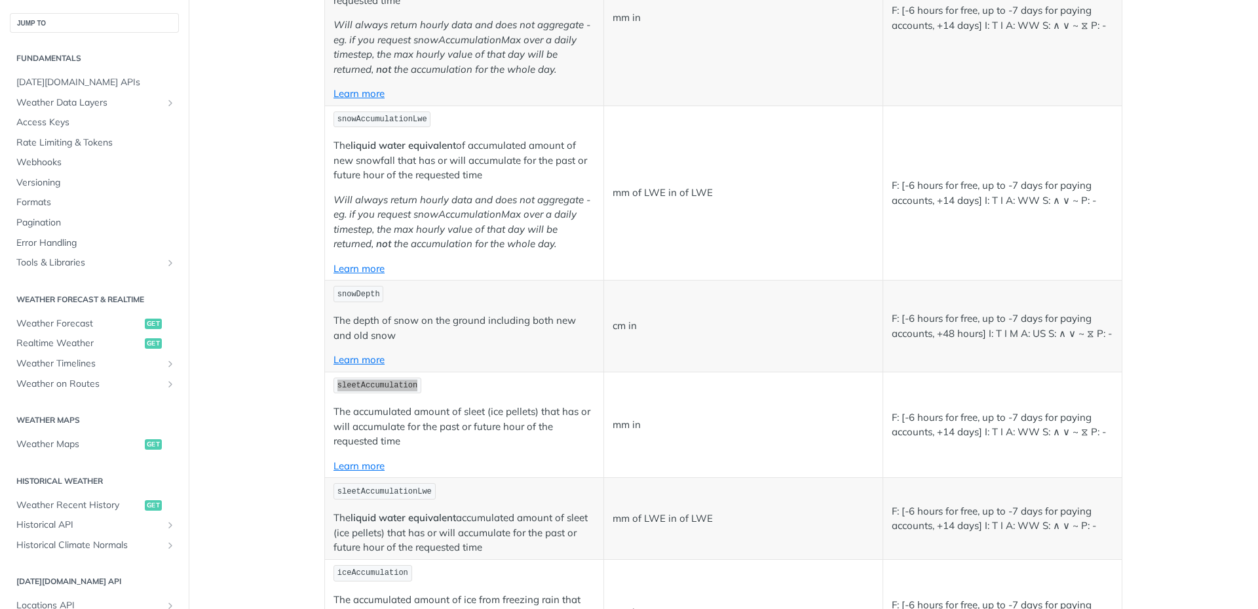
scroll to position [3867, 0]
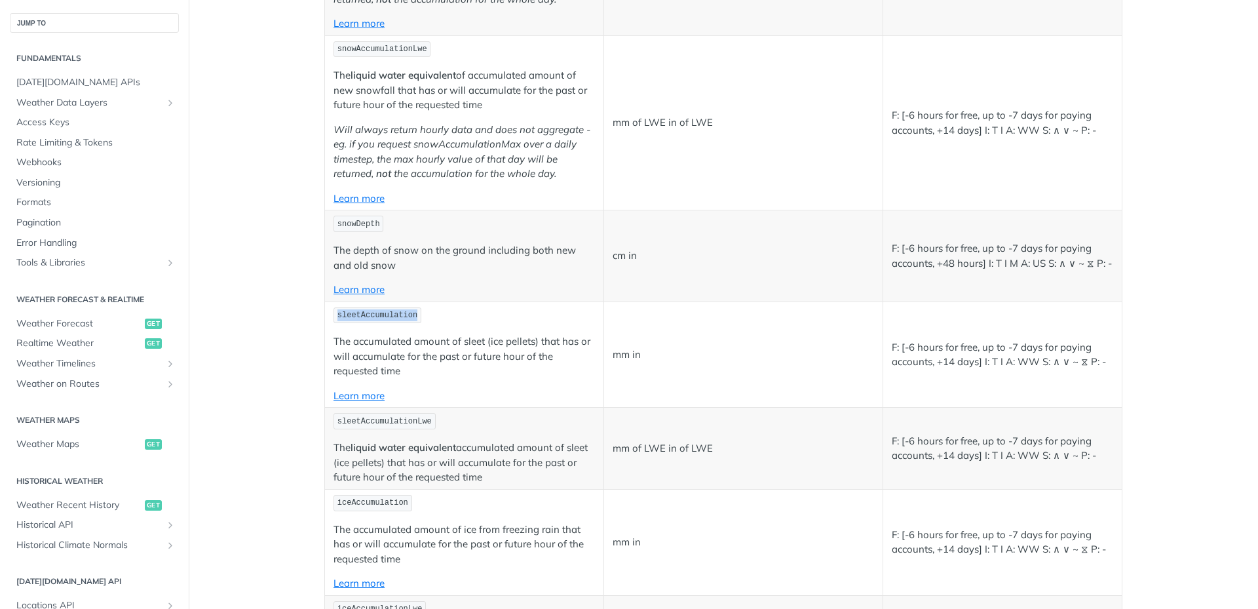
click at [374, 413] on code "sleetAccumulationLwe" at bounding box center [385, 421] width 102 height 16
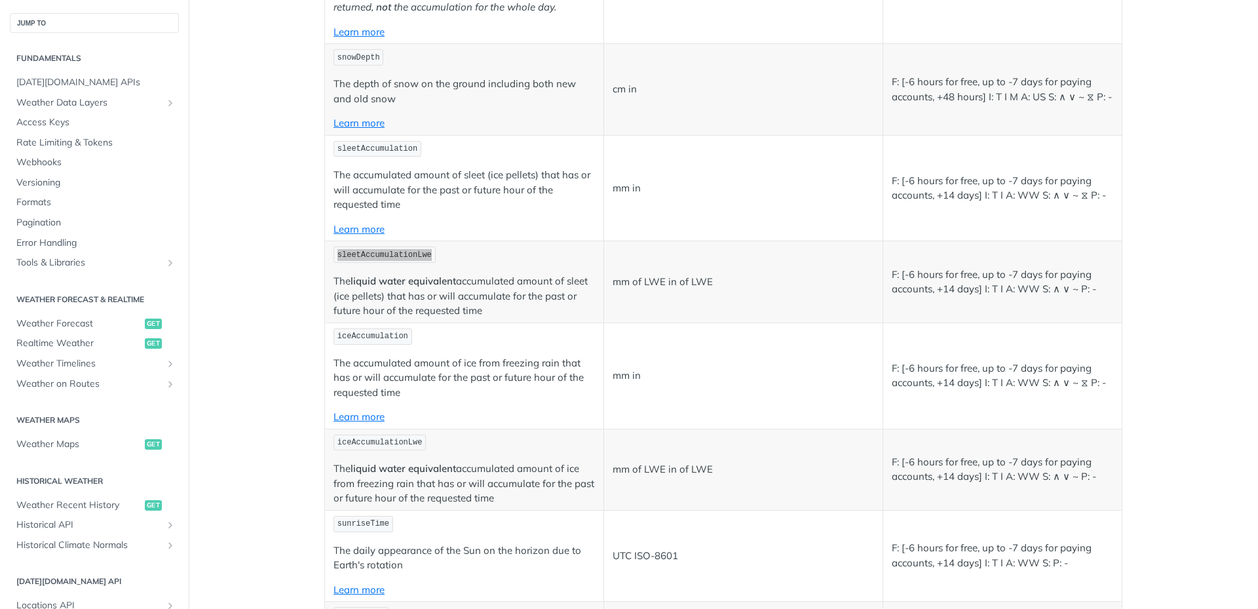
scroll to position [4063, 0]
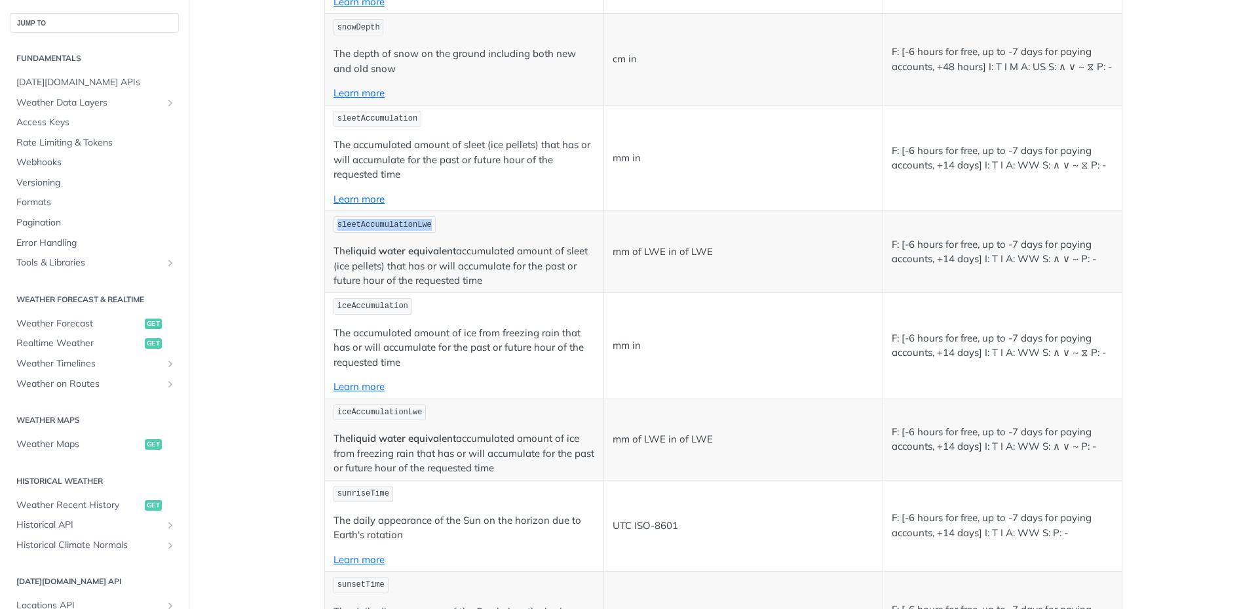
drag, startPoint x: 368, startPoint y: 258, endPoint x: 368, endPoint y: 269, distance: 10.5
click at [368, 258] on td "sleetAccumulationLwe The liquid water equivalent accumulated amount of sleet (i…" at bounding box center [464, 251] width 279 height 81
click at [368, 298] on code "iceAccumulation" at bounding box center [373, 306] width 79 height 16
click at [349, 404] on code "iceAccumulationLwe" at bounding box center [380, 412] width 92 height 16
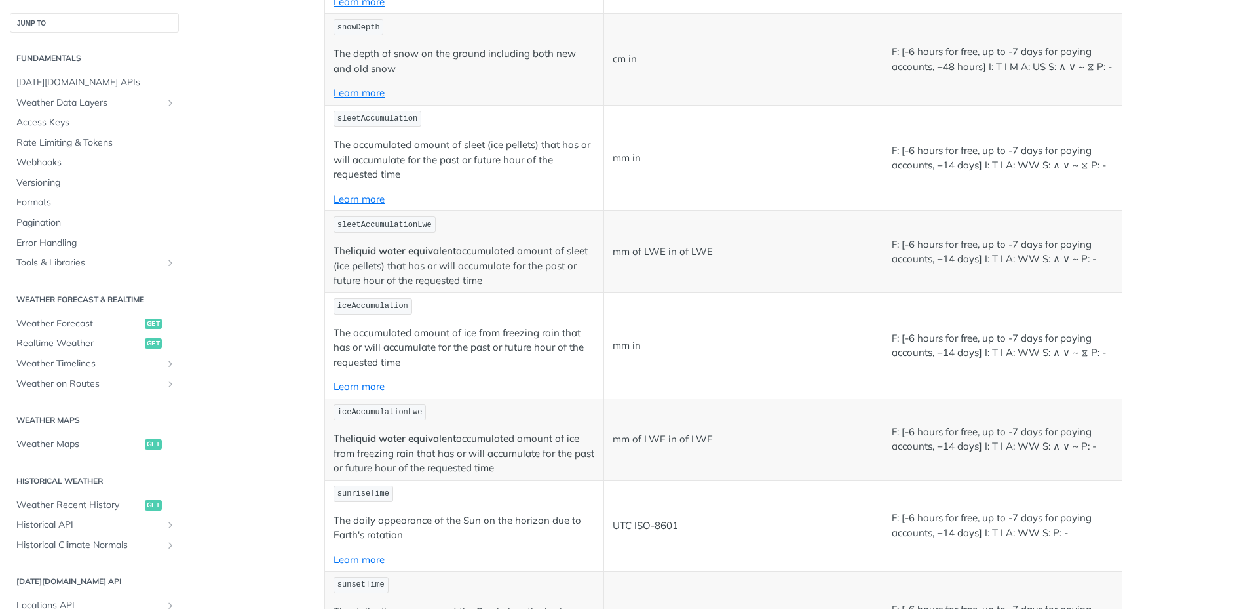
click at [353, 404] on code "iceAccumulationLwe" at bounding box center [380, 412] width 92 height 16
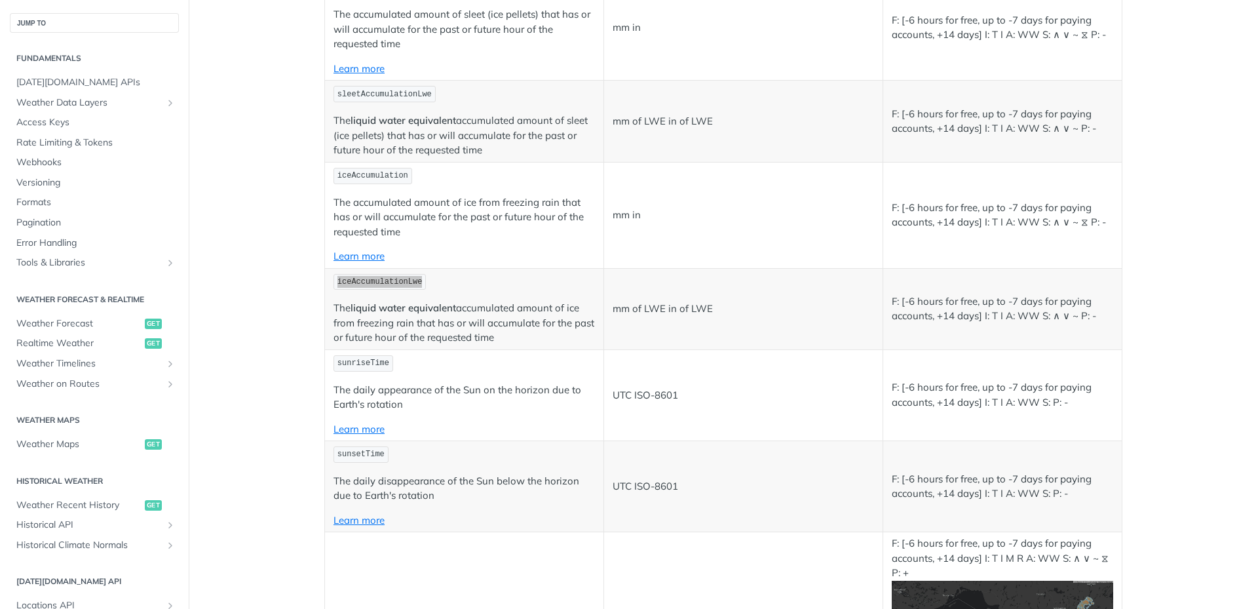
scroll to position [4194, 0]
click at [379, 355] on code "sunriseTime" at bounding box center [364, 363] width 60 height 16
click at [373, 355] on code "sunriseTime" at bounding box center [364, 363] width 60 height 16
click at [372, 355] on code "sunriseTime" at bounding box center [364, 363] width 60 height 16
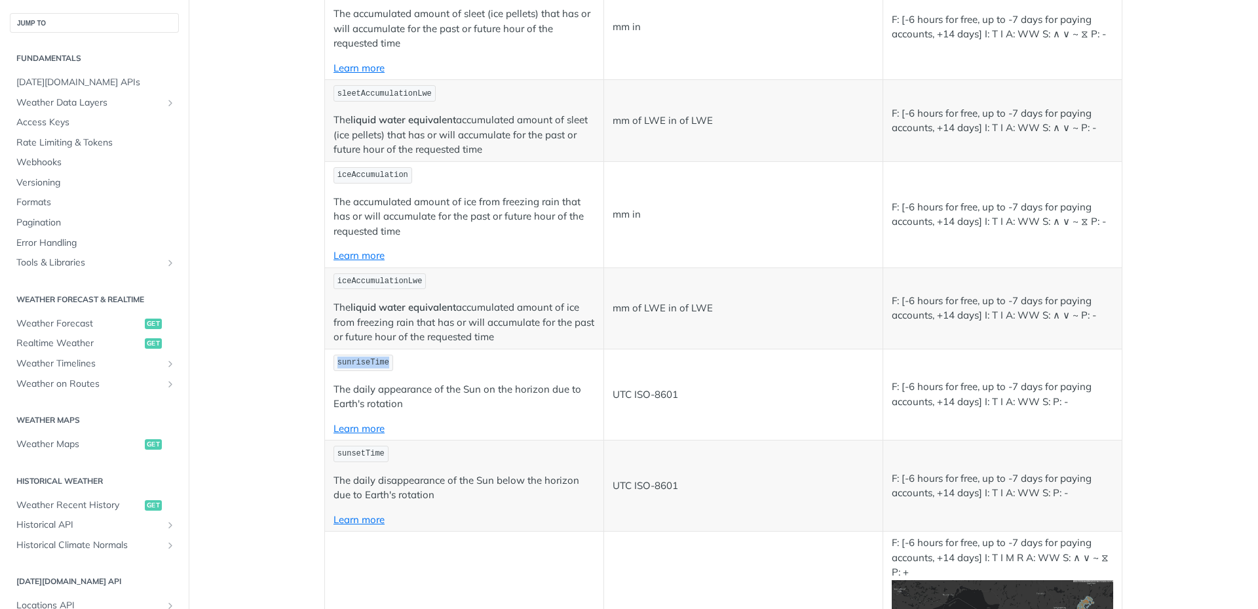
click at [372, 355] on code "sunriseTime" at bounding box center [364, 363] width 60 height 16
click at [359, 446] on code "sunsetTime" at bounding box center [361, 454] width 55 height 16
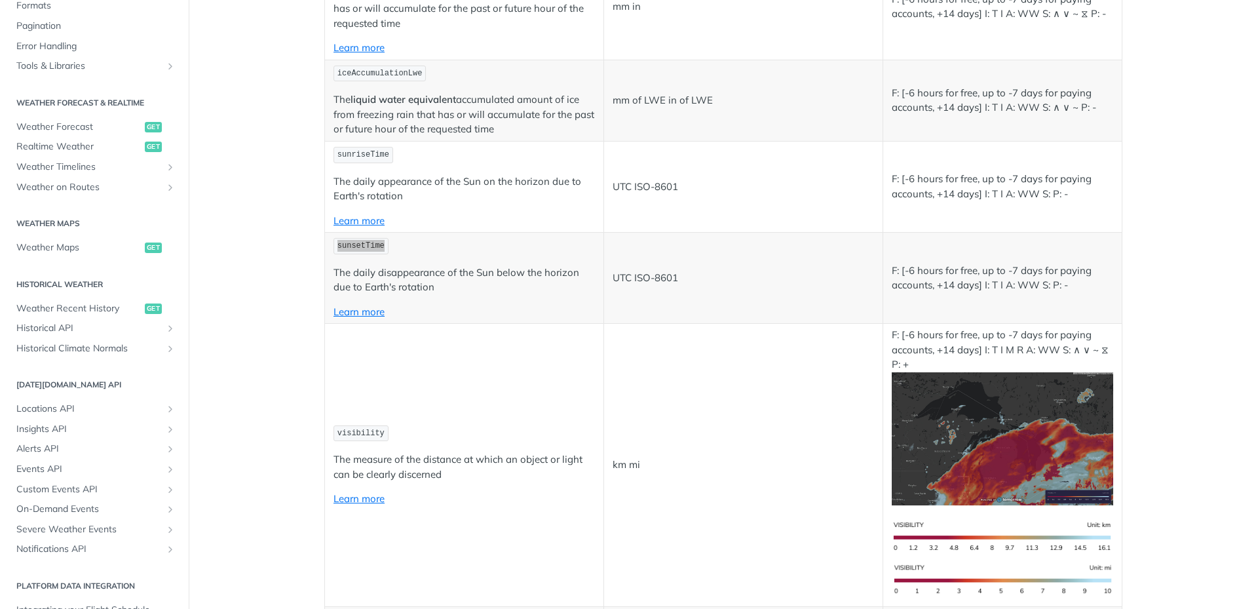
scroll to position [4456, 0]
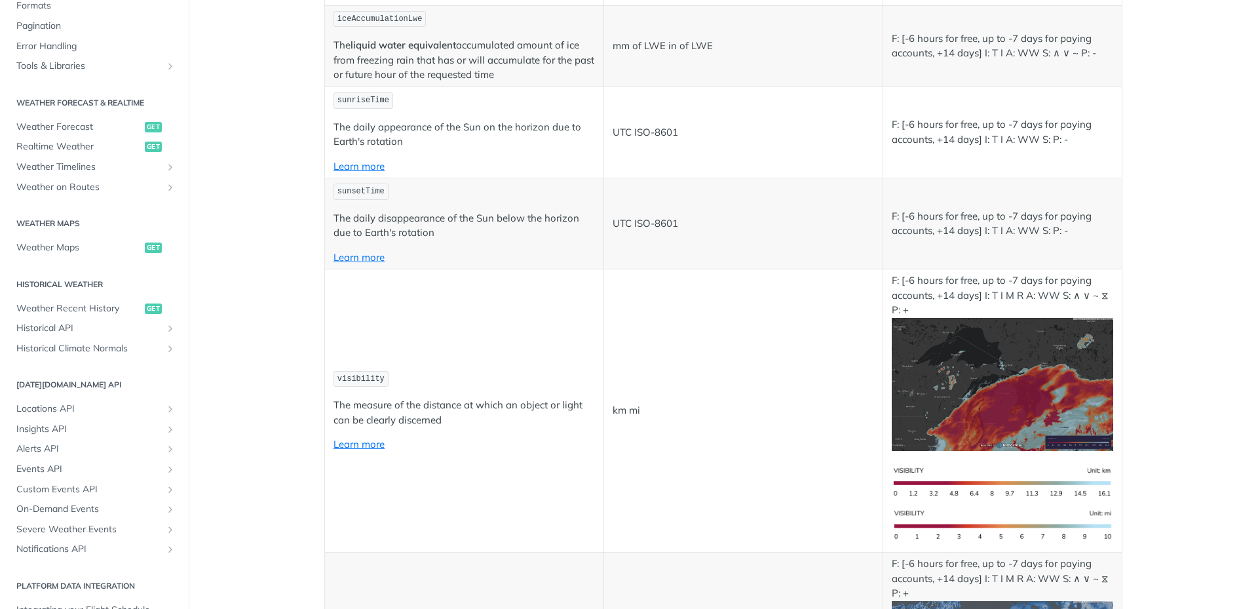
click at [347, 325] on td "visibility The measure of the distance at which an object or light can be clear…" at bounding box center [464, 410] width 279 height 283
click at [350, 329] on td "visibility The measure of the distance at which an object or light can be clear…" at bounding box center [464, 410] width 279 height 283
click at [357, 371] on code "visibility" at bounding box center [361, 379] width 55 height 16
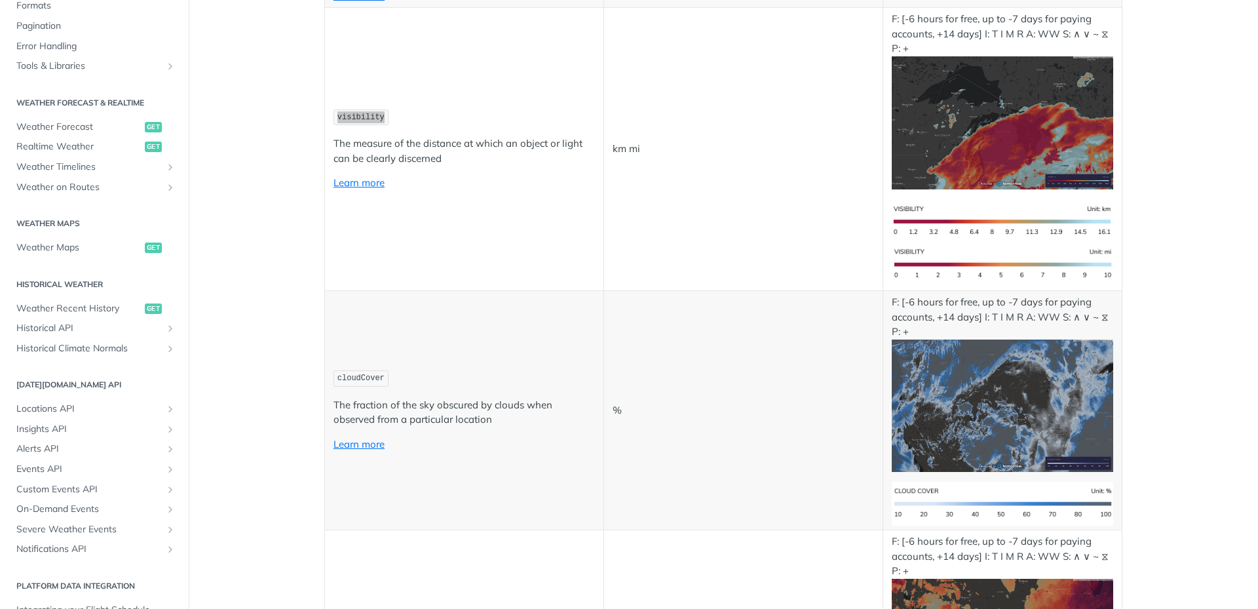
scroll to position [4719, 0]
click at [366, 370] on code "cloudCover" at bounding box center [361, 378] width 55 height 16
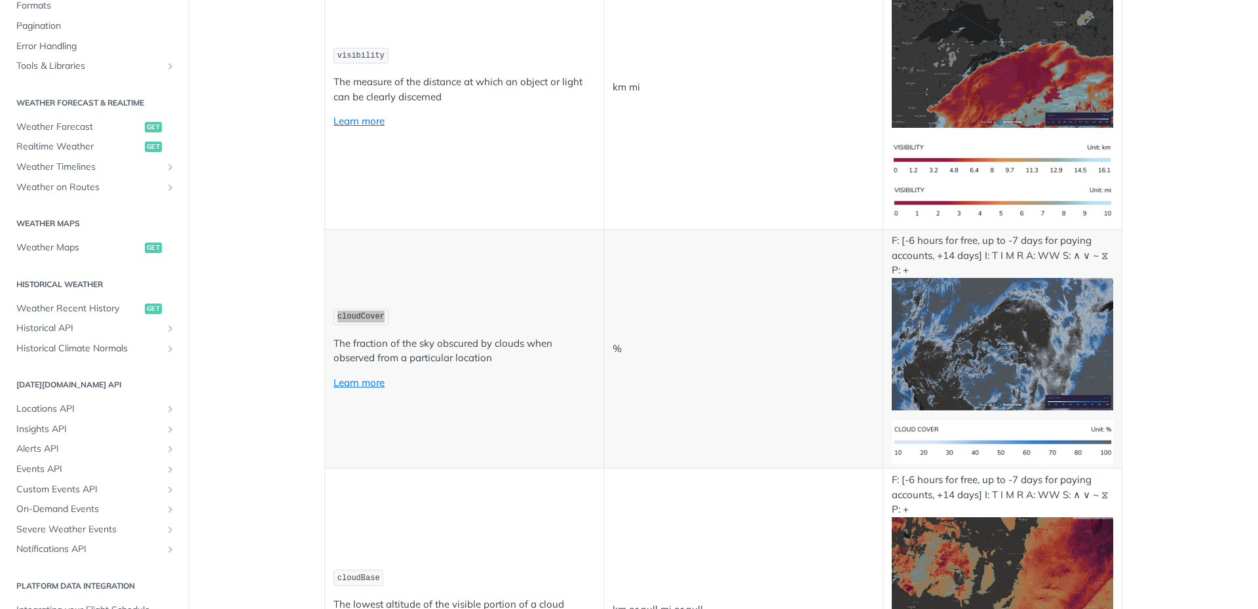
scroll to position [4850, 0]
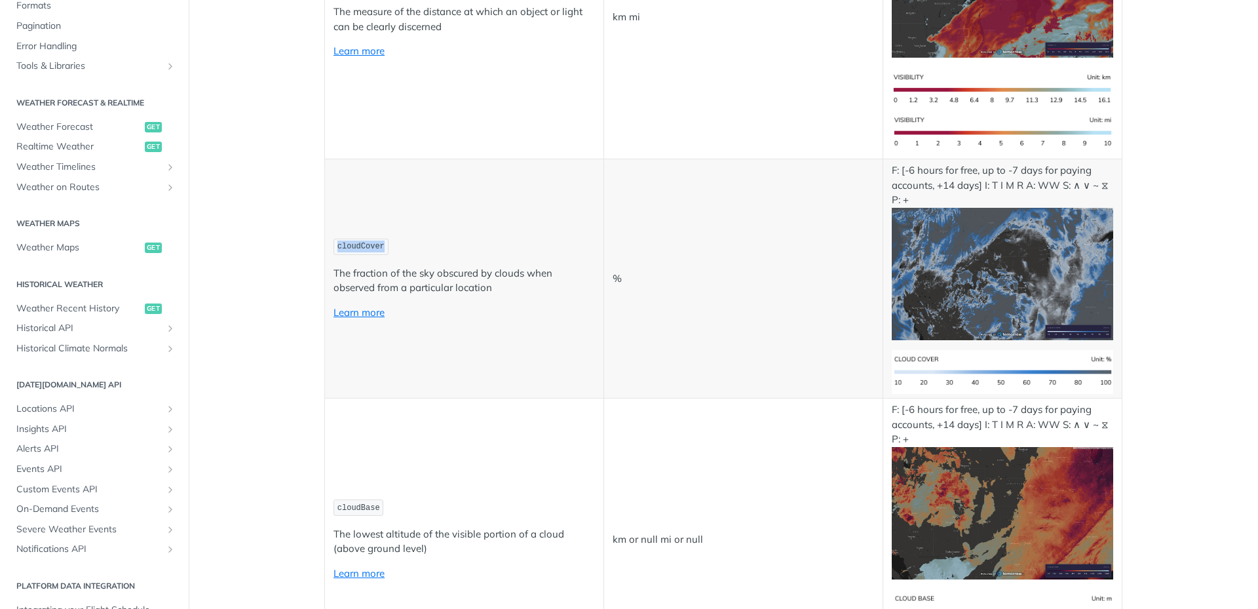
click at [343, 499] on code "cloudBase" at bounding box center [359, 507] width 50 height 16
click at [345, 499] on code "cloudBase" at bounding box center [359, 507] width 50 height 16
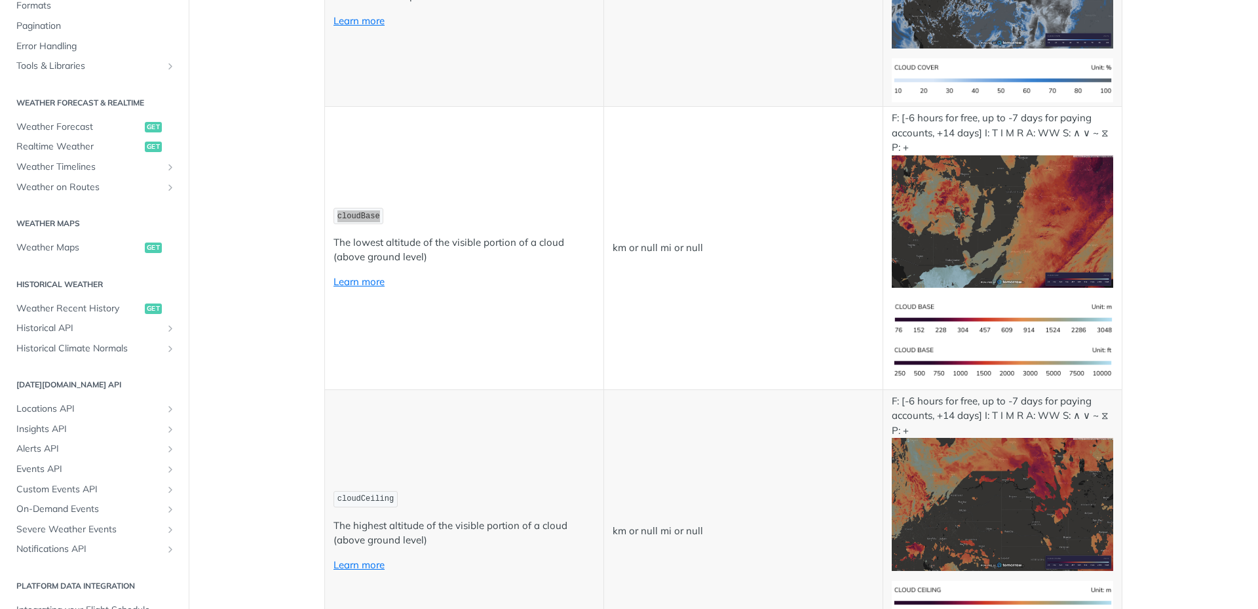
scroll to position [5177, 0]
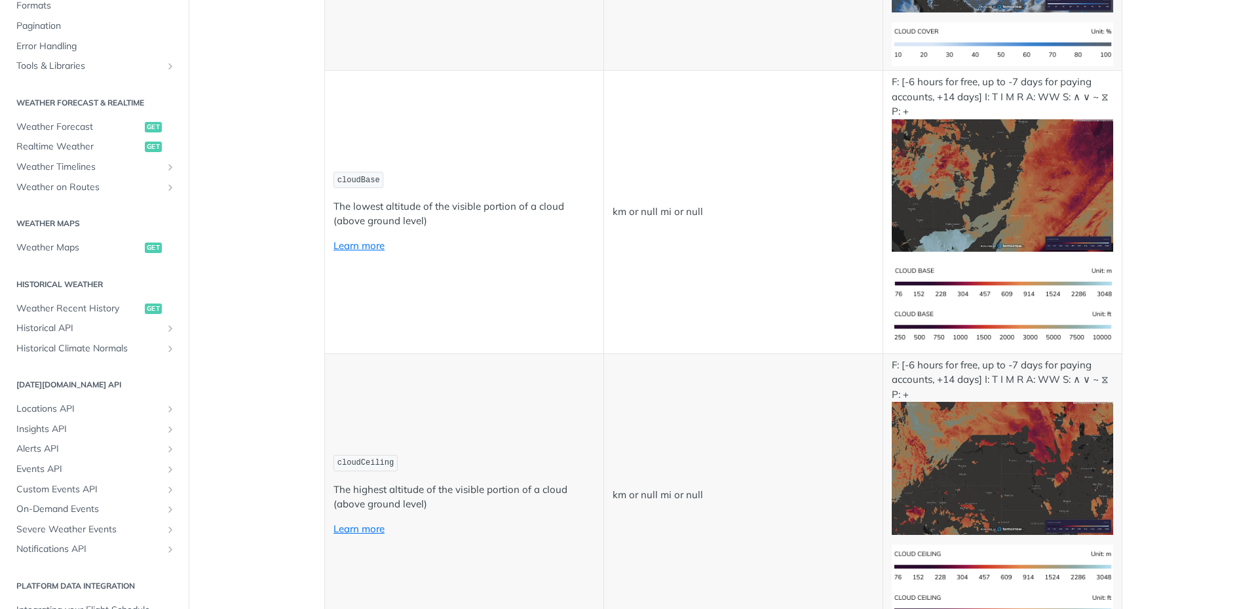
click at [379, 455] on code "cloudCeiling" at bounding box center [366, 463] width 64 height 16
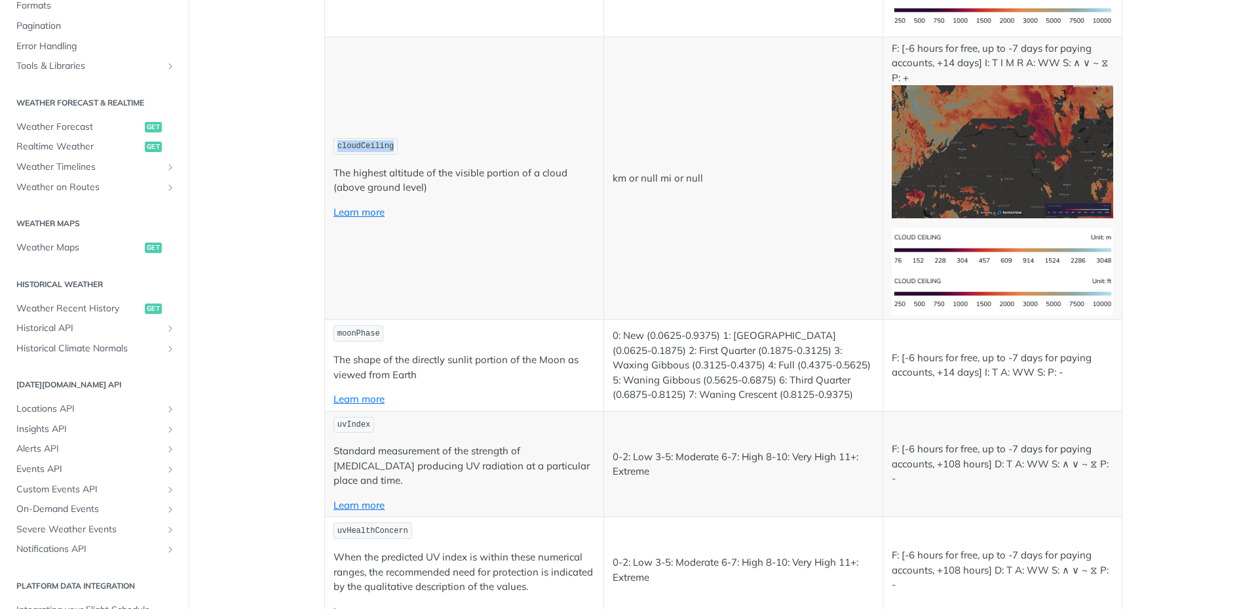
scroll to position [5505, 0]
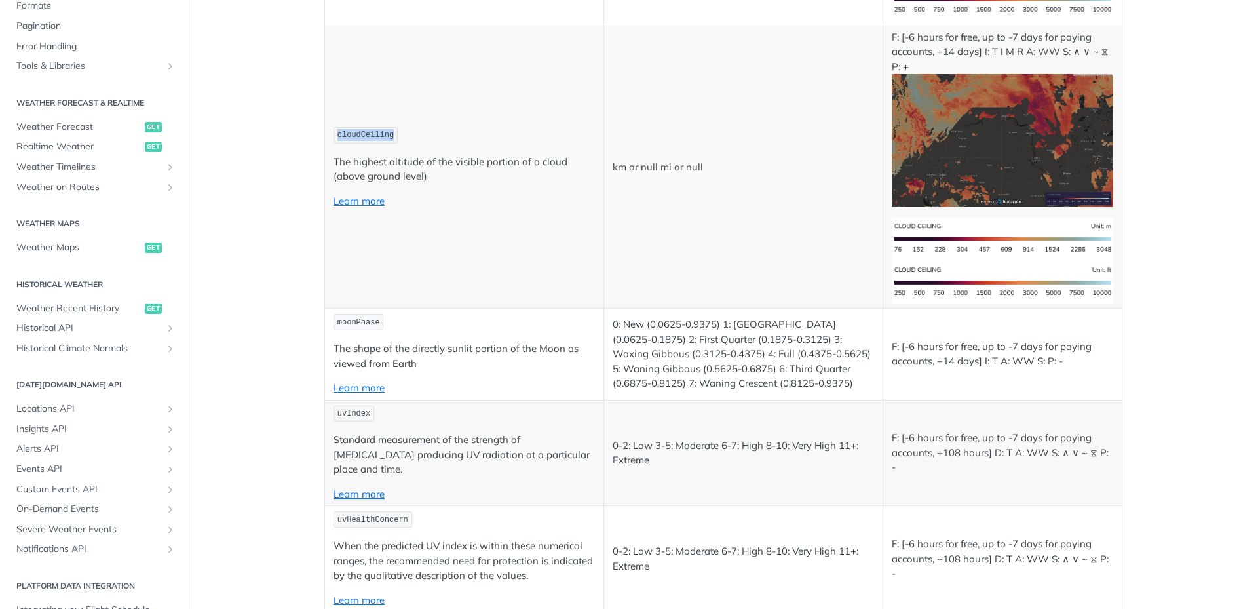
click at [348, 314] on code "moonPhase" at bounding box center [359, 322] width 50 height 16
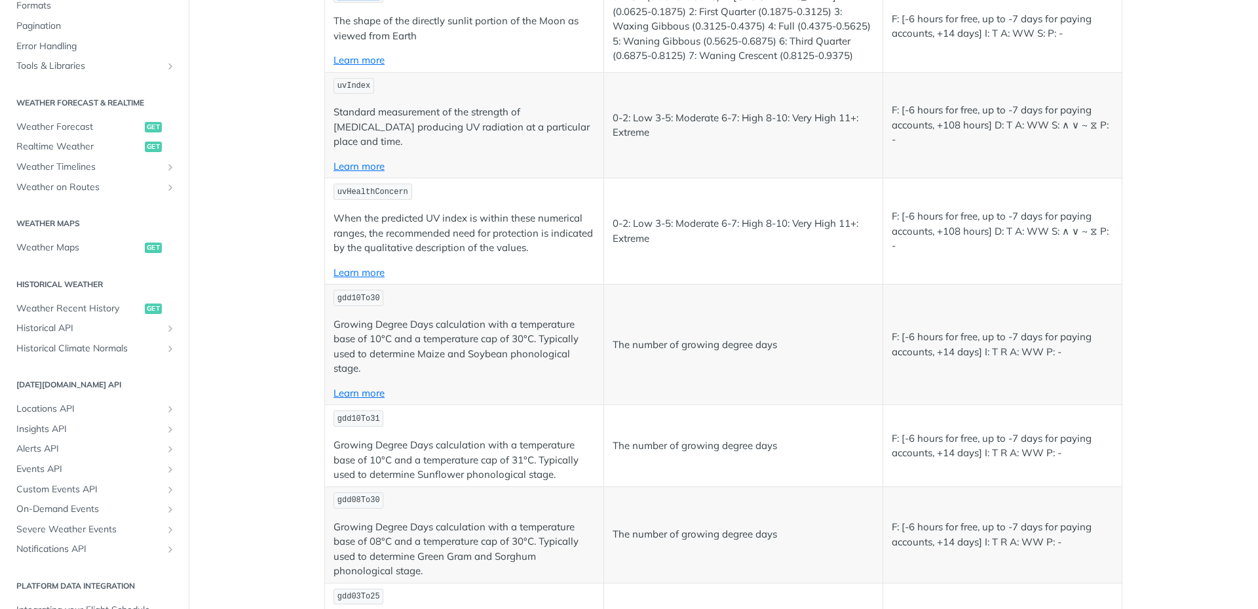
scroll to position [5702, 0]
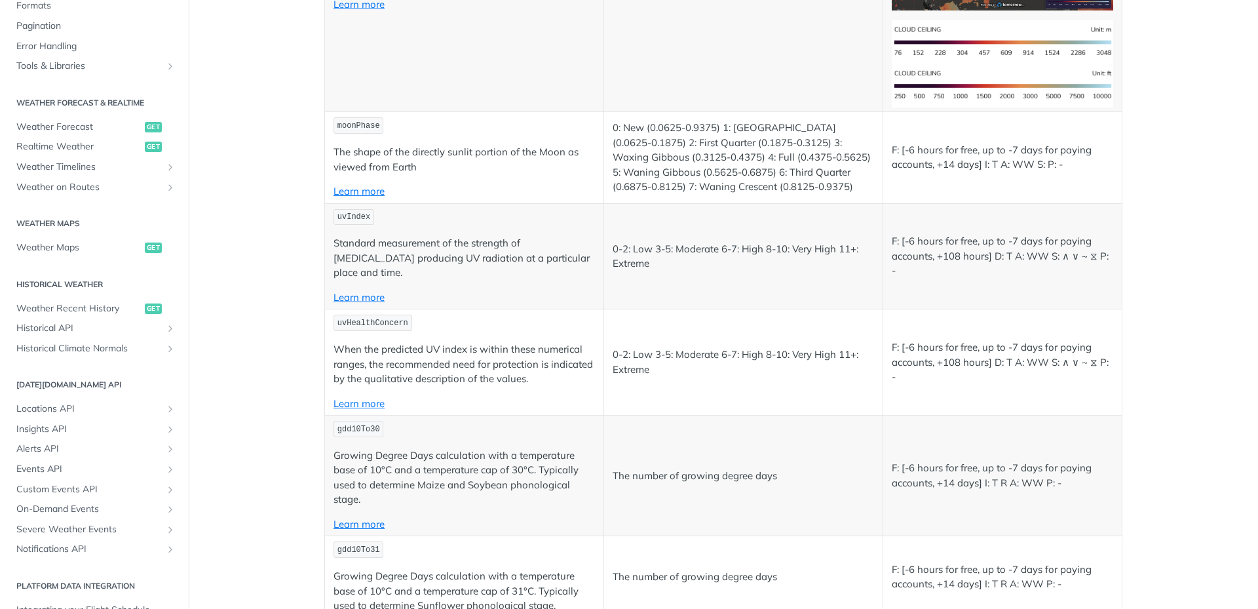
click at [351, 209] on code "uvIndex" at bounding box center [354, 217] width 41 height 16
click at [374, 315] on code "uvHealthConcern" at bounding box center [373, 323] width 79 height 16
click at [349, 421] on code "gdd10To30" at bounding box center [359, 429] width 50 height 16
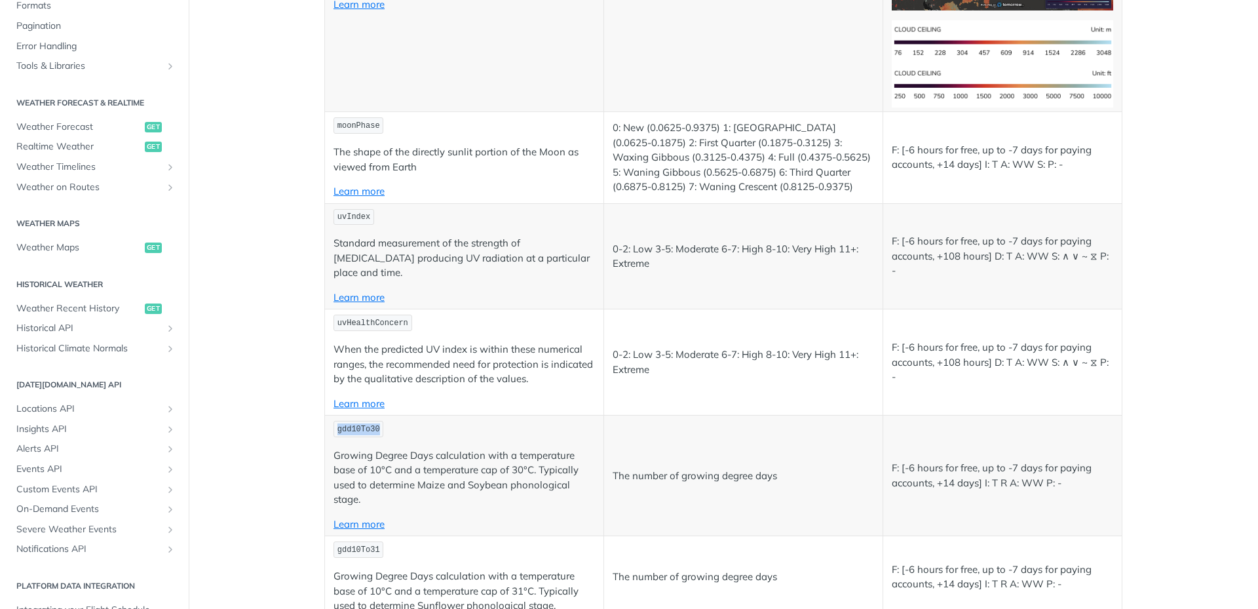
click at [349, 421] on code "gdd10To30" at bounding box center [359, 429] width 50 height 16
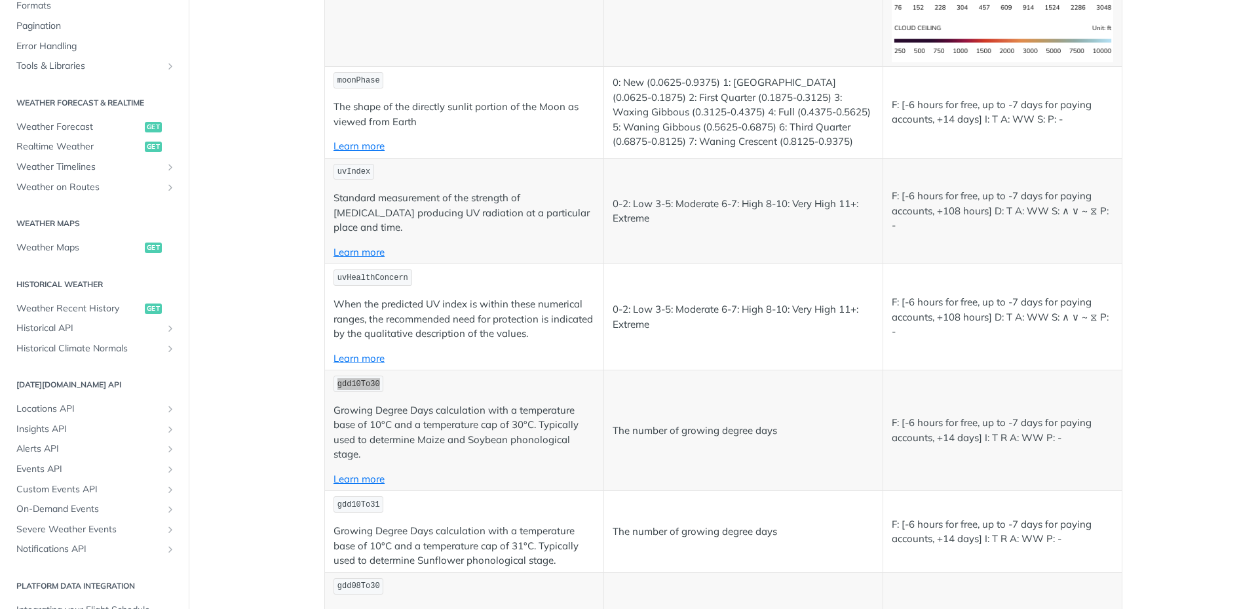
scroll to position [5767, 0]
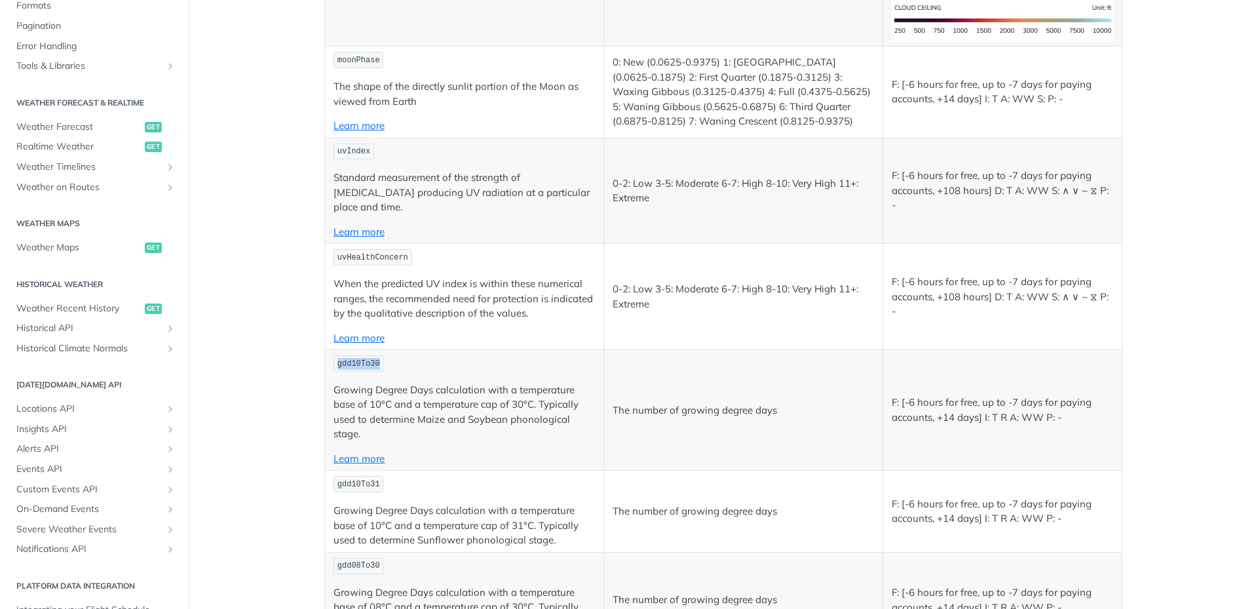
click at [358, 476] on code "gdd10To31" at bounding box center [359, 484] width 50 height 16
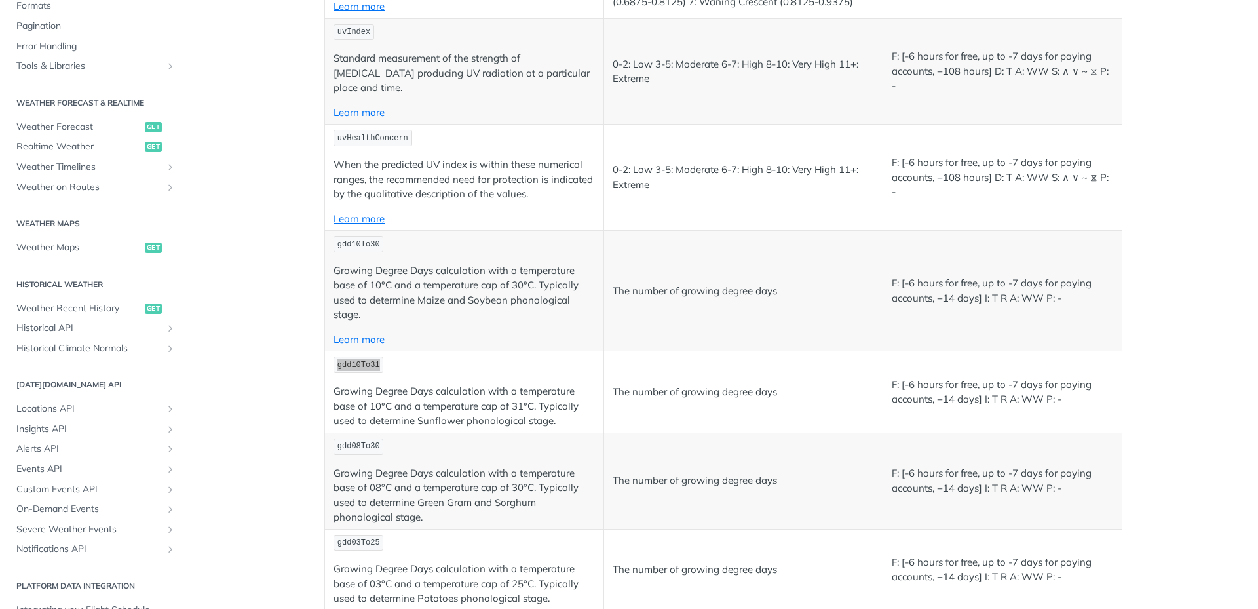
scroll to position [5898, 0]
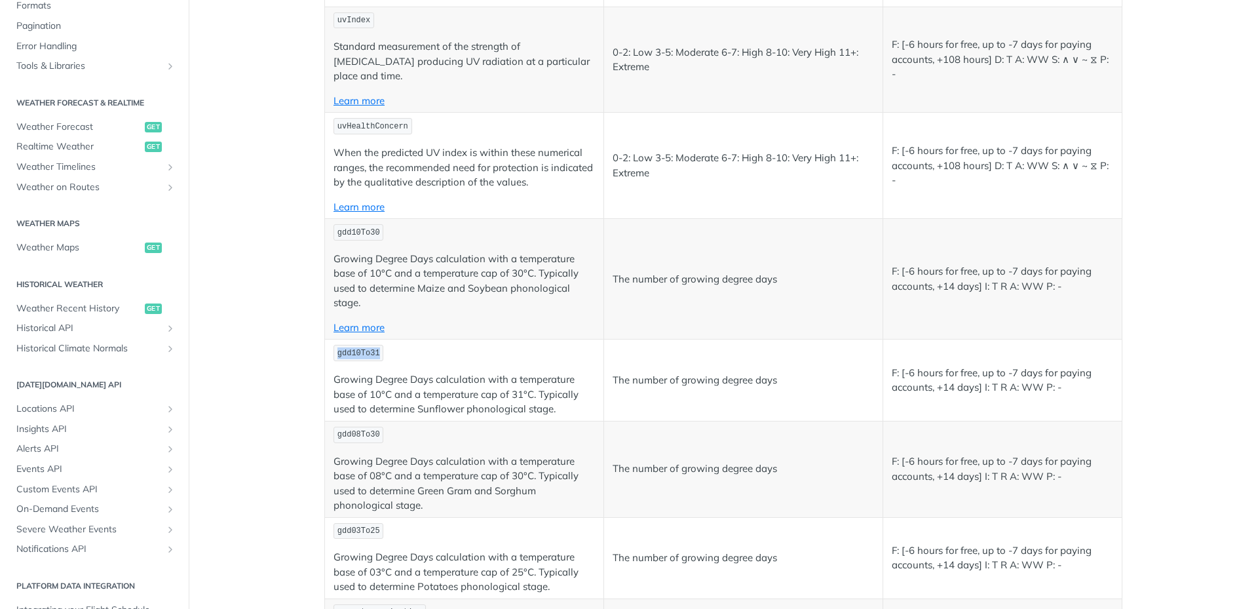
click at [355, 427] on code "gdd08To30" at bounding box center [359, 435] width 50 height 16
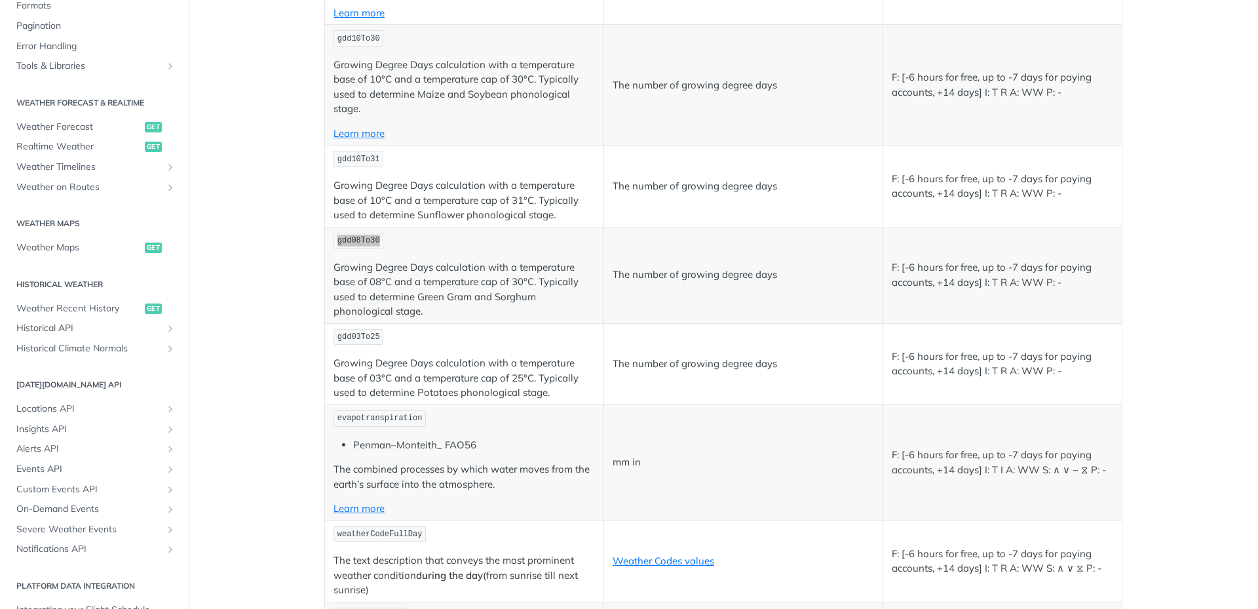
scroll to position [6095, 0]
click at [345, 326] on code "gdd03To25" at bounding box center [359, 334] width 50 height 16
click at [368, 408] on code "evapotranspiration" at bounding box center [380, 416] width 92 height 16
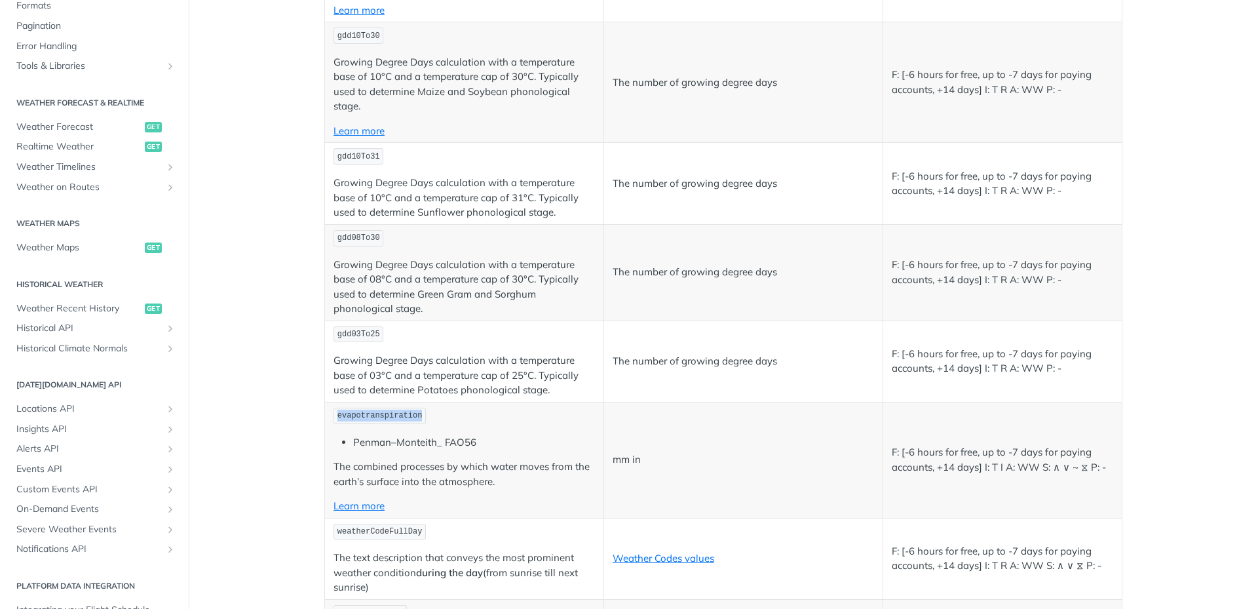
click at [383, 524] on code "weatherCodeFullDay" at bounding box center [380, 532] width 92 height 16
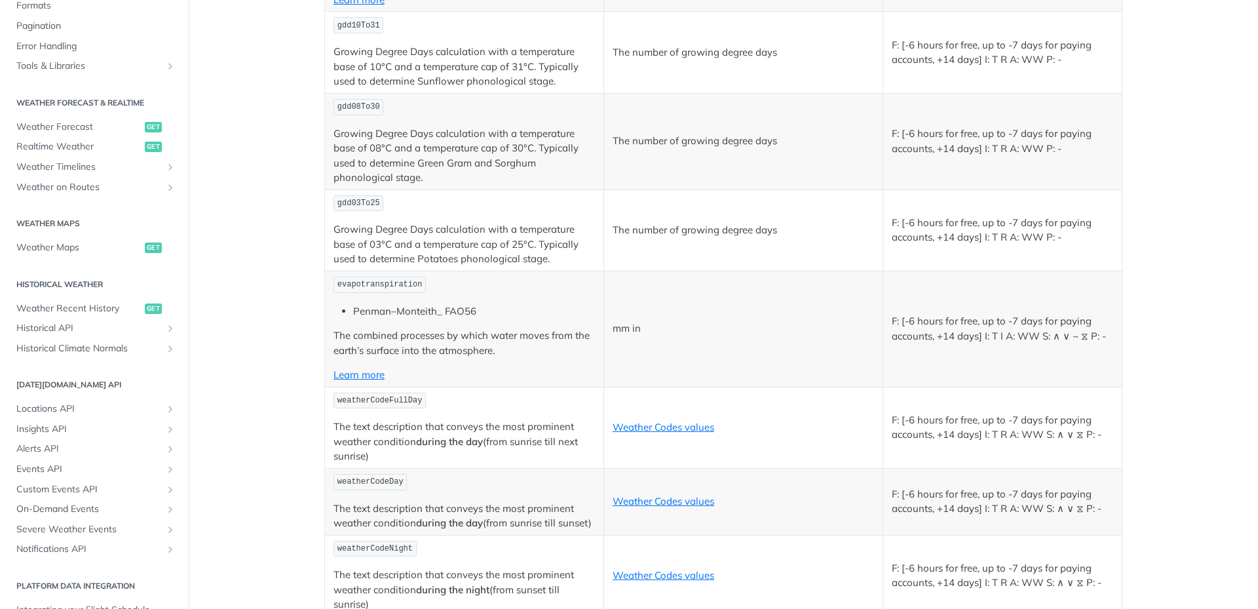
click at [383, 474] on code "weatherCodeDay" at bounding box center [370, 482] width 73 height 16
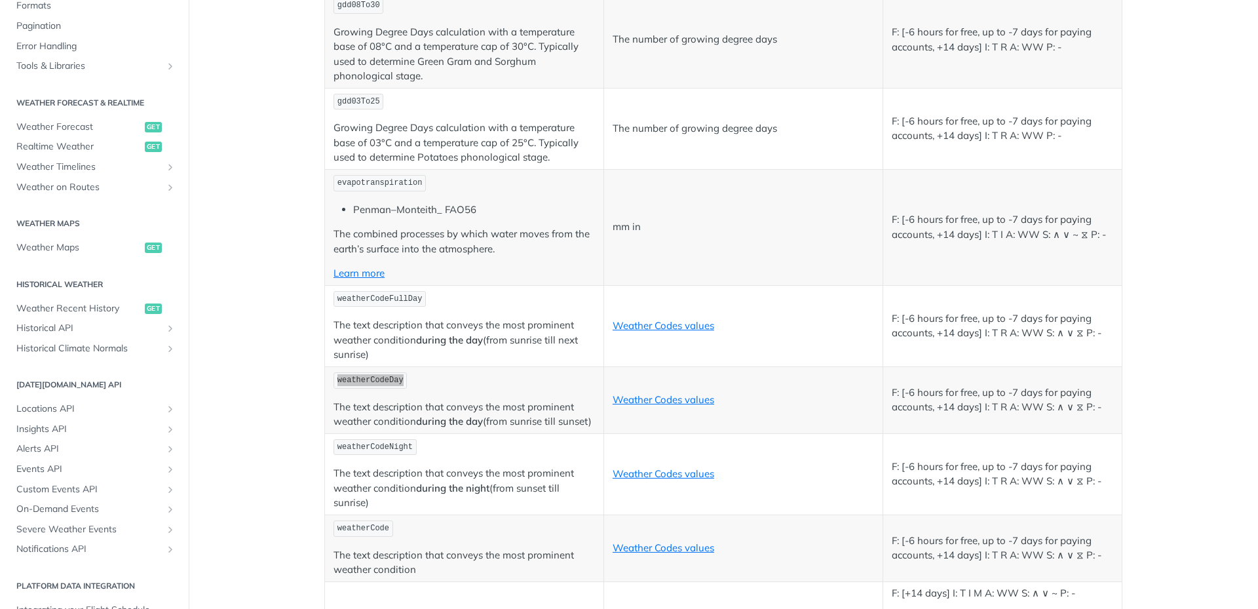
scroll to position [6357, 0]
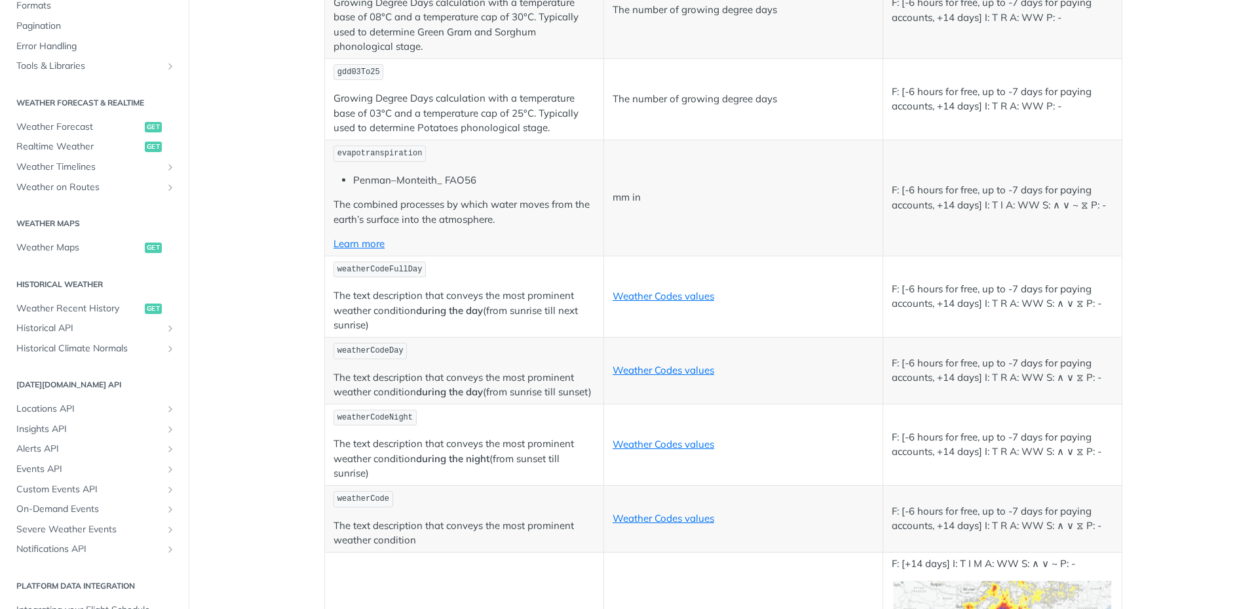
click at [363, 410] on code "weatherCodeNight" at bounding box center [375, 418] width 83 height 16
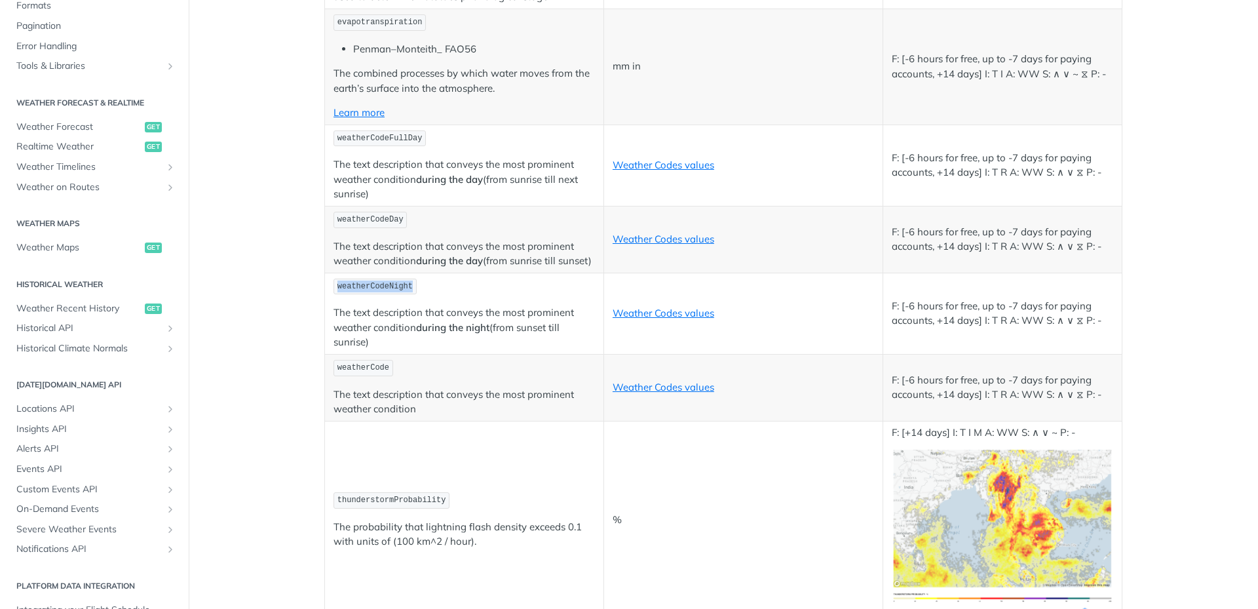
click at [357, 360] on code "weatherCode" at bounding box center [364, 368] width 60 height 16
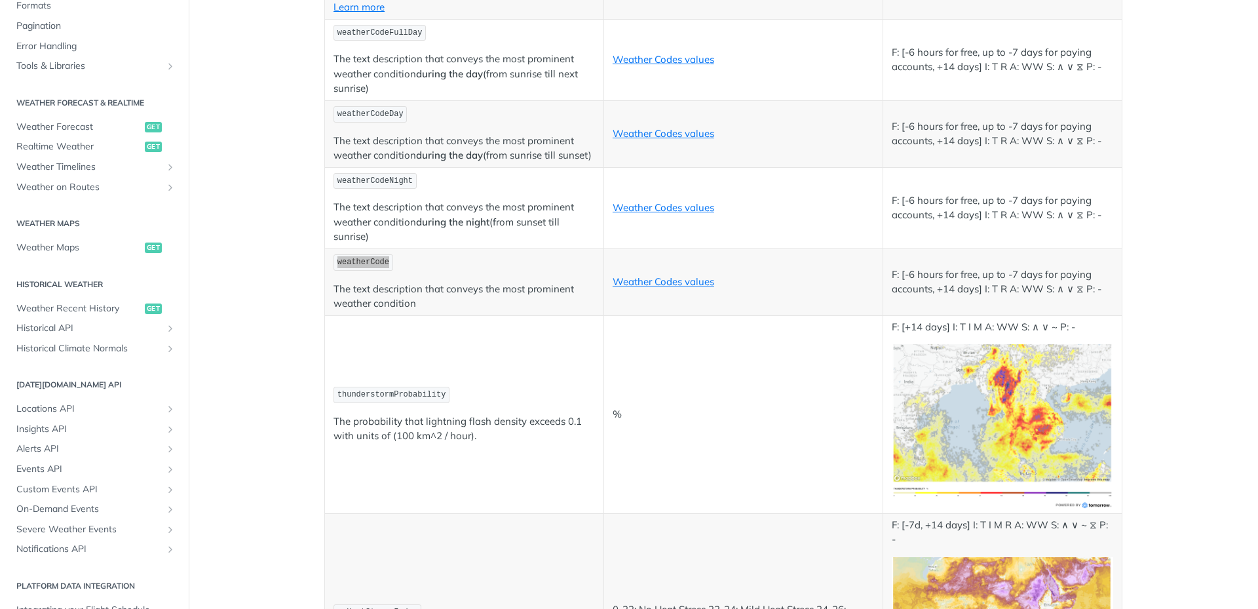
scroll to position [6619, 0]
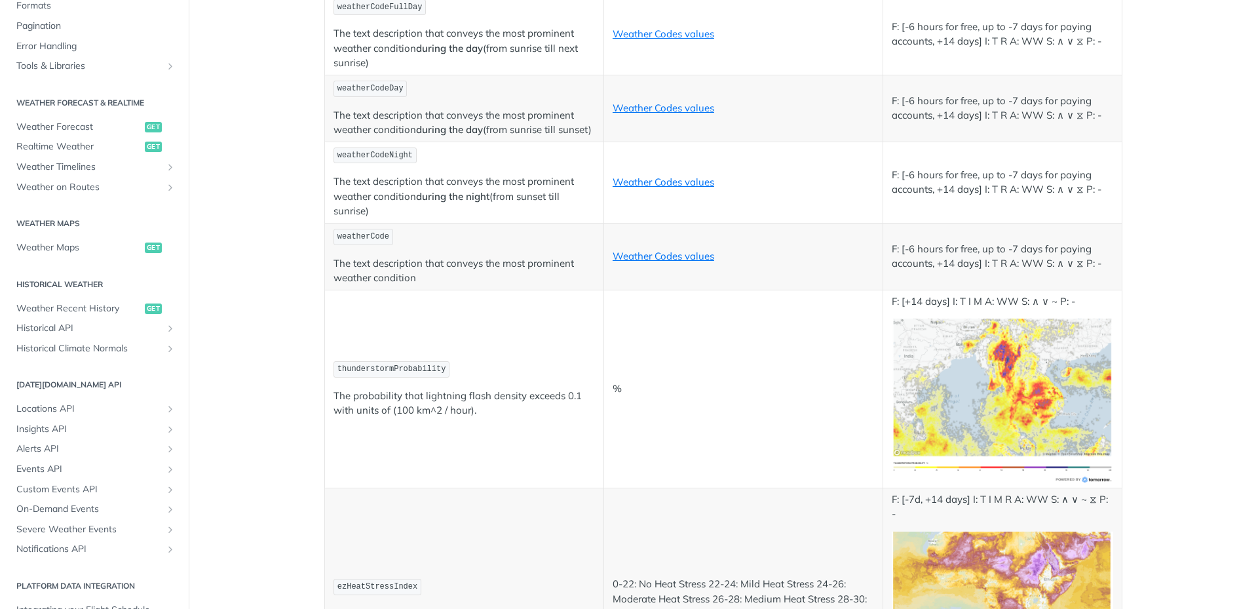
click at [404, 361] on code "thunderstormProbability" at bounding box center [392, 369] width 116 height 16
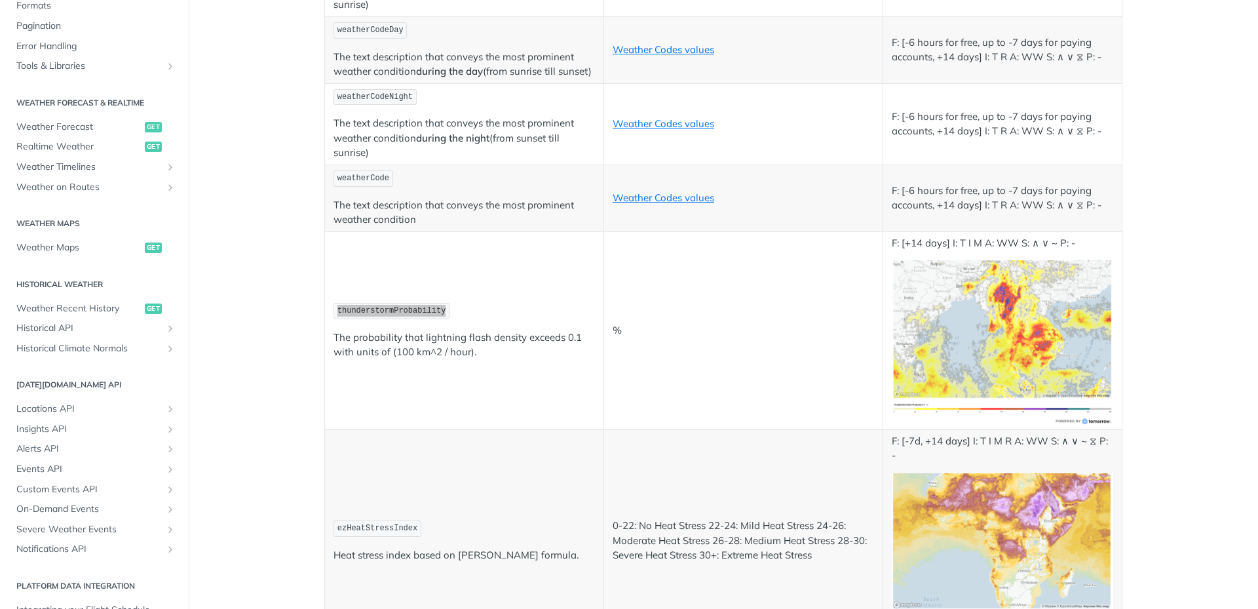
scroll to position [6750, 0]
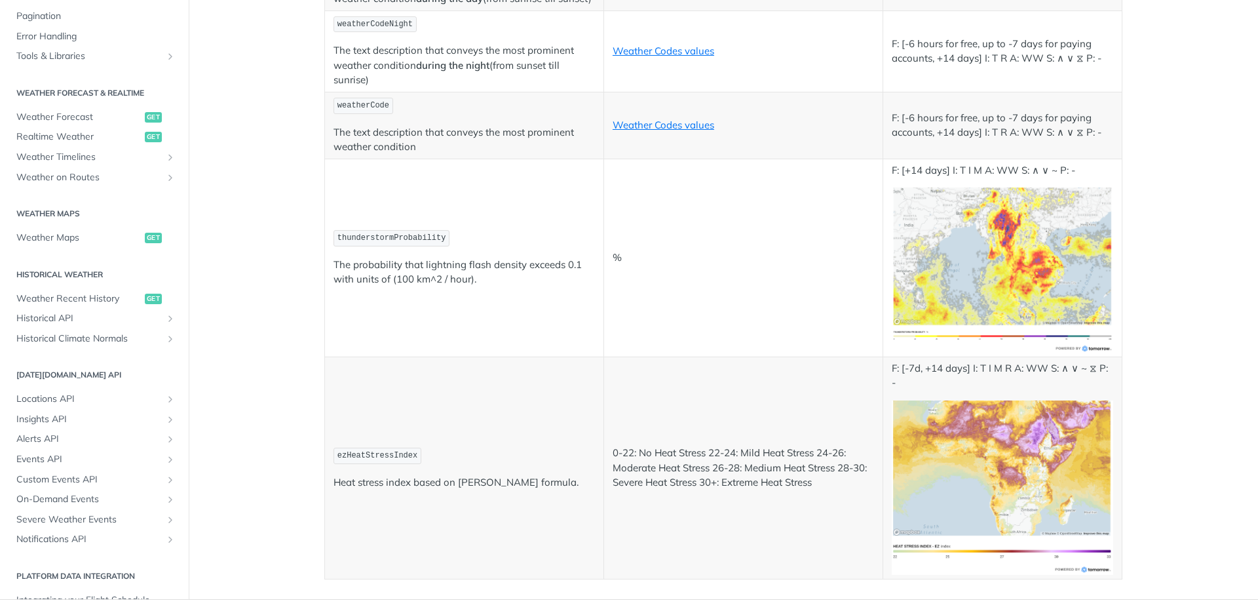
click at [353, 448] on code "ezHeatStressIndex" at bounding box center [378, 456] width 88 height 16
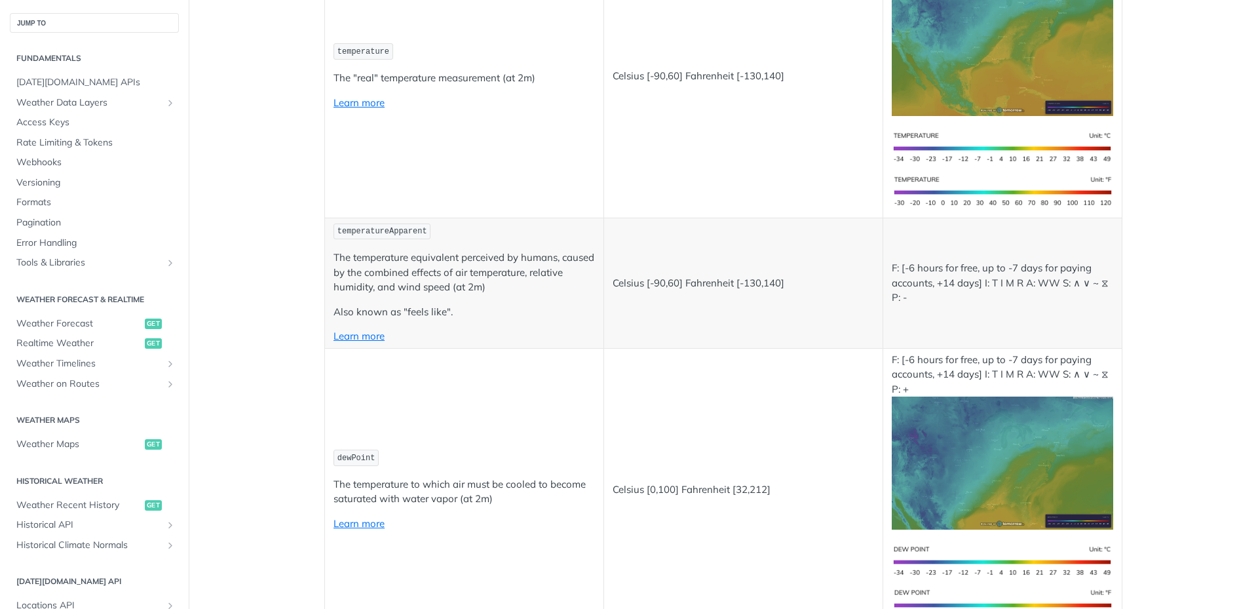
scroll to position [0, 0]
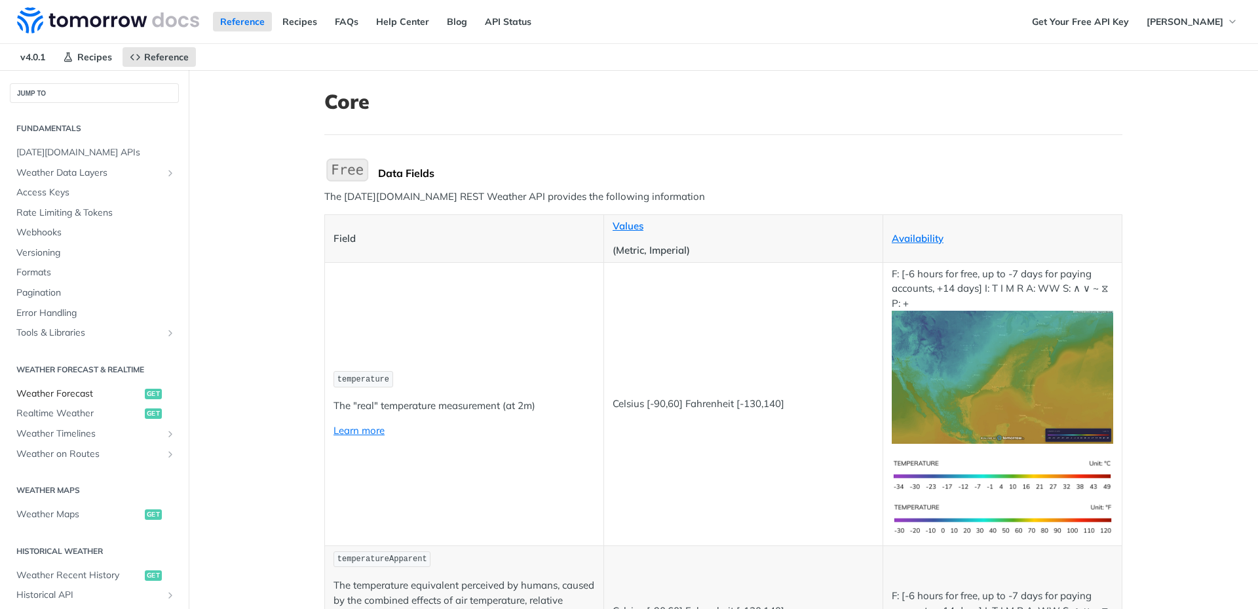
click at [80, 384] on link "Weather Forecast get" at bounding box center [94, 394] width 169 height 20
click at [75, 384] on link "Weather Forecast get" at bounding box center [94, 394] width 169 height 20
click at [86, 395] on span "Weather Forecast" at bounding box center [78, 393] width 125 height 13
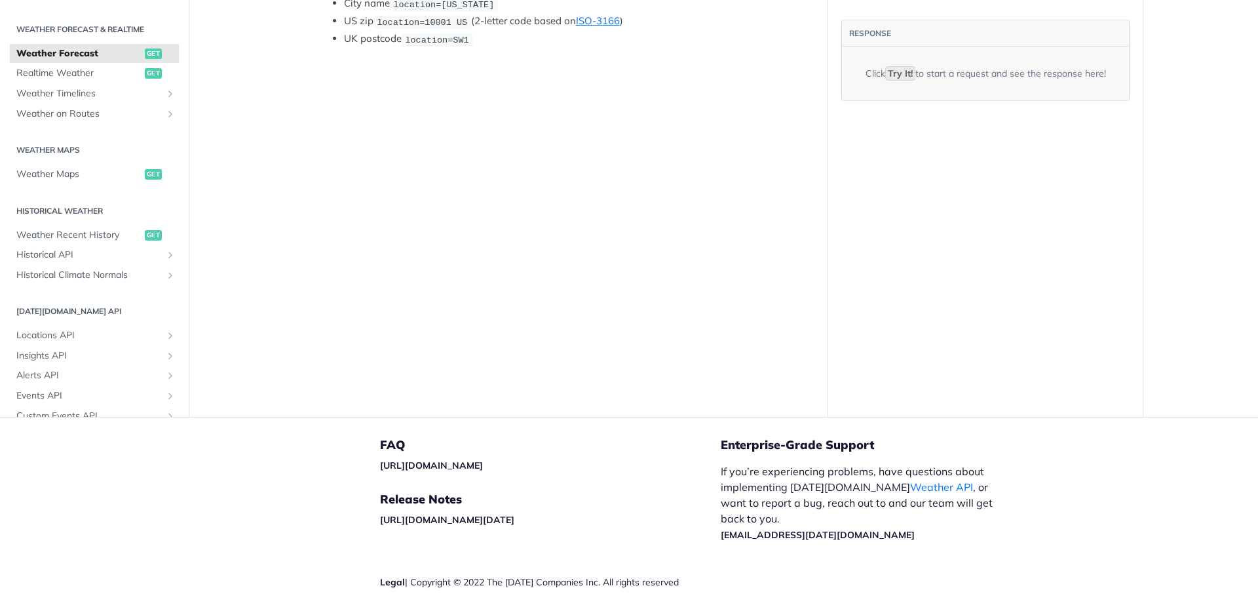
scroll to position [250, 0]
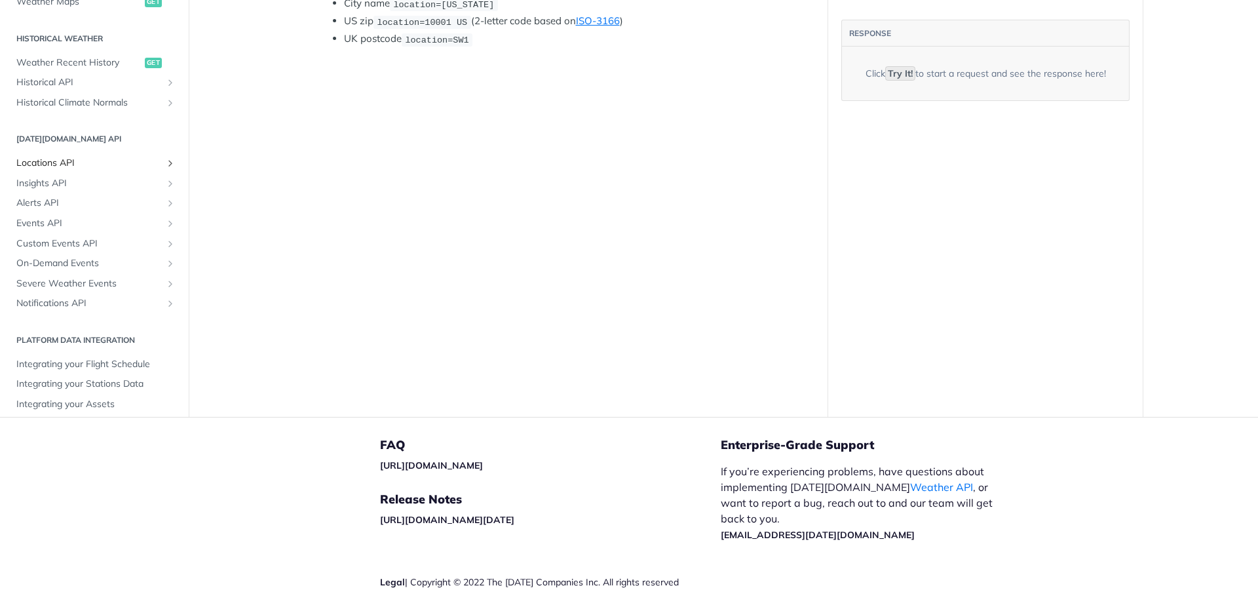
click at [96, 157] on span "Locations API" at bounding box center [88, 163] width 145 height 13
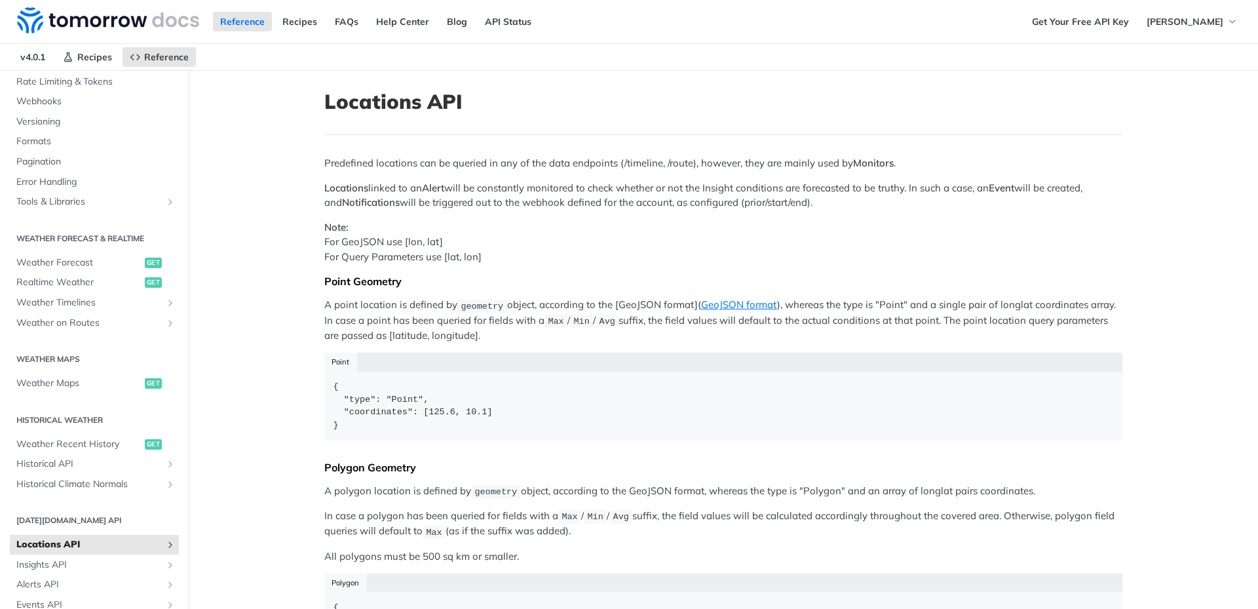
scroll to position [250, 0]
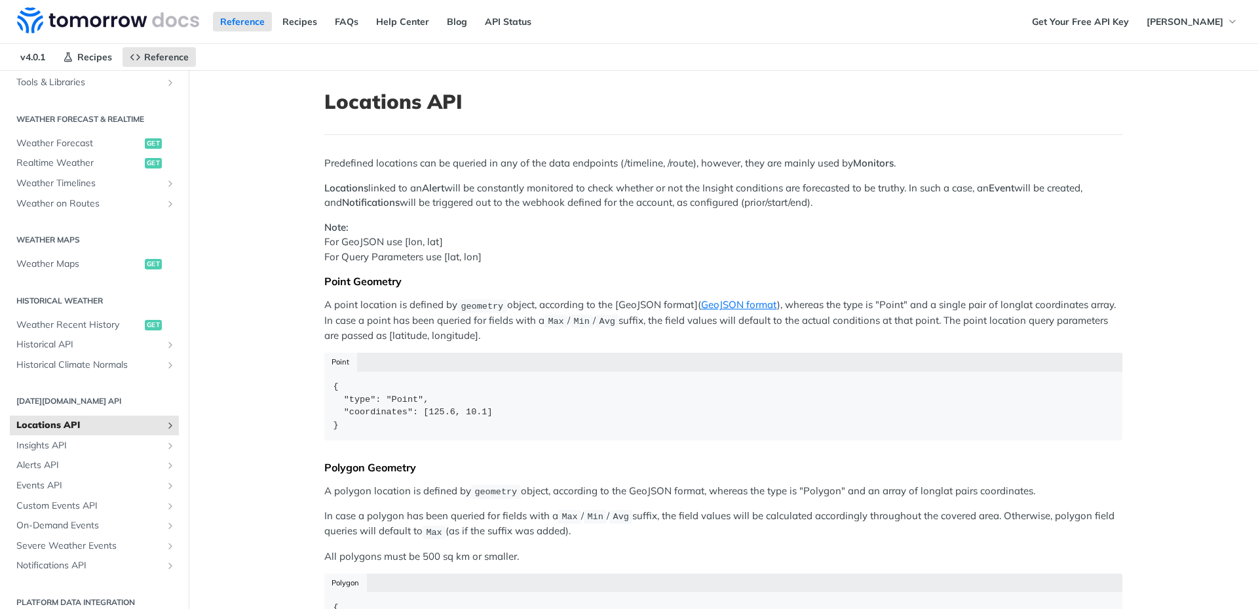
click at [164, 415] on link "Locations API" at bounding box center [94, 425] width 169 height 20
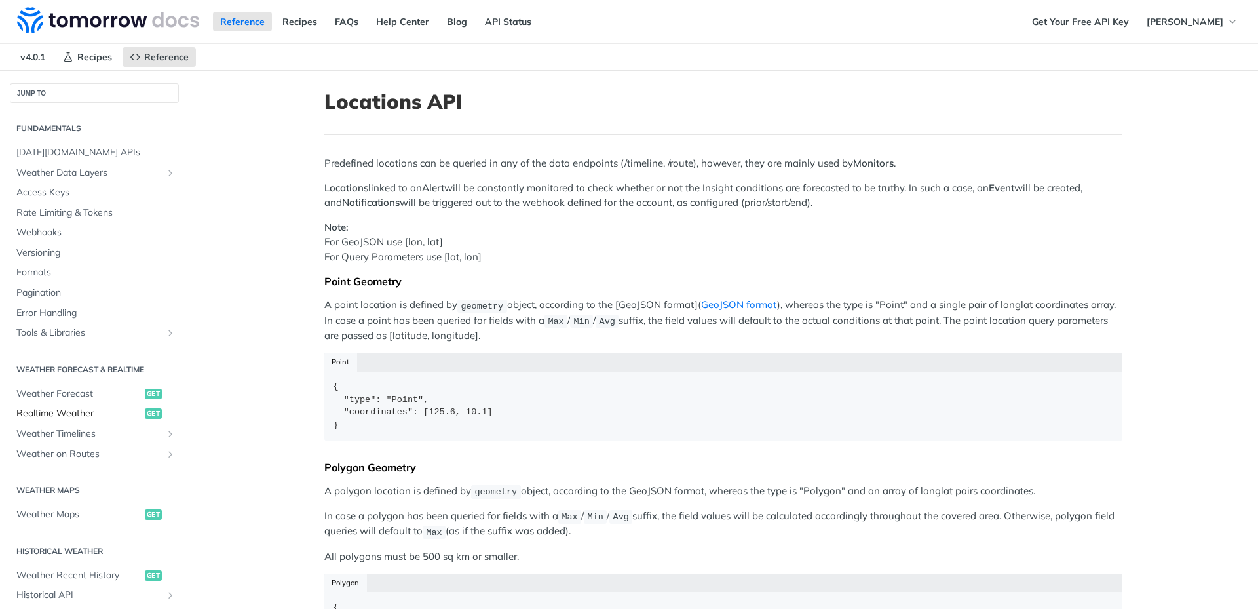
click at [111, 407] on span "Realtime Weather" at bounding box center [78, 413] width 125 height 13
click at [92, 387] on span "Weather Forecast" at bounding box center [78, 393] width 125 height 13
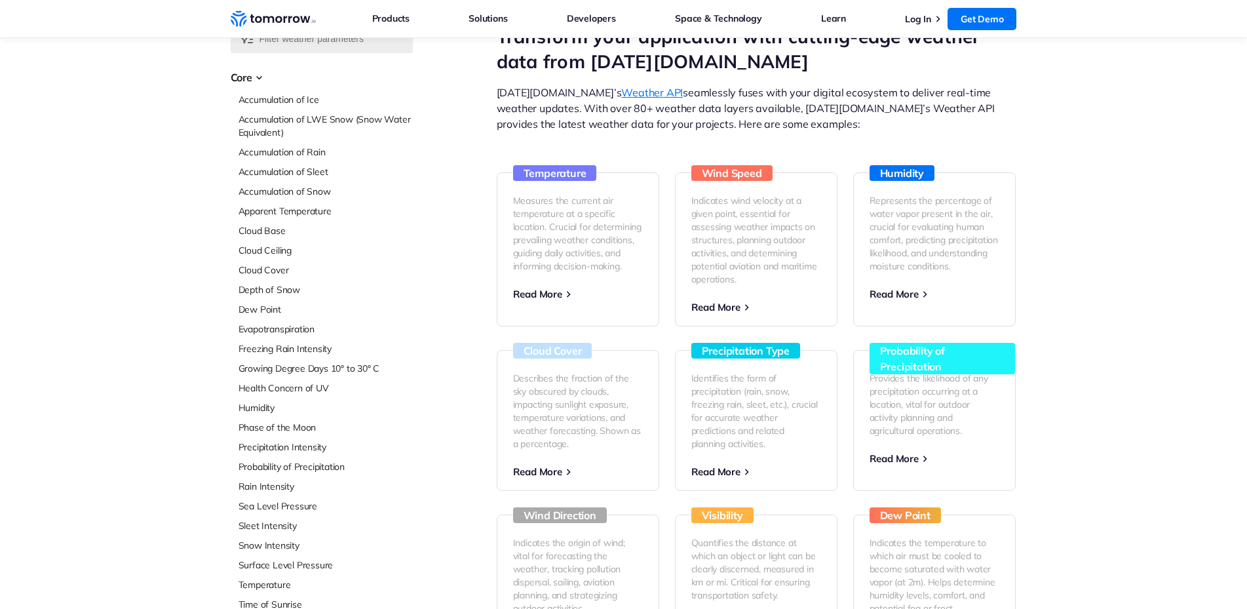
scroll to position [12, 0]
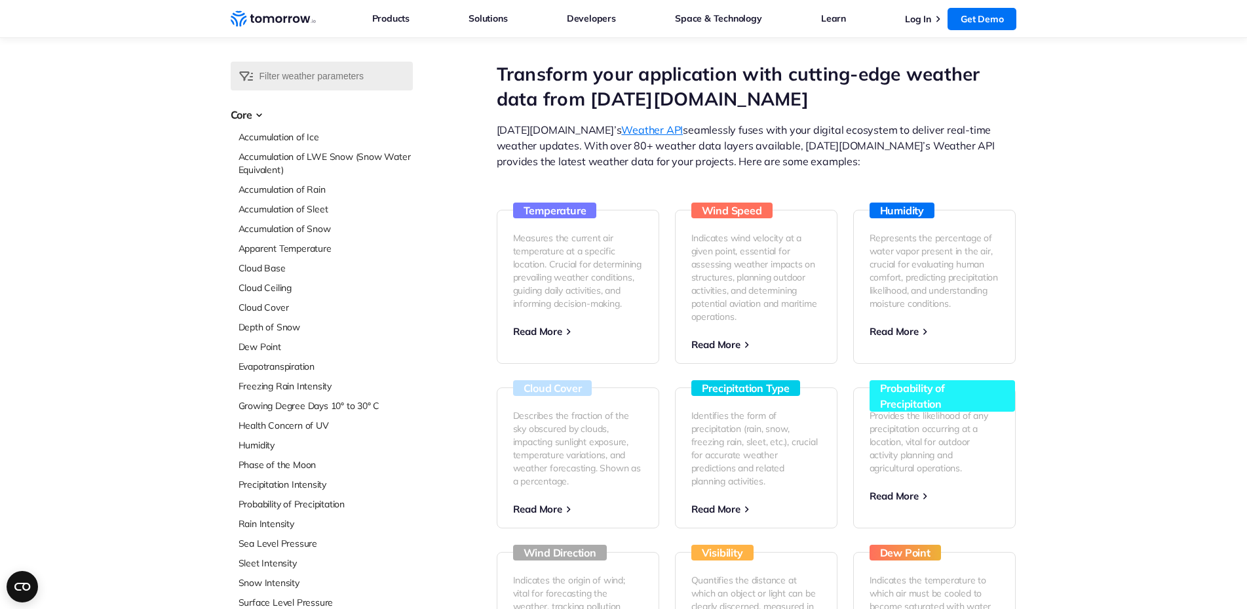
click at [621, 131] on link "Weather API" at bounding box center [652, 129] width 62 height 13
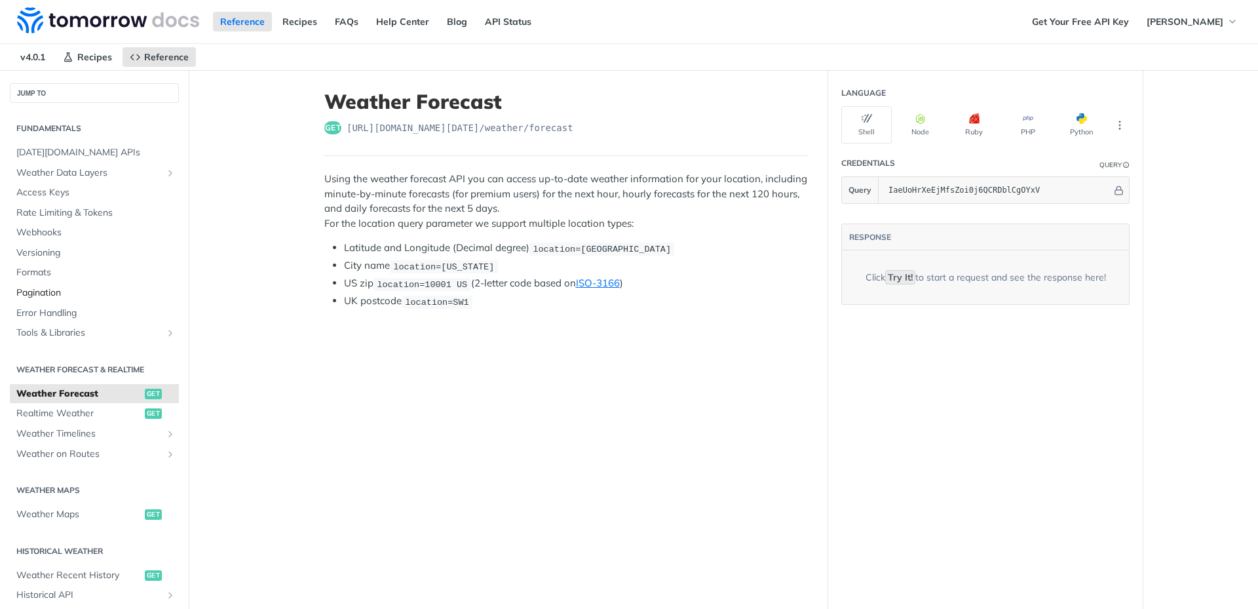
scroll to position [250, 0]
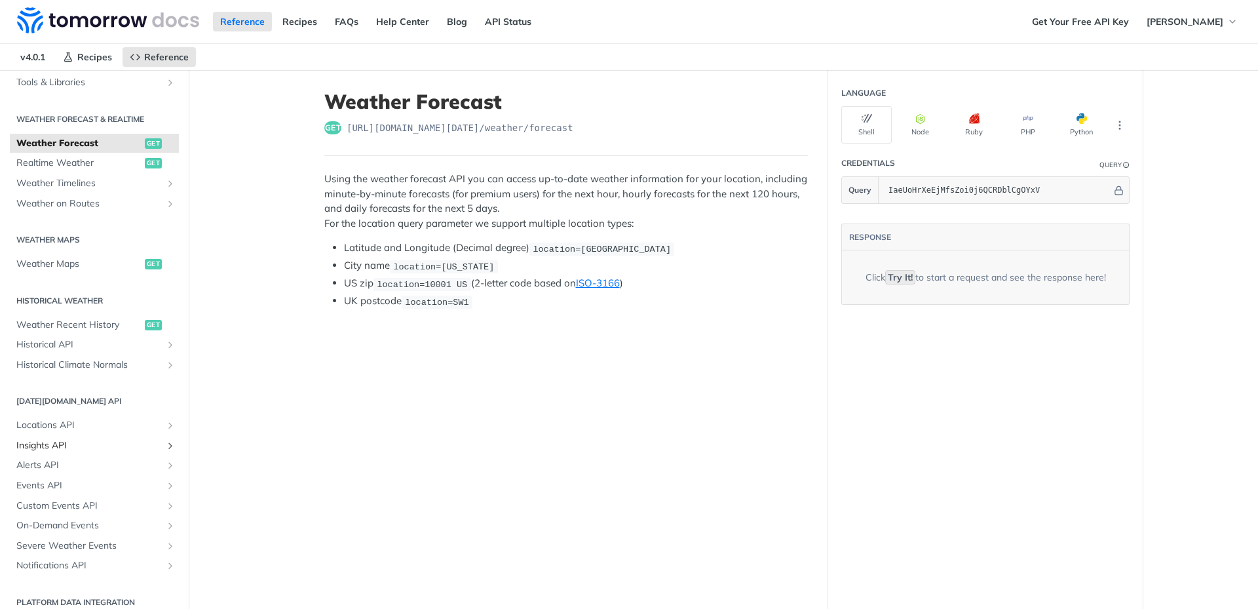
click at [84, 439] on span "Insights API" at bounding box center [88, 445] width 145 height 13
click at [140, 439] on span "Insights API" at bounding box center [88, 445] width 145 height 13
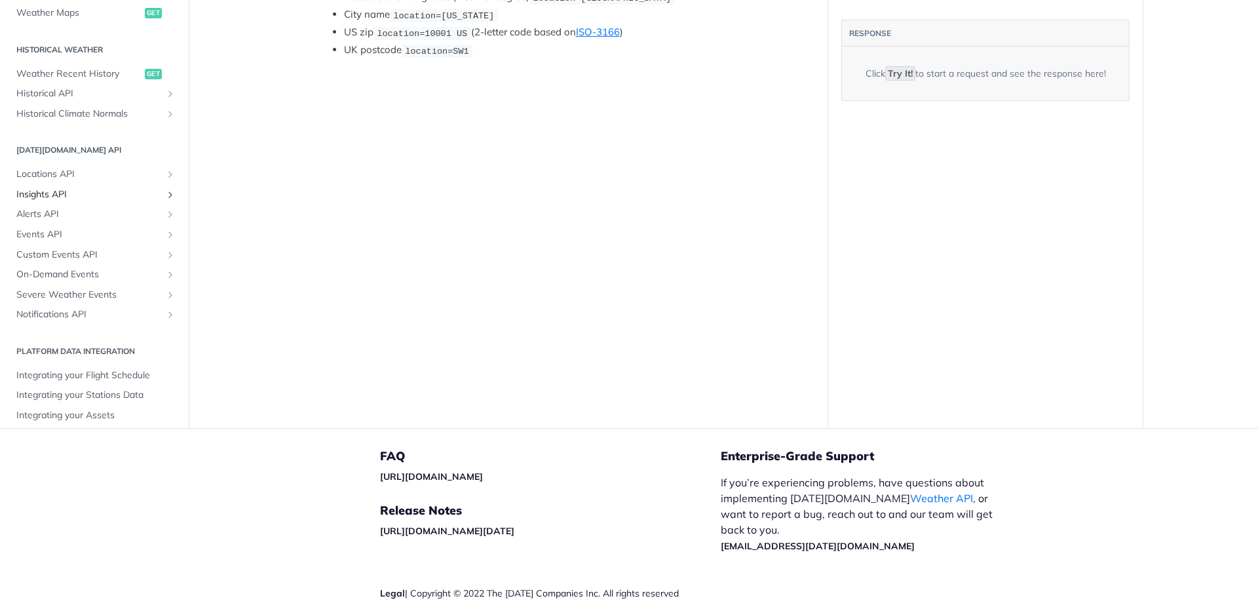
scroll to position [262, 0]
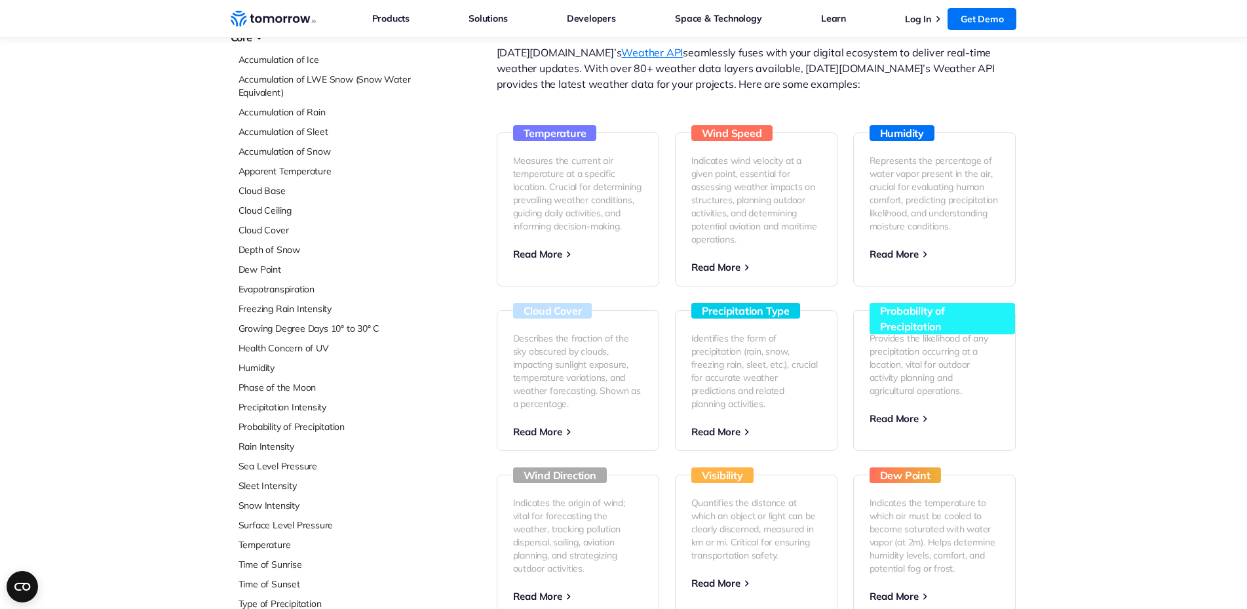
scroll to position [10, 0]
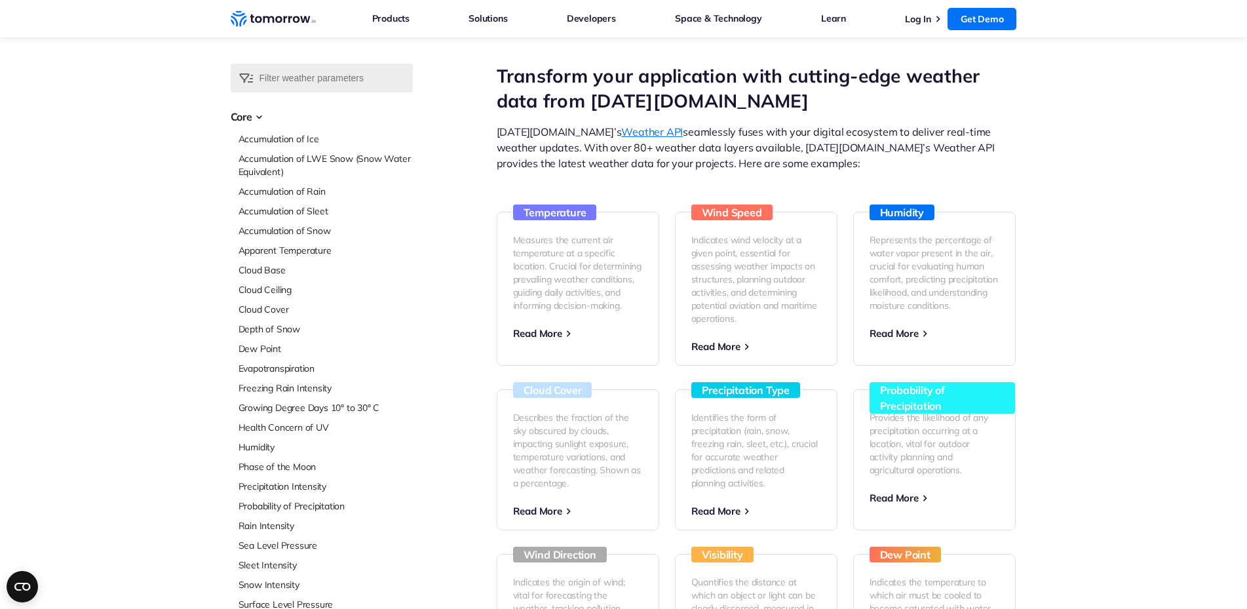
click at [241, 114] on h3 "Core" at bounding box center [322, 117] width 182 height 16
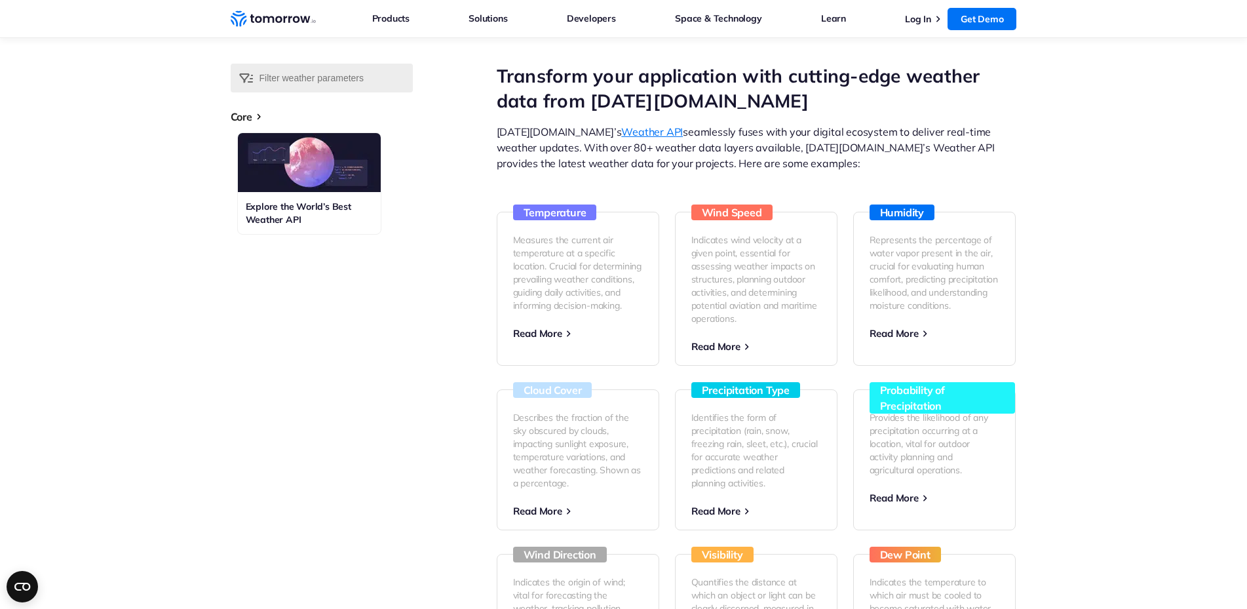
click at [248, 116] on h3 "Core" at bounding box center [322, 117] width 182 height 16
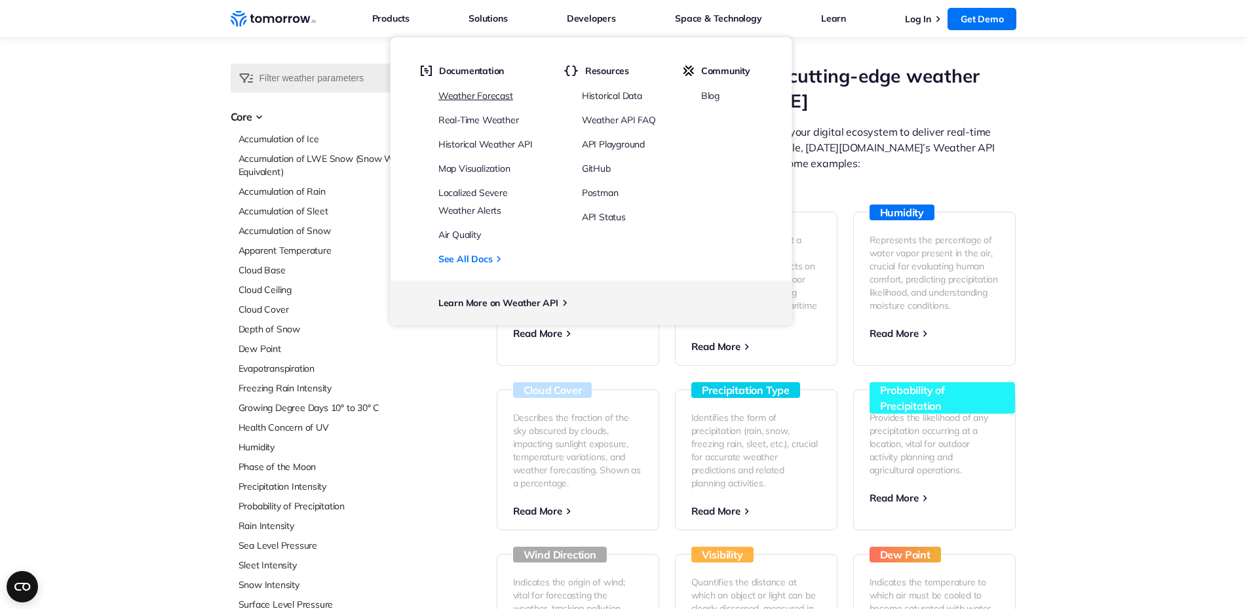
click at [480, 98] on link "Weather Forecast" at bounding box center [475, 96] width 75 height 12
click at [636, 123] on link "Weather API FAQ" at bounding box center [619, 120] width 74 height 12
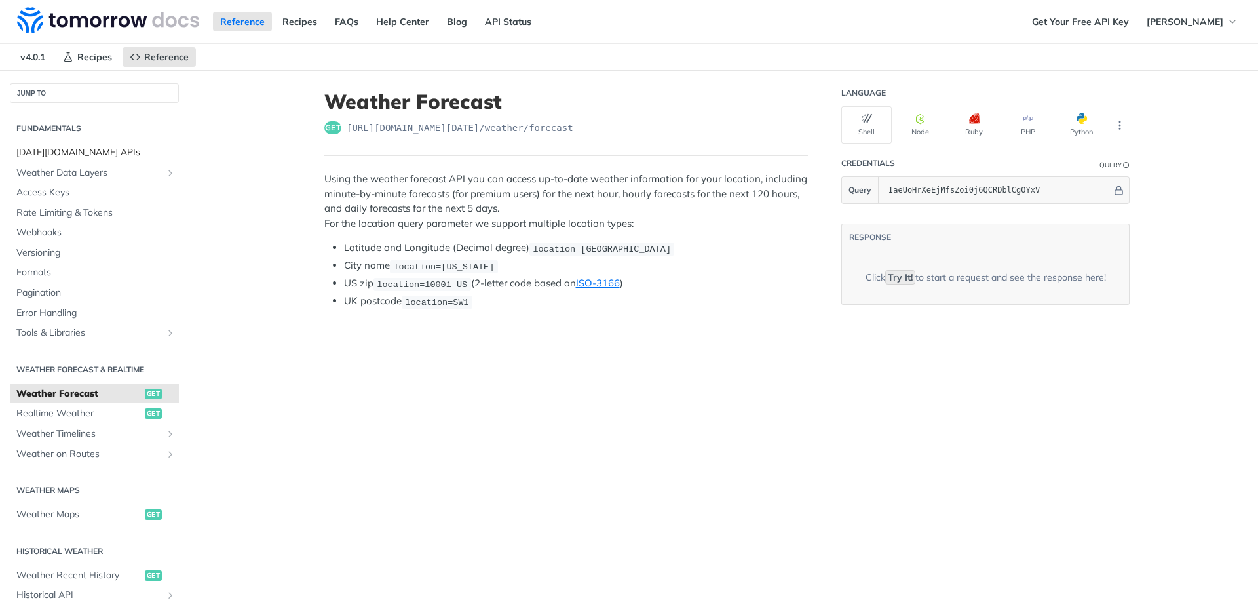
click at [84, 154] on span "[DATE][DOMAIN_NAME] APIs" at bounding box center [95, 152] width 159 height 13
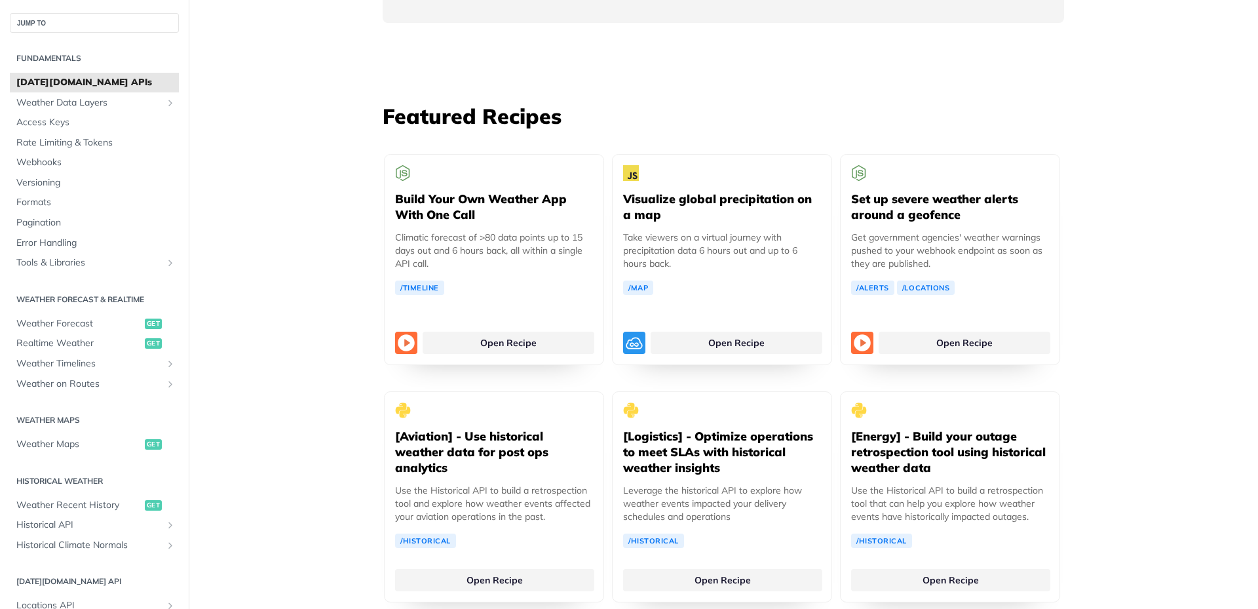
scroll to position [2490, 0]
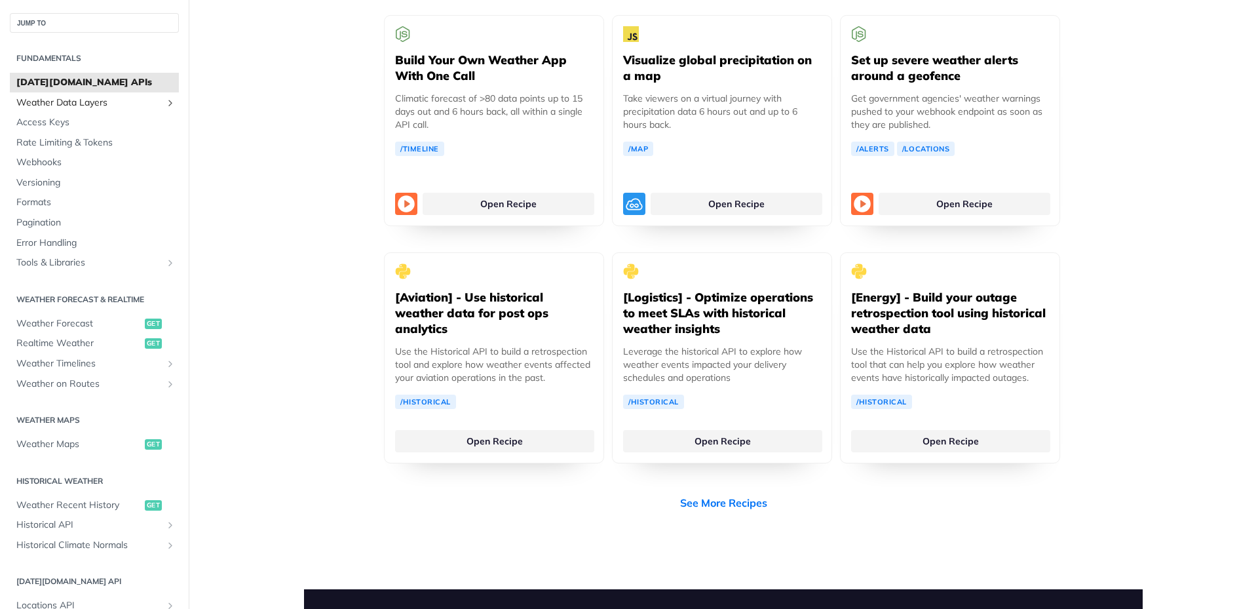
click at [149, 99] on span "Weather Data Layers" at bounding box center [88, 102] width 145 height 13
